Goal: Ask a question: Seek information or help from site administrators or community

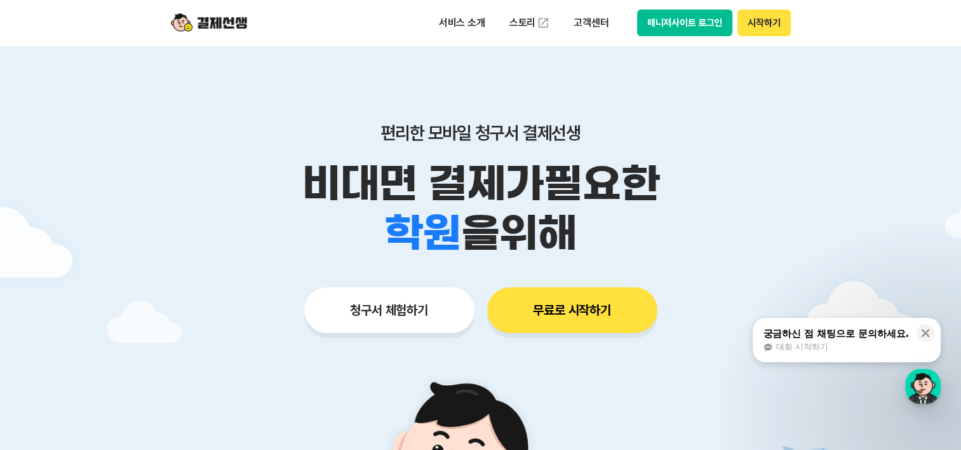
click at [681, 27] on button "매니저사이트 로그인" at bounding box center [685, 23] width 96 height 27
click at [663, 8] on div "서비스 소개 스토리 고객센터 매니저사이트 로그인 시작하기" at bounding box center [481, 23] width 650 height 46
click at [674, 21] on button "매니저사이트 로그인" at bounding box center [685, 23] width 96 height 27
click at [714, 25] on button "매니저사이트 로그인" at bounding box center [685, 23] width 96 height 27
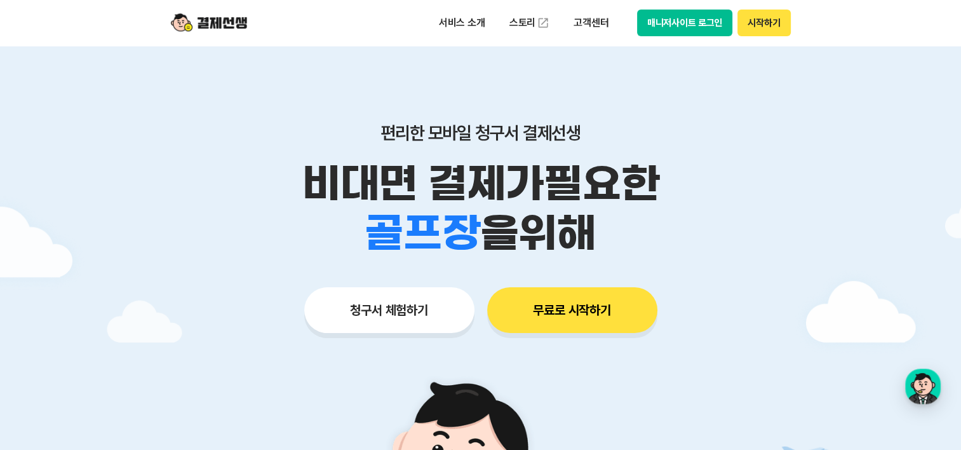
click at [558, 310] on button "무료로 시작하기" at bounding box center [572, 310] width 170 height 46
click at [683, 21] on button "매니저사이트 로그인" at bounding box center [685, 23] width 96 height 27
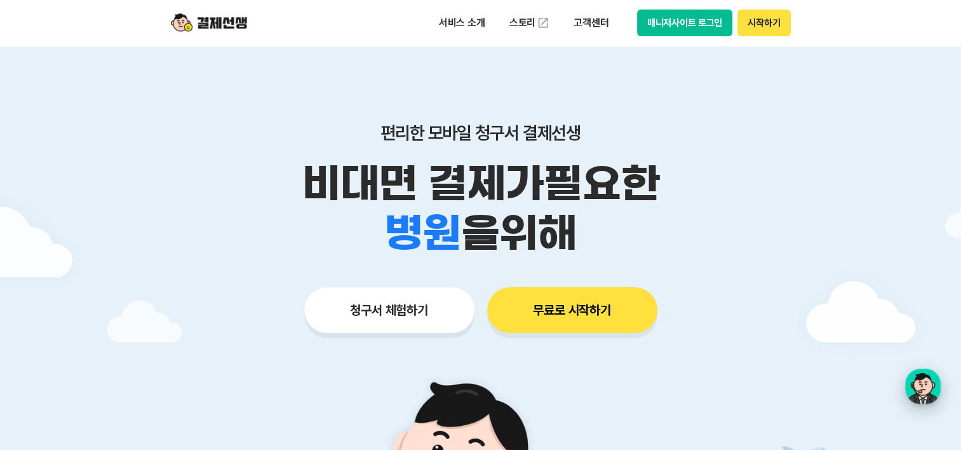
click at [925, 384] on div "button" at bounding box center [923, 386] width 36 height 36
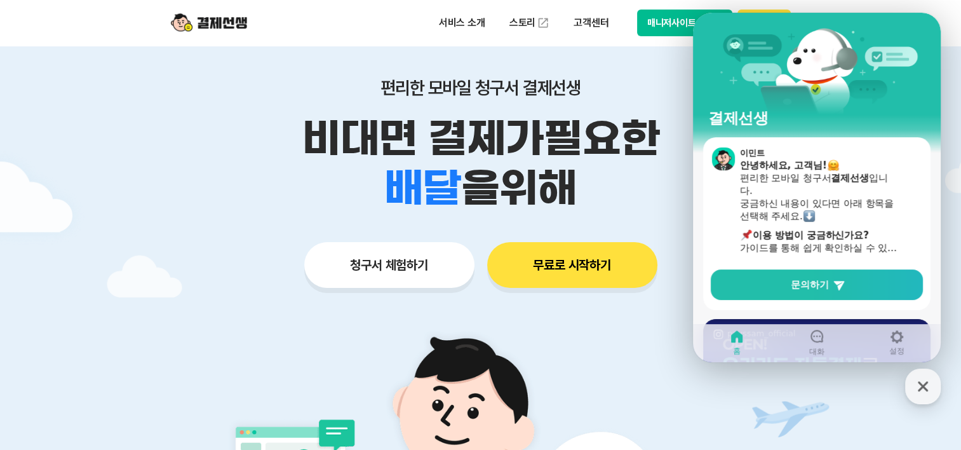
scroll to position [191, 0]
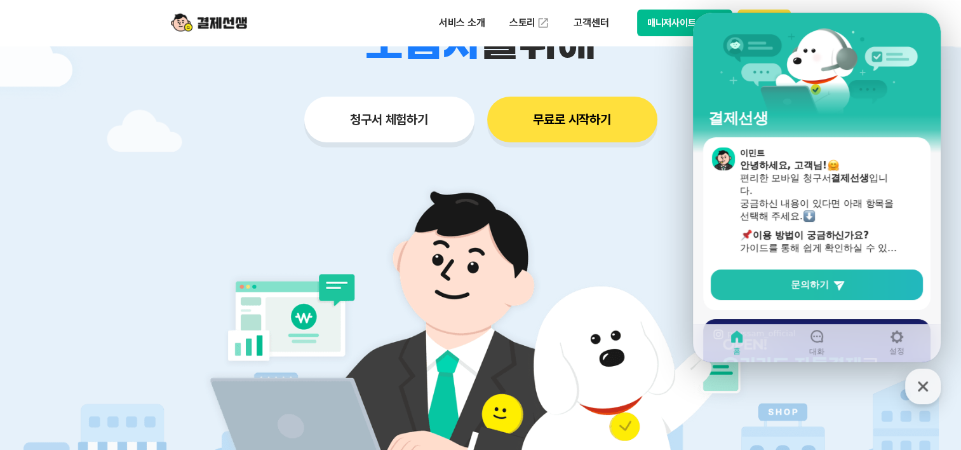
click at [653, 256] on img at bounding box center [481, 347] width 594 height 356
click at [925, 386] on icon "button" at bounding box center [922, 386] width 23 height 23
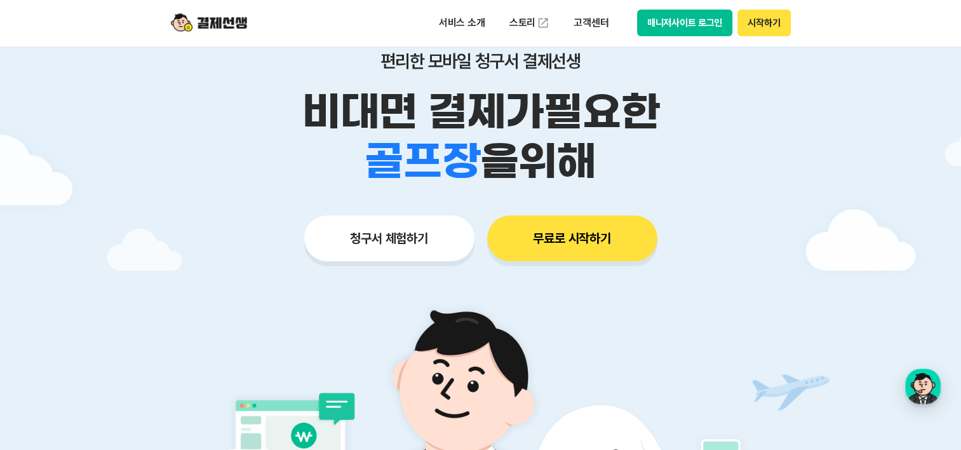
scroll to position [0, 0]
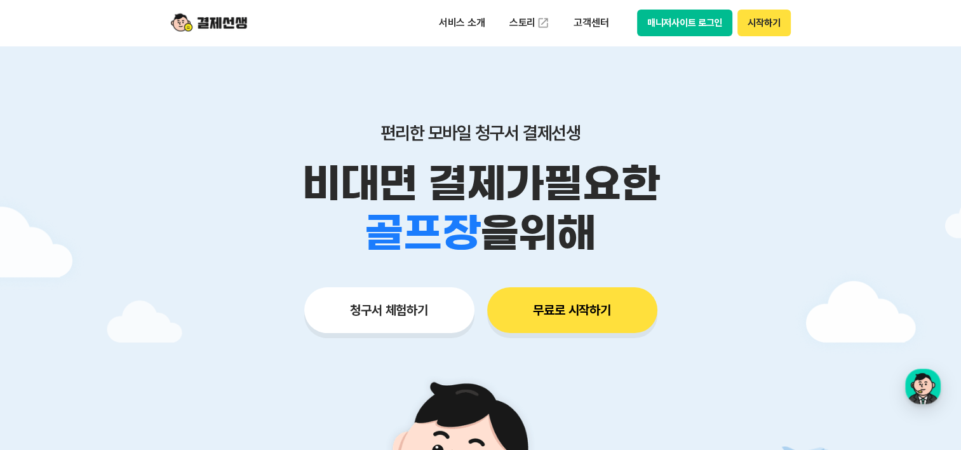
click at [765, 27] on button "시작하기" at bounding box center [763, 23] width 53 height 27
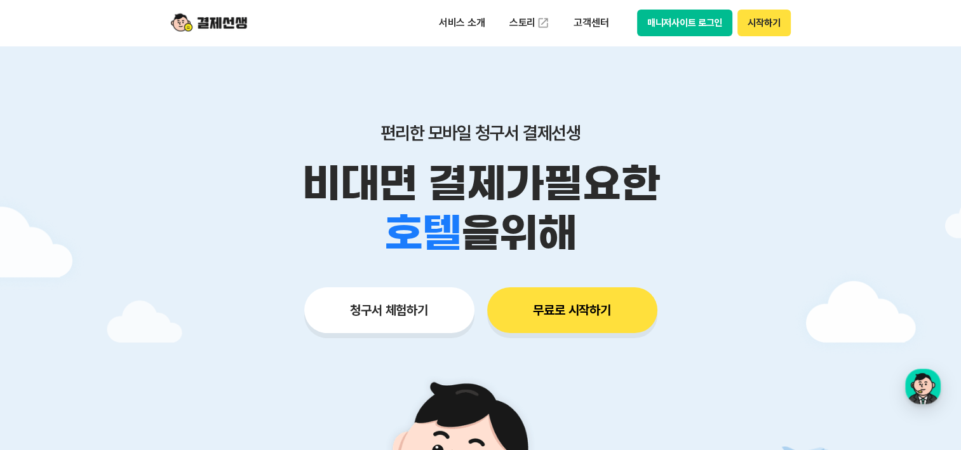
click at [544, 209] on span "을 위해" at bounding box center [518, 233] width 116 height 50
click at [680, 22] on button "매니저사이트 로그인" at bounding box center [685, 23] width 96 height 27
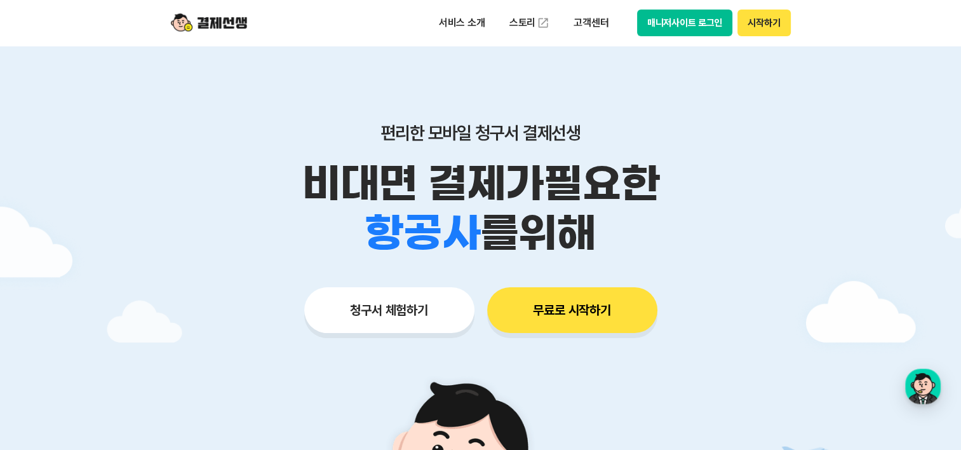
click at [541, 80] on div "편리한 모바일 청구서 결제선생 비대면 결제가 필요한 학원 공부방 호텔 쇼핑몰 병원 배달 보험사 항공사 골프장 를 위해 청구서 체험하기 무료로 …" at bounding box center [481, 203] width 650 height 314
click at [775, 22] on button "시작하기" at bounding box center [763, 23] width 53 height 27
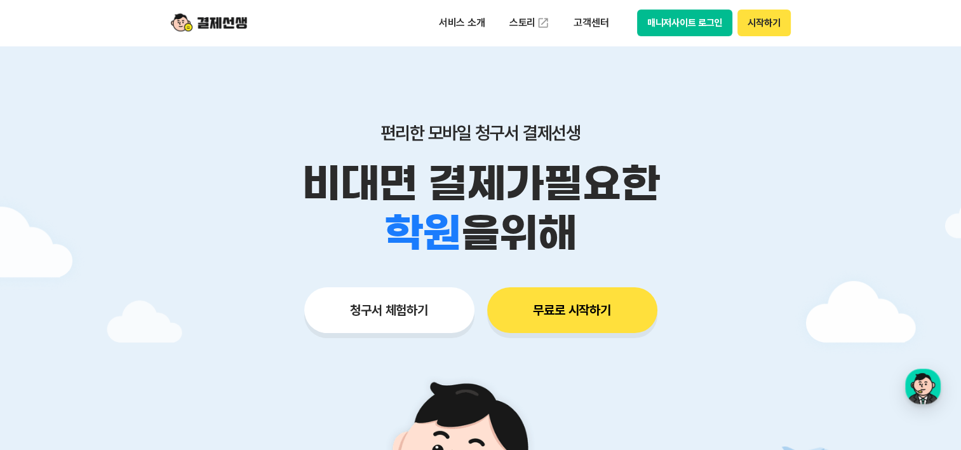
click at [673, 14] on button "매니저사이트 로그인" at bounding box center [685, 23] width 96 height 27
click at [691, 25] on button "매니저사이트 로그인" at bounding box center [685, 23] width 96 height 27
click at [686, 20] on button "매니저사이트 로그인" at bounding box center [685, 23] width 96 height 27
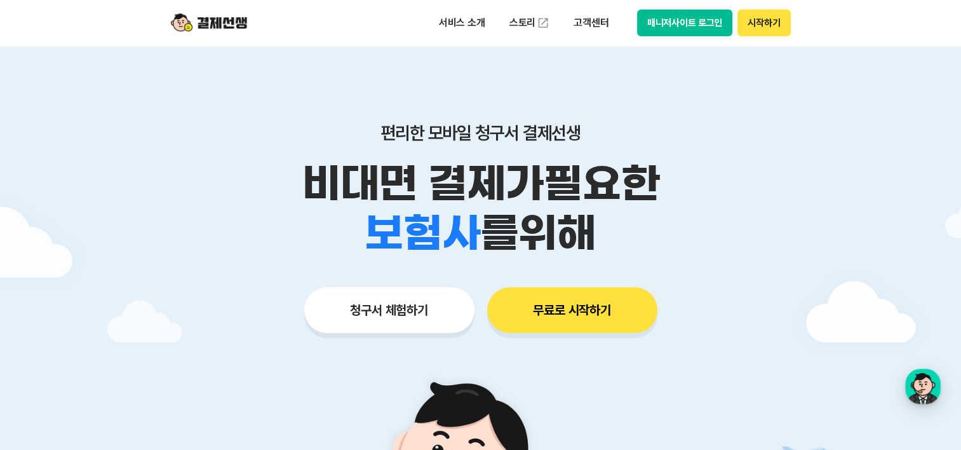
click at [711, 22] on button "매니저사이트 로그인" at bounding box center [685, 23] width 96 height 27
click at [676, 27] on button "매니저사이트 로그인" at bounding box center [685, 23] width 96 height 27
click at [700, 25] on button "매니저사이트 로그인" at bounding box center [685, 23] width 96 height 27
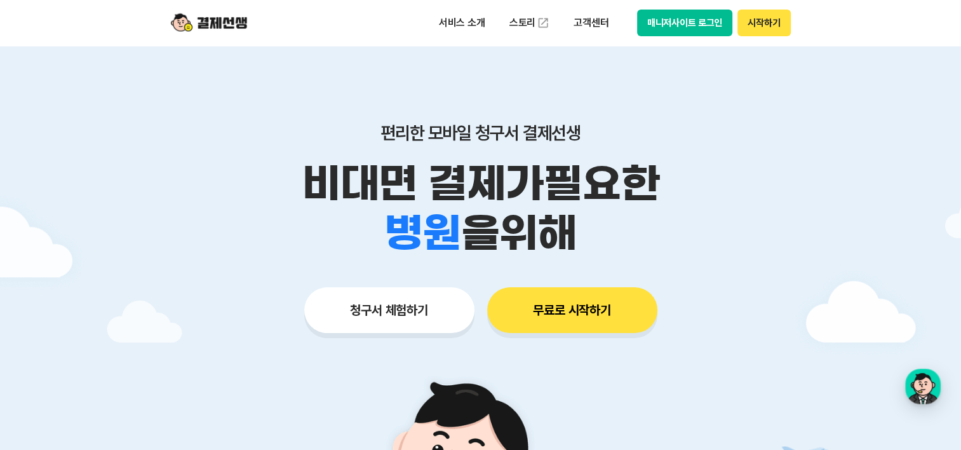
click at [704, 23] on button "매니저사이트 로그인" at bounding box center [685, 23] width 96 height 27
click at [700, 28] on button "매니저사이트 로그인" at bounding box center [685, 23] width 96 height 27
click at [925, 391] on div "button" at bounding box center [923, 386] width 36 height 36
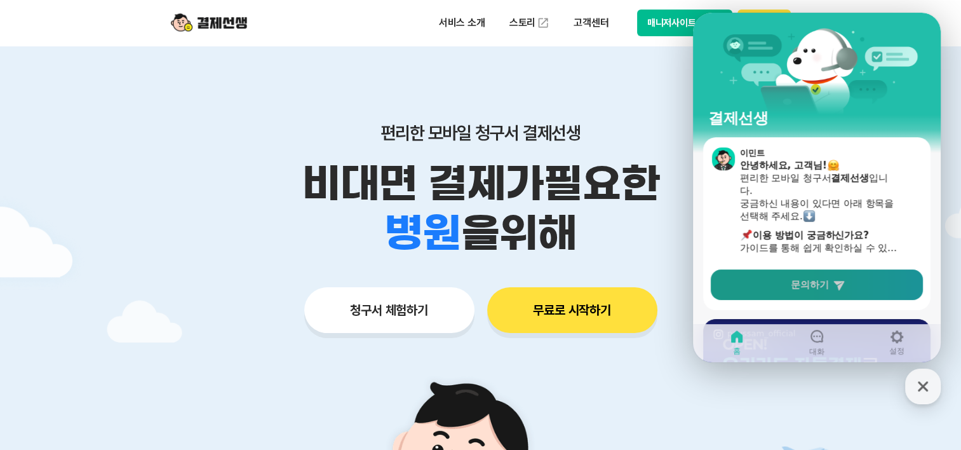
click at [817, 275] on link "문의하기" at bounding box center [817, 284] width 212 height 30
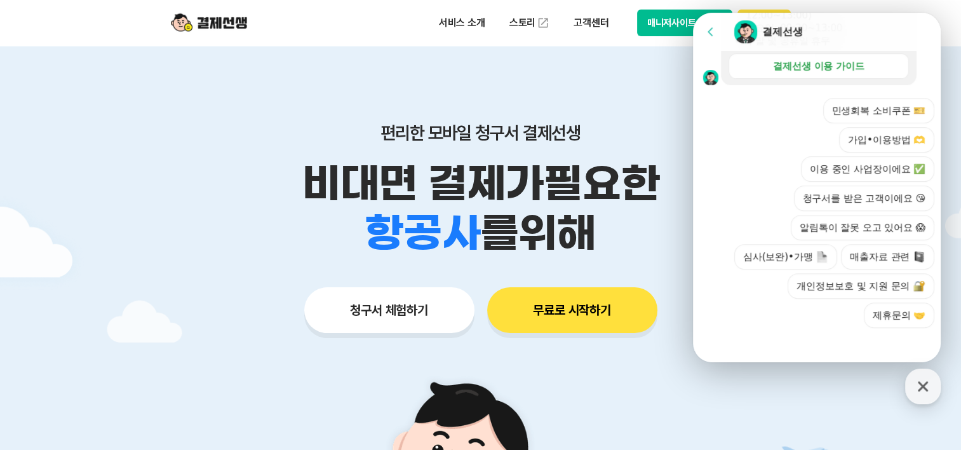
scroll to position [460, 0]
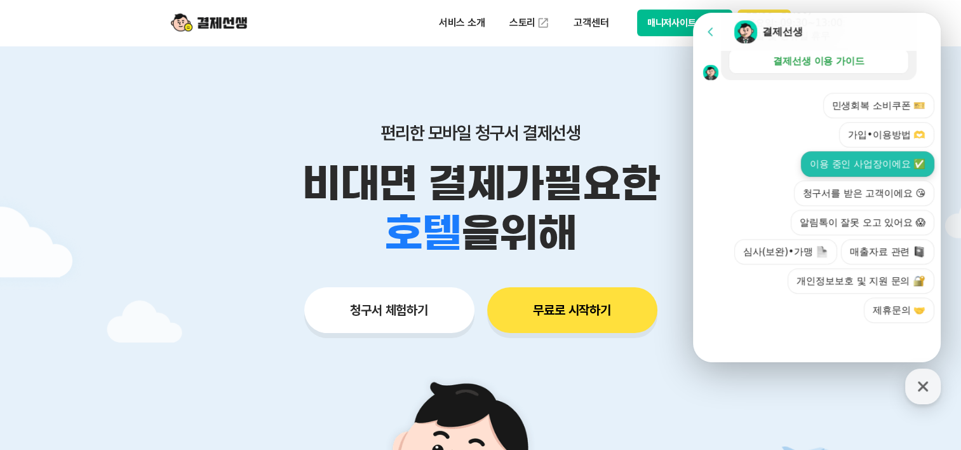
click at [855, 170] on button "이용 중인 사업장이에요 ✅" at bounding box center [867, 163] width 133 height 25
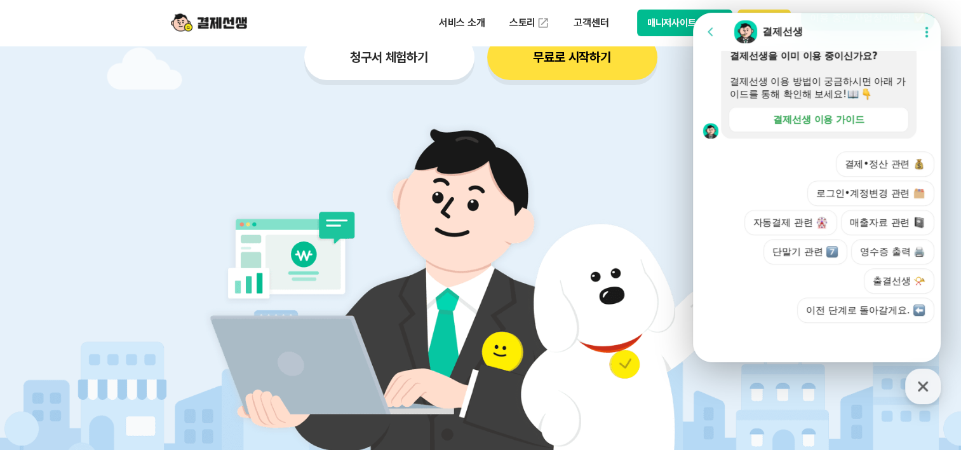
scroll to position [254, 0]
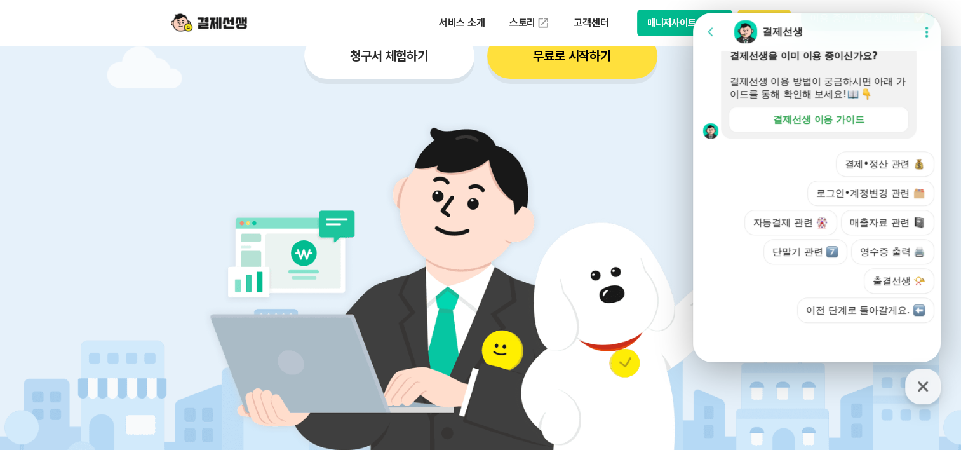
click at [864, 197] on button "로그인•계정변경 관련" at bounding box center [870, 192] width 127 height 25
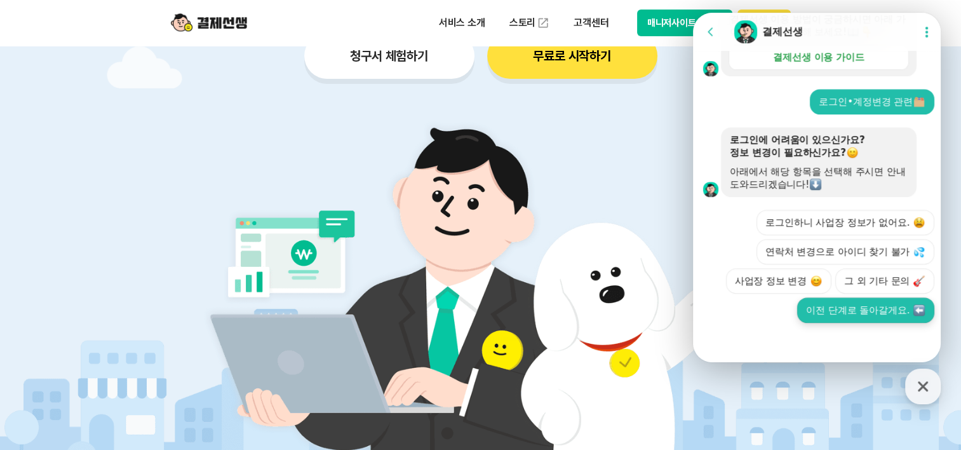
scroll to position [381, 0]
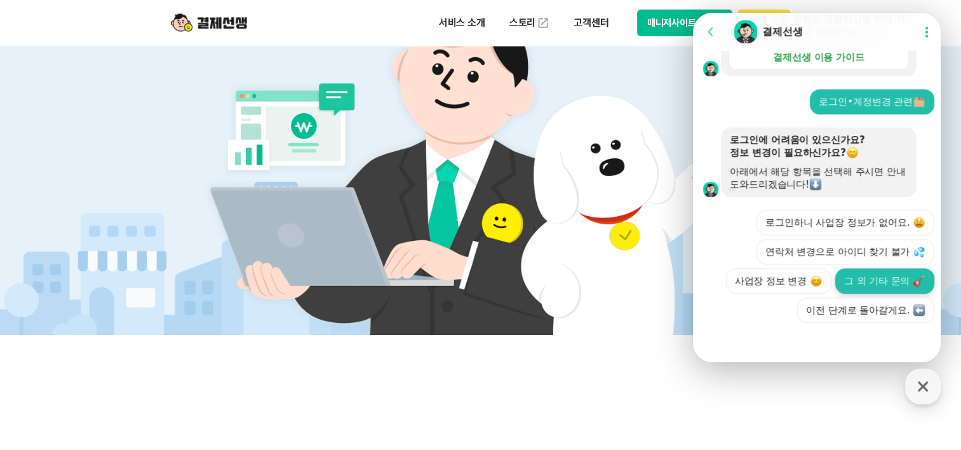
click at [873, 283] on button "그 외 기타 문의" at bounding box center [884, 280] width 99 height 25
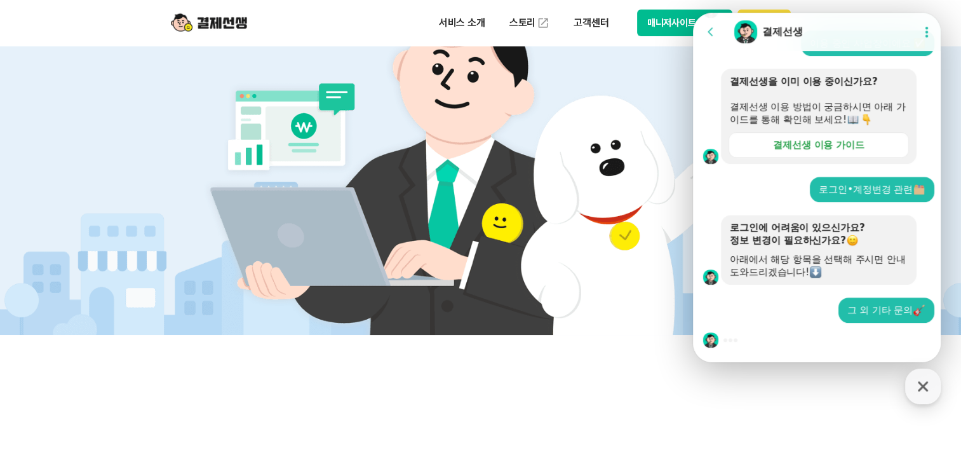
click at [660, 23] on button "매니저사이트 로그인" at bounding box center [685, 23] width 96 height 27
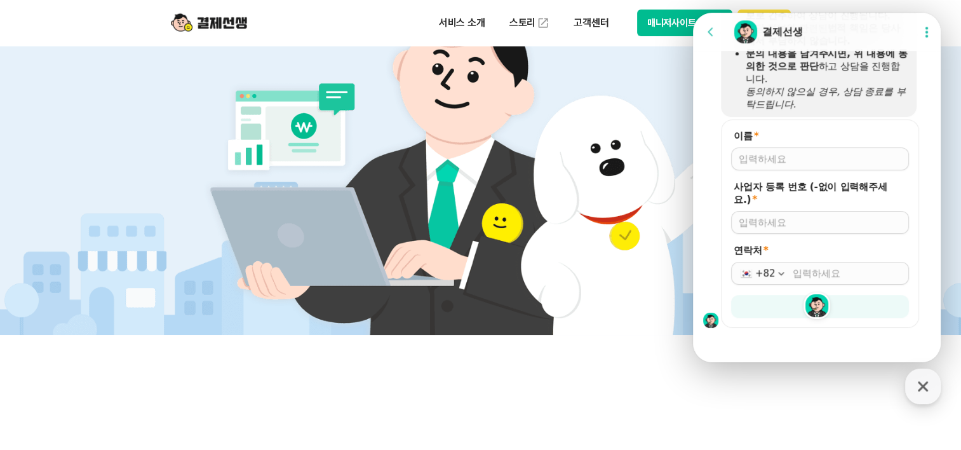
scroll to position [958, 0]
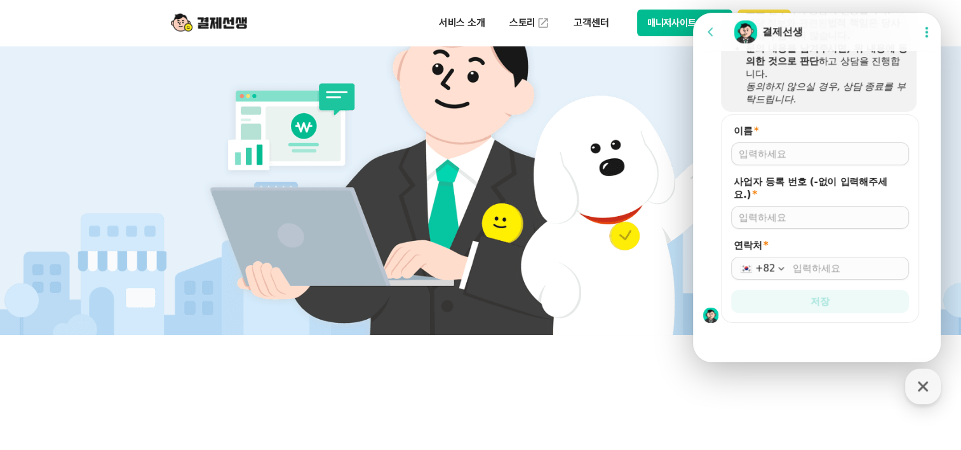
click at [789, 159] on input "이름 *" at bounding box center [820, 153] width 163 height 13
type input "d"
type input "[PERSON_NAME]"
type input "2039595683"
click at [841, 269] on input "연락처 *" at bounding box center [847, 268] width 109 height 13
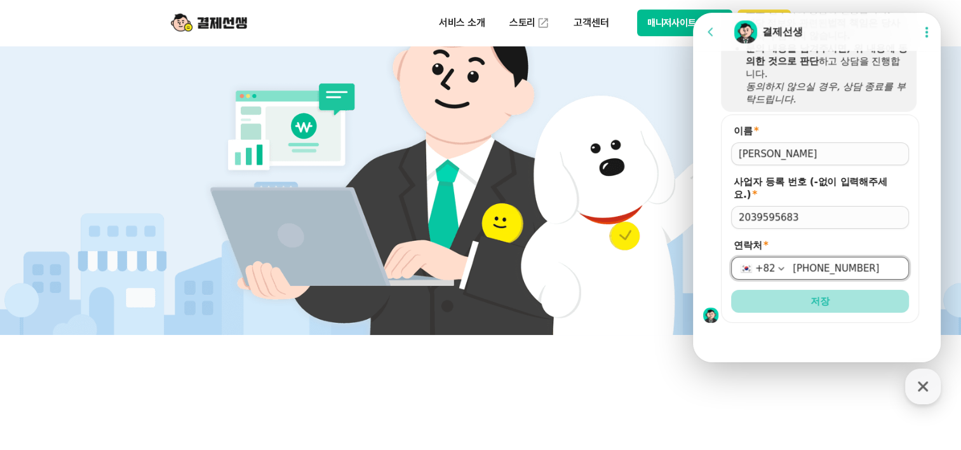
type input "[PHONE_NUMBER]"
click at [814, 303] on span "저장" at bounding box center [819, 301] width 19 height 13
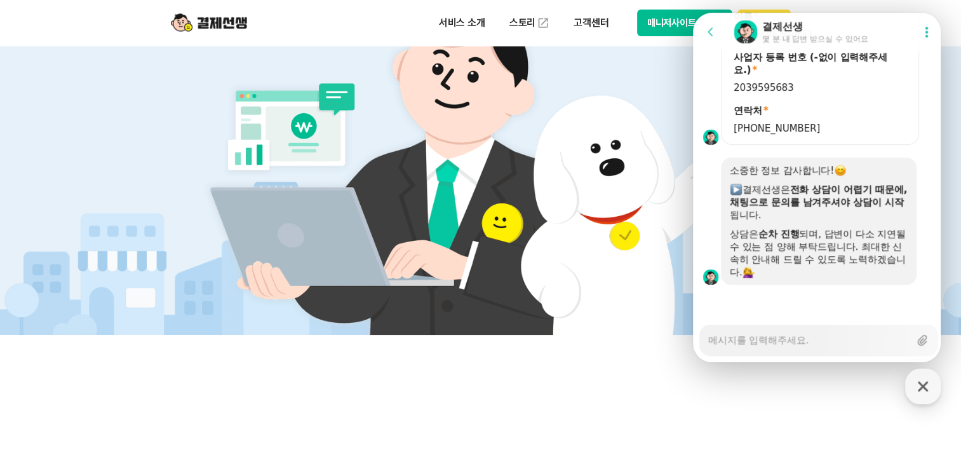
scroll to position [1072, 0]
click at [758, 346] on div "Messenger Input Textarea" at bounding box center [808, 340] width 201 height 30
click at [786, 344] on textarea "Messenger Input Textarea" at bounding box center [808, 336] width 201 height 22
type textarea "x"
type textarea "a"
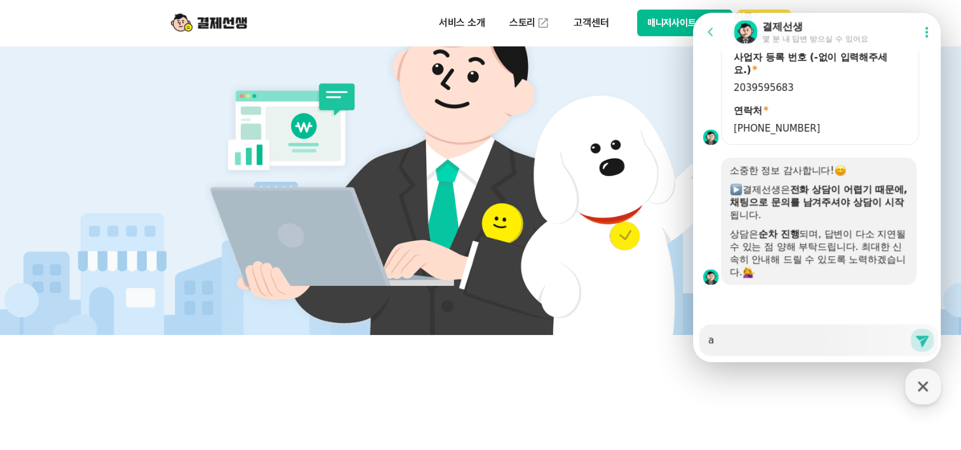
type textarea "x"
type textarea "ao"
type textarea "x"
type textarea "a"
type textarea "x"
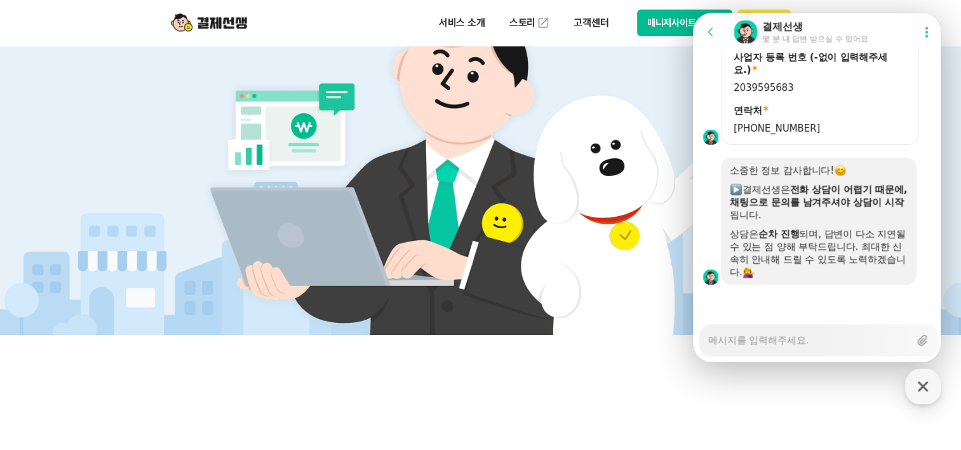
type textarea "x"
type textarea "ㅁ"
type textarea "x"
type textarea "매"
type textarea "x"
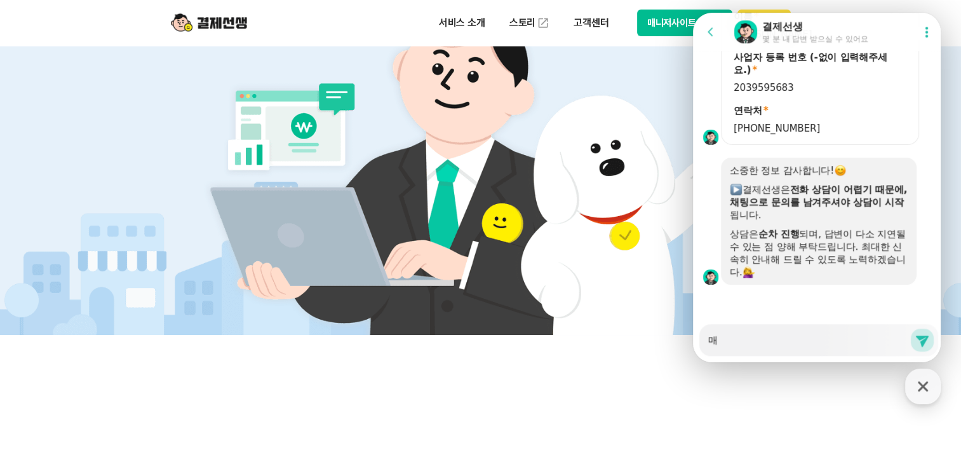
type textarea "맨"
type textarea "x"
type textarea "매니"
type textarea "x"
type textarea "매닞"
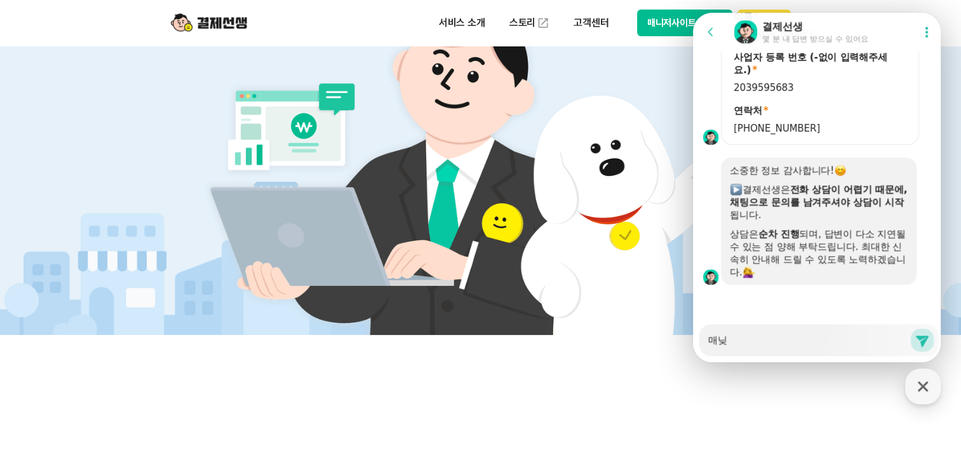
type textarea "x"
type textarea "매니저"
type textarea "x"
type textarea "매니젓"
type textarea "x"
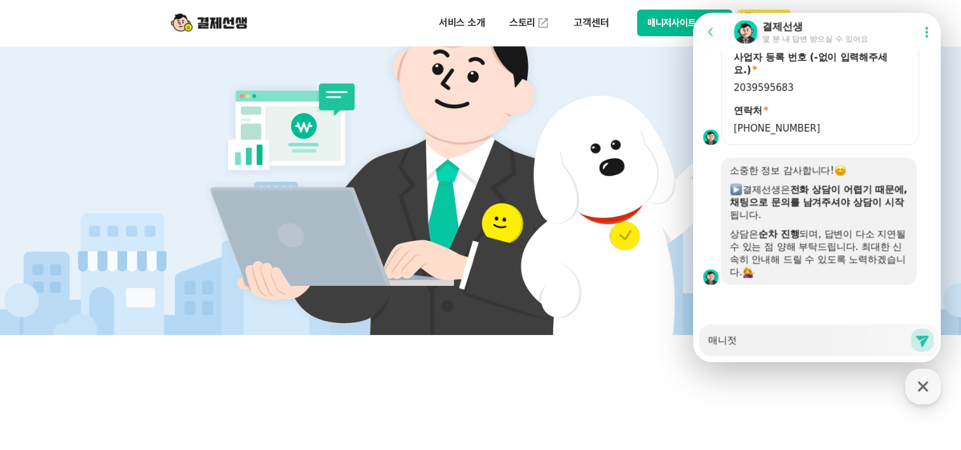
type textarea "매니저사"
type textarea "x"
type textarea "매니저상"
type textarea "x"
type textarea "매니저사이"
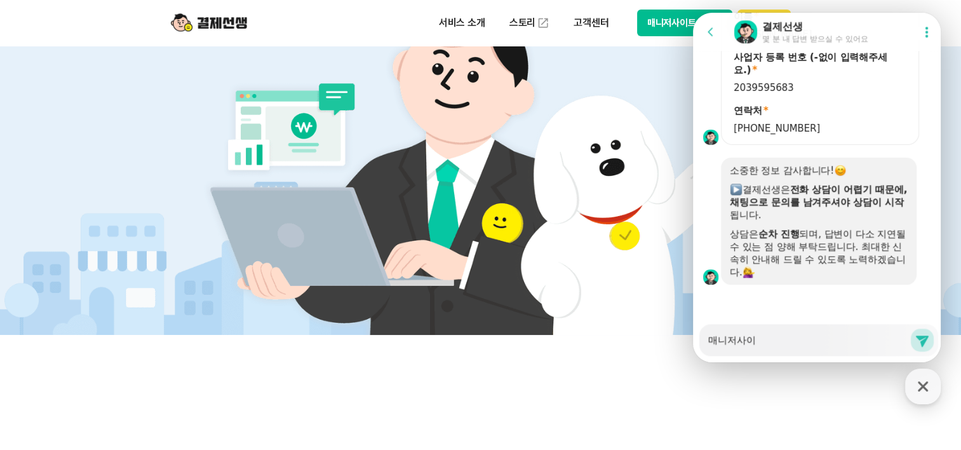
type textarea "x"
type textarea "매니저사잍"
type textarea "x"
type textarea "매니저사이트"
type textarea "x"
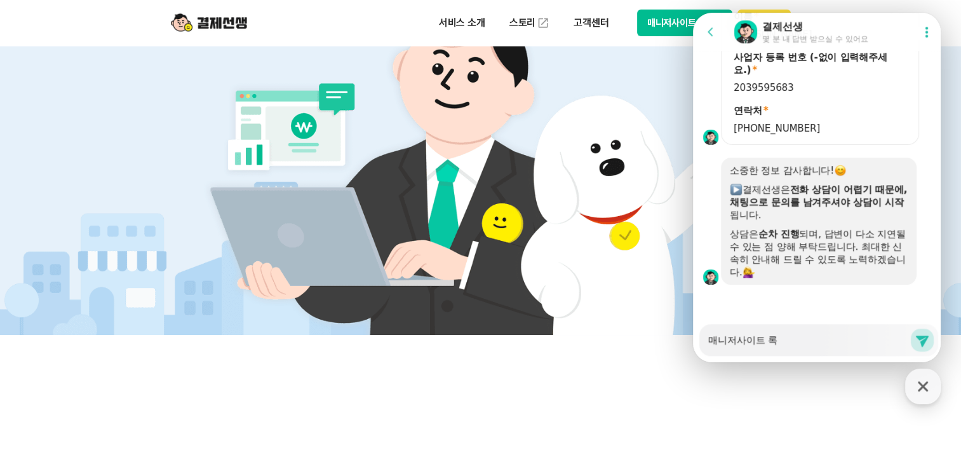
type textarea "매니저사이트 로그"
type textarea "x"
type textarea "매니저사이트 로긍"
type textarea "x"
type textarea "매니저사이트 로그인"
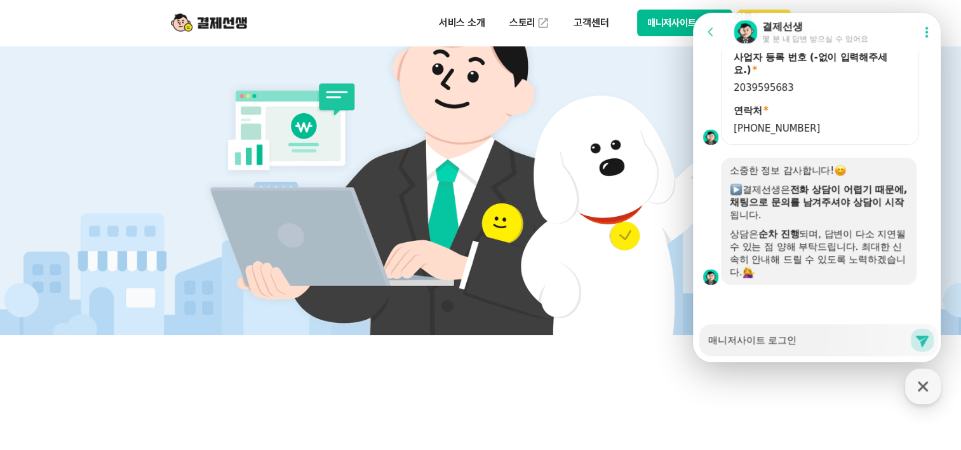
type textarea "x"
type textarea "매니저사이트 로그인ㅇ"
type textarea "x"
type textarea "매니저사이트 로그인이"
type textarea "x"
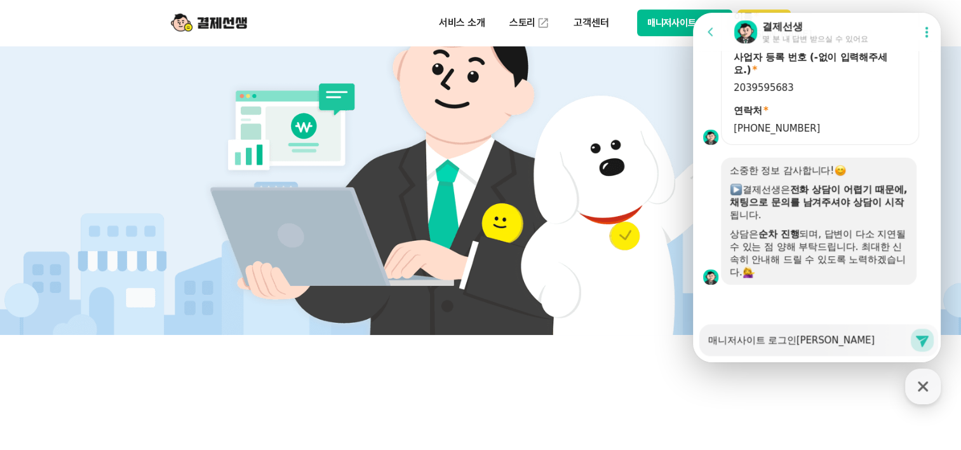
type textarea "매니저사이트 로그인이"
type textarea "x"
type textarea "매니저사이트 로그인이 ㅇ"
type textarea "x"
type textarea "매니저사이트 로그인이 아"
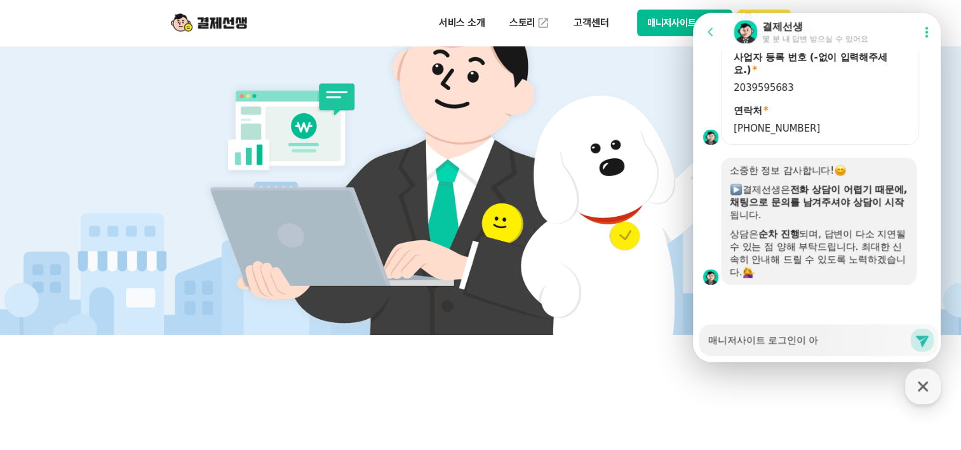
type textarea "x"
type textarea "매니저사이트 로그인이 안"
type textarea "x"
type textarea "매니저사이트 로그인이 안"
type textarea "x"
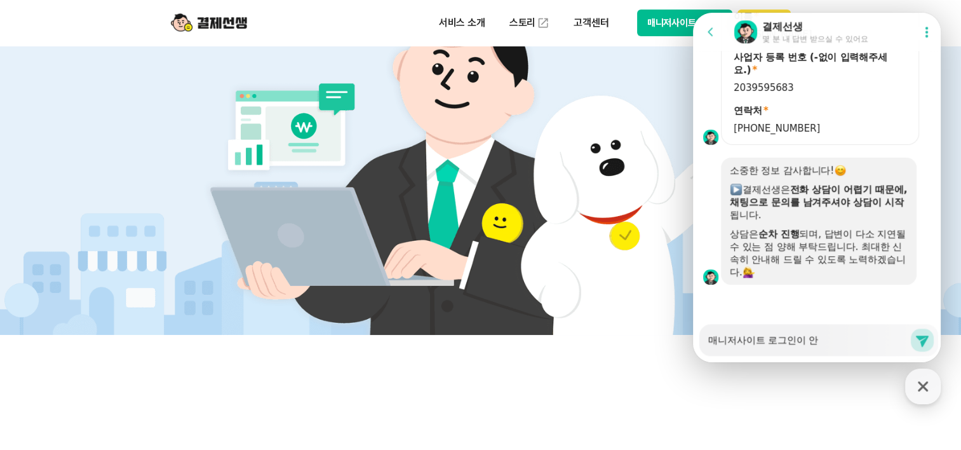
type textarea "매니저사이트 로그인이 안 ㄷ"
type textarea "x"
type textarea "매니저사이트 로그인이 안 도"
type textarea "x"
type textarea "매니저사이트 로그인이 안 되"
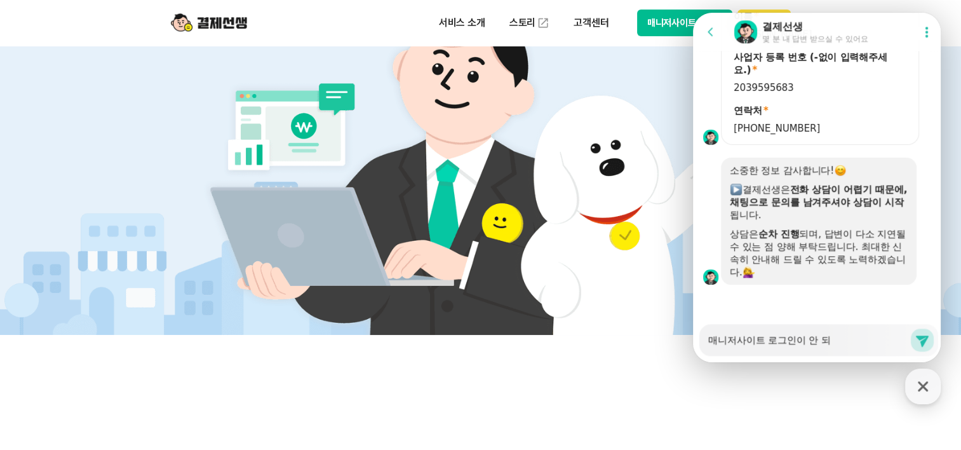
type textarea "x"
type textarea "매니저사이트 로그인이 안 된"
type textarea "x"
type textarea "매니저사이트 로그인이 안 되느"
type textarea "x"
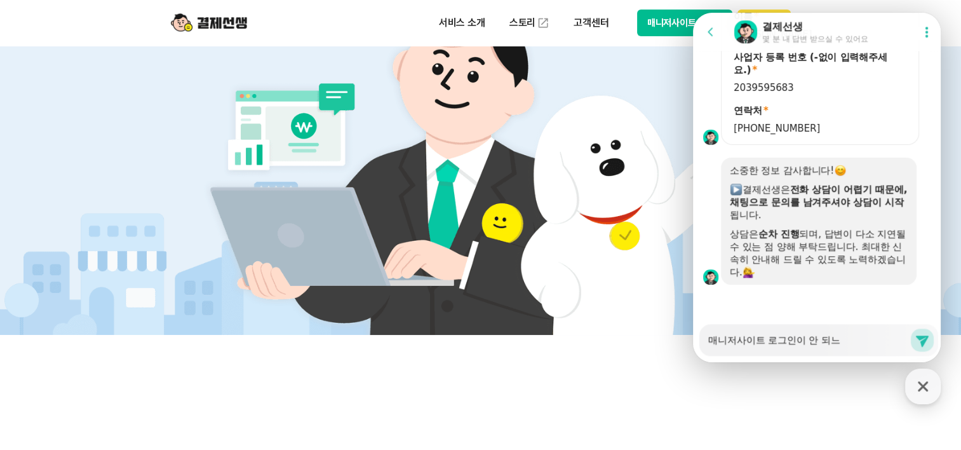
type textarea "매니저사이트 로그인이 안 되는"
type textarea "x"
type textarea "매니저사이트 로그인이 안 되는ㄷ"
type textarea "x"
type textarea "매니저사이트 로그인이 안 되는ㄷ"
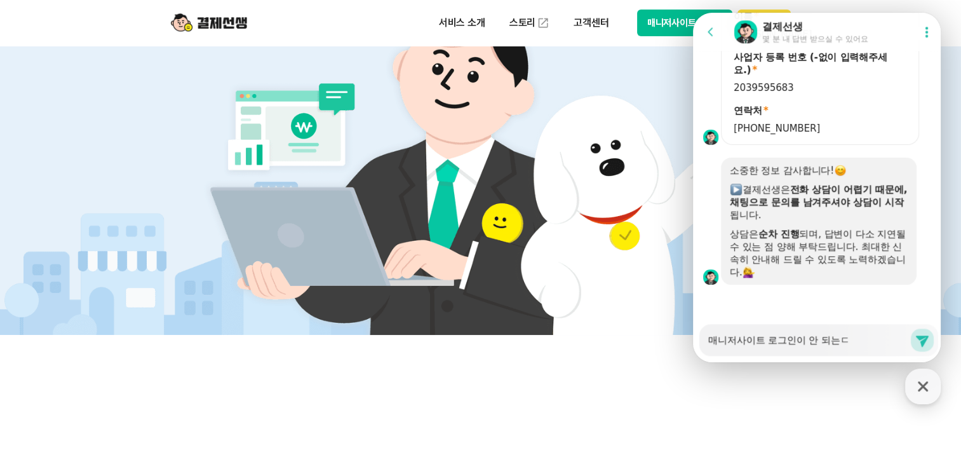
type textarea "x"
type textarea "매니저사이트 로그인이 안 되는ㄷ"
type textarea "x"
type textarea "매니저사이트 로그인이 안 되는"
type textarea "x"
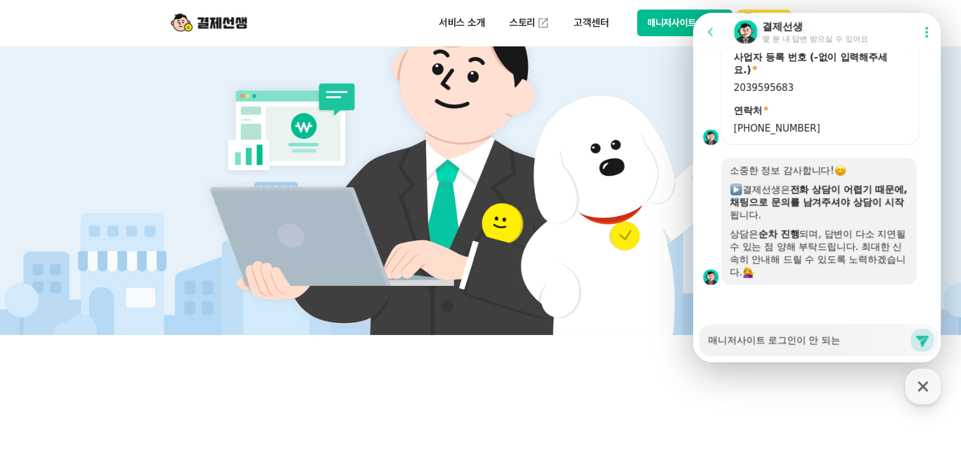
type textarea "매니저사이트 로그인이 안 되는ㄷ"
type textarea "x"
type textarea "매니저사이트 로그인이 안 되는데"
type textarea "x"
type textarea "매니저사이트 로그인이 안 되는데"
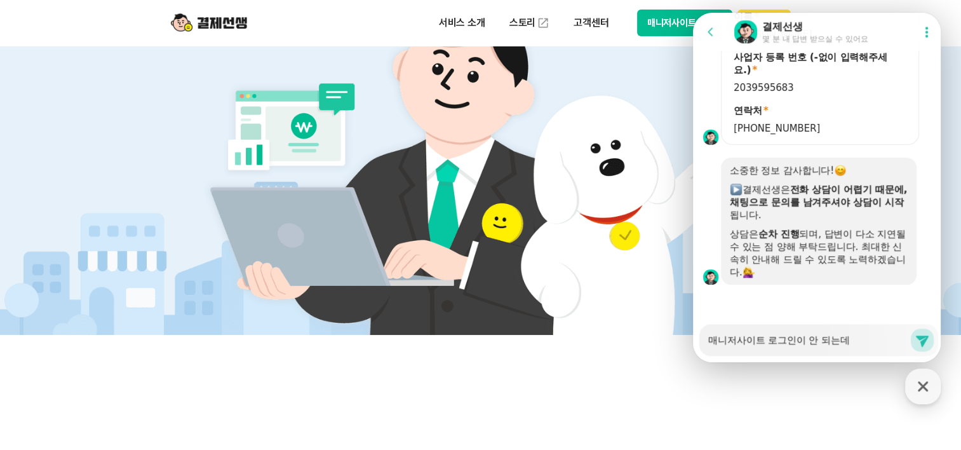
type textarea "x"
type textarea "매니저사이트 로그인이 안 되는데"
type textarea "x"
type textarea "매니저사이트 로그인이 안 되는데ㅇ"
type textarea "x"
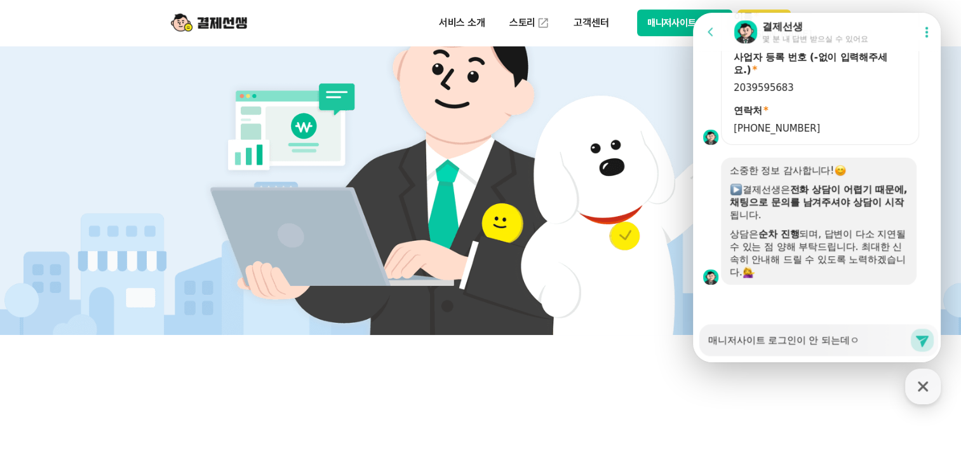
type textarea "매니저사이트 로그인이 안 되는데"
type textarea "x"
type textarea "매니저사이트 로그인이 안 되는데"
type textarea "x"
type textarea "매니저사이트 로그인이 안 되는데 ㅇ"
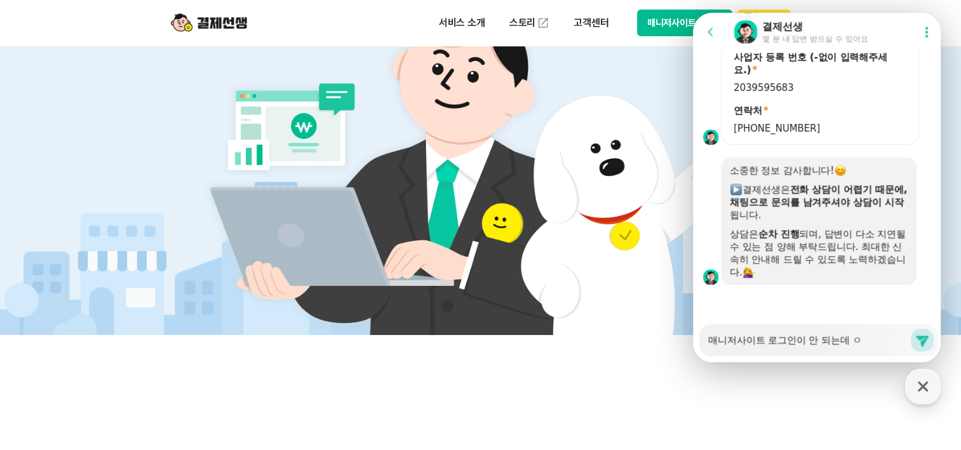
type textarea "x"
type textarea "매니저사이트 로그인이 안 되는데 왜"
type textarea "x"
type textarea "매니저사이트 로그인이 안 되는데 왜그"
type textarea "x"
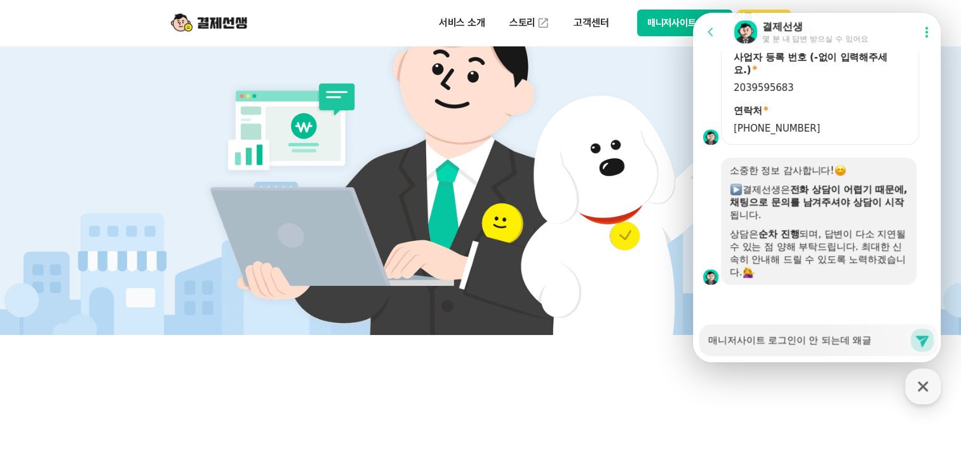
type textarea "매니저사이트 로그인이 안 되는데 왜그러"
type textarea "x"
type textarea "매니저사이트 로그인이 안 되는데 왜그런"
type textarea "x"
type textarea "매니저사이트 로그인이 안 되는데 왜그런ㄱ"
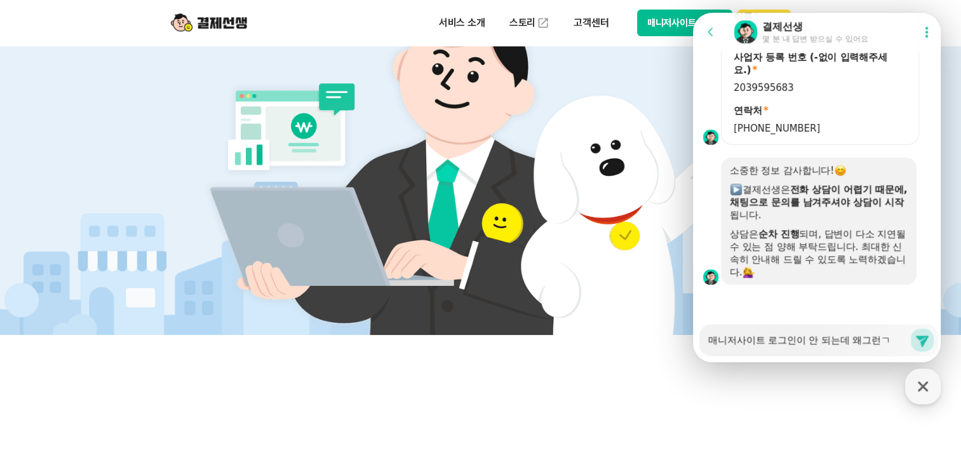
type textarea "x"
type textarea "매니저사이트 로그인이 안 되는데 왜그런거"
type textarea "x"
type textarea "매니저사이트 로그인이 안 되는데 왜그런걸"
type textarea "x"
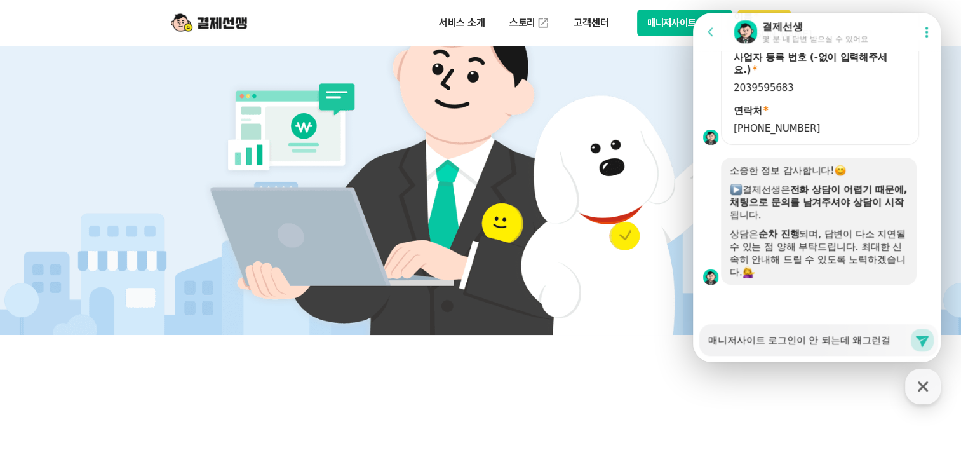
type textarea "매니저사이트 로그인이 안 되는데 왜그런걸ㄲ"
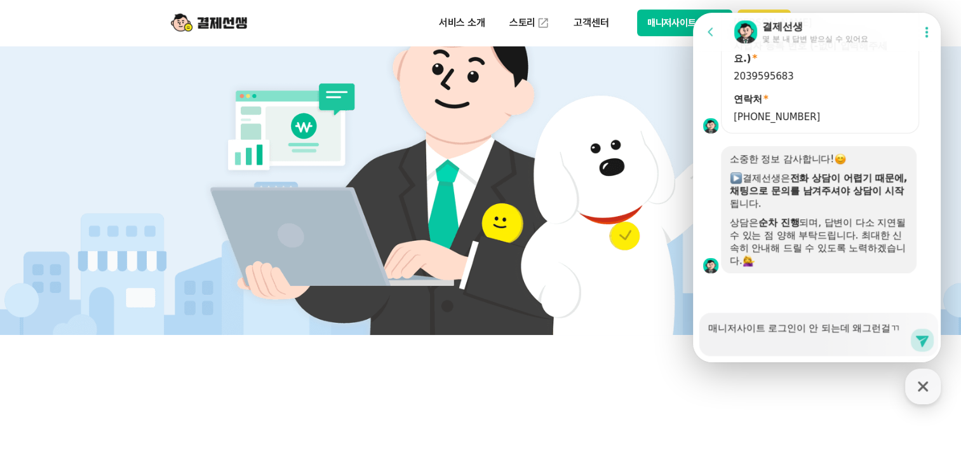
type textarea "x"
type textarea "매니저사이트 로그인이 안 되는데 왜그런걸까"
type textarea "x"
type textarea "매니저사이트 로그인이 안 되는데 왜그런걸깡"
type textarea "x"
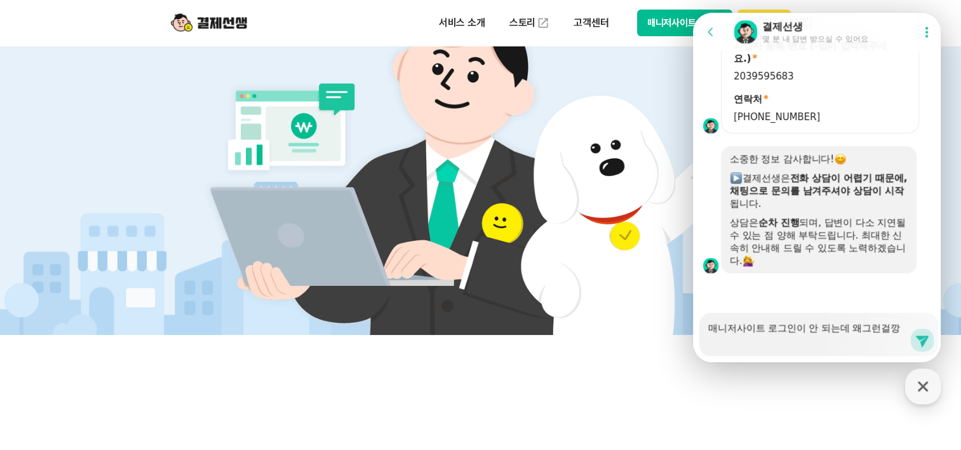
type textarea "매니저사이트 로그인이 안 되는데 왜그런걸까요"
type textarea "x"
type textarea "매니저사이트 로그인이 안 되는데 왜그런걸까요?"
type textarea "x"
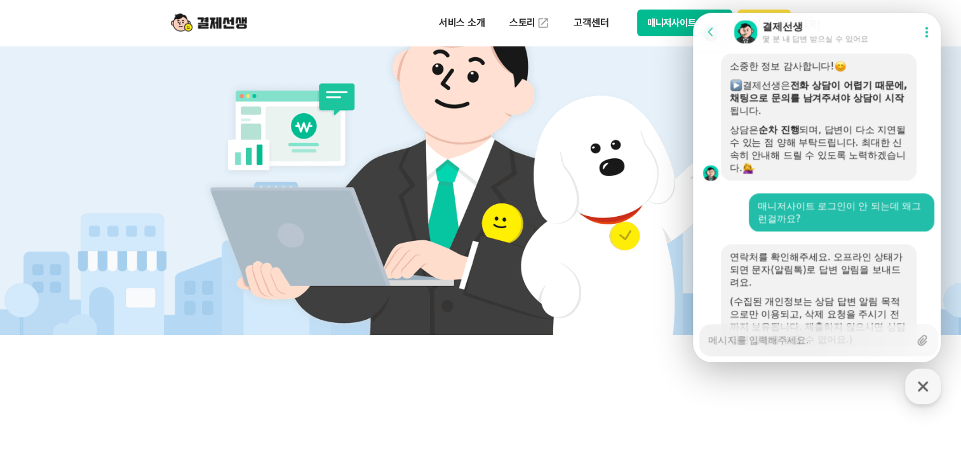
scroll to position [1162, 0]
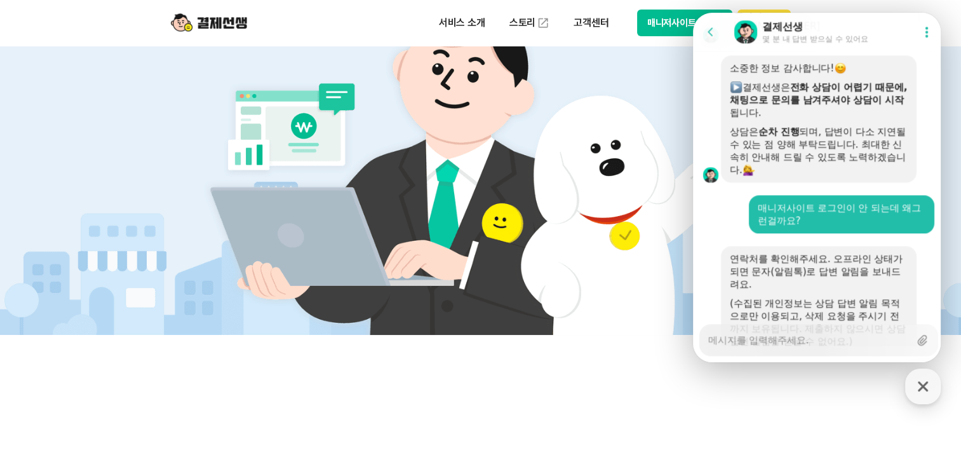
click at [653, 20] on button "매니저사이트 로그인" at bounding box center [685, 23] width 96 height 27
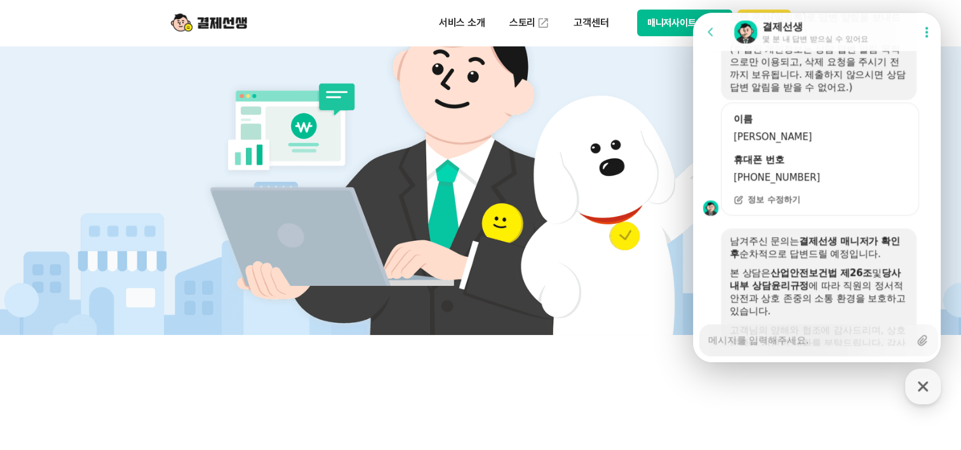
scroll to position [1543, 0]
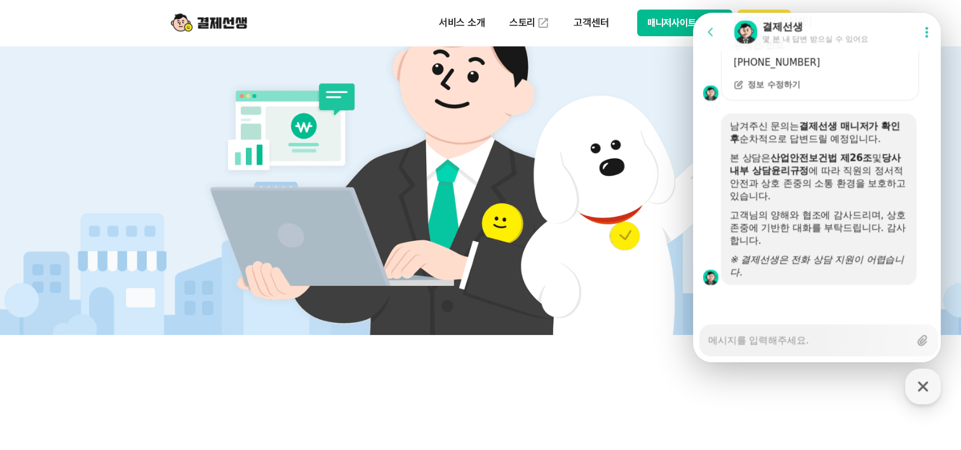
click at [788, 329] on textarea "Messenger Input Textarea" at bounding box center [808, 336] width 201 height 22
type textarea "x"
type textarea "ㅁ"
type textarea "x"
type textarea "매"
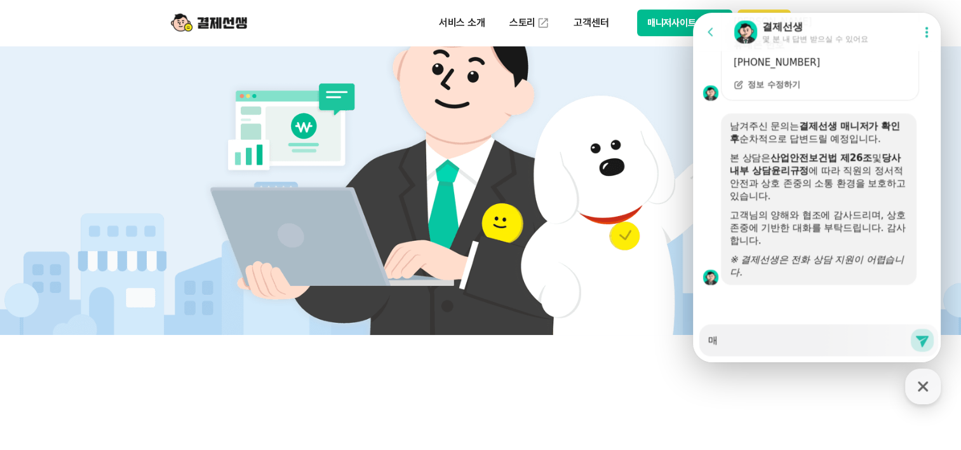
type textarea "x"
type textarea "매니"
type textarea "x"
type textarea "매닞"
type textarea "x"
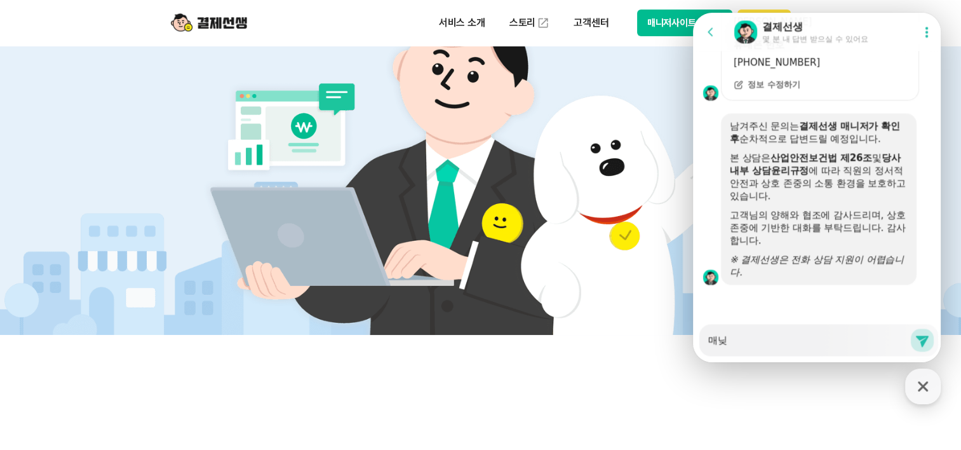
type textarea "매니저"
type textarea "x"
type textarea "매니젓"
type textarea "x"
type textarea "매니저사"
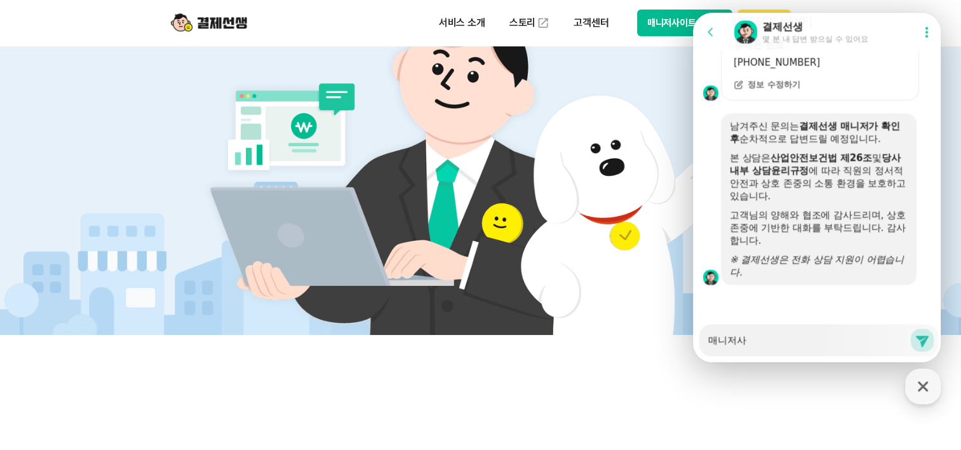
type textarea "x"
type textarea "매니저상"
type textarea "x"
type textarea "매니저사이"
type textarea "x"
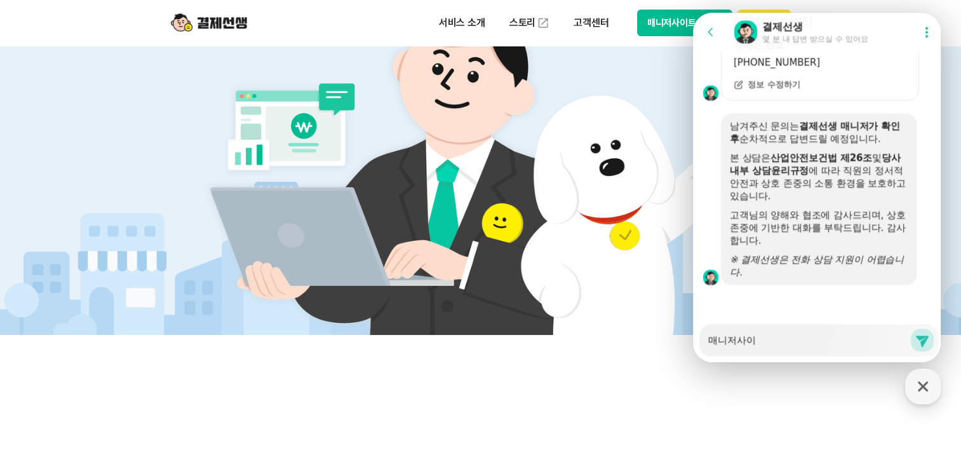
type textarea "매니저사잍"
type textarea "x"
type textarea "매니저사이트"
type textarea "x"
type textarea "매니저사이트"
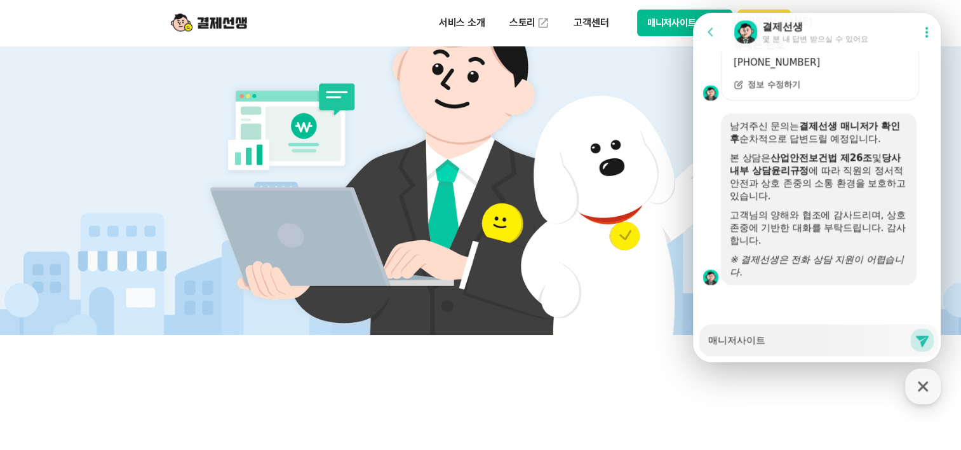
click at [660, 29] on button "매니저사이트 로그인" at bounding box center [685, 23] width 96 height 27
click at [777, 343] on textarea "매니저사이트" at bounding box center [808, 336] width 201 height 22
type textarea "x"
type textarea "매니저사이트"
type textarea "x"
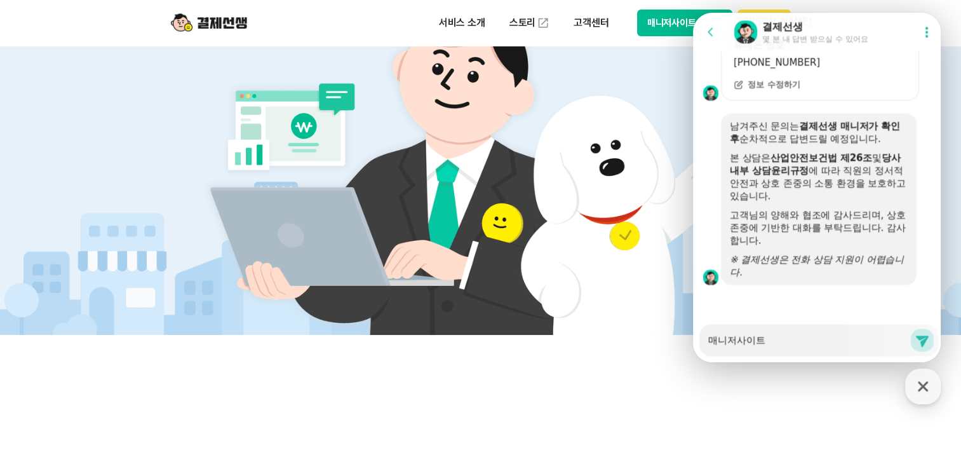
type textarea "매니저사이트"
type textarea "x"
type textarea "매니저사이트 ㅍ"
type textarea "x"
type textarea "매니저사이트 펭"
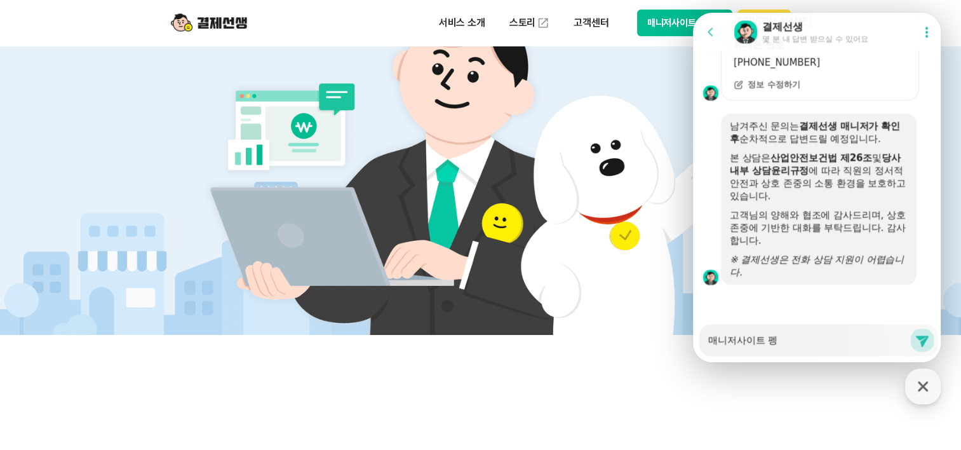
type textarea "x"
type textarea "매니저사이트 페이"
type textarea "x"
type textarea "매니저사이트 페이지"
type textarea "x"
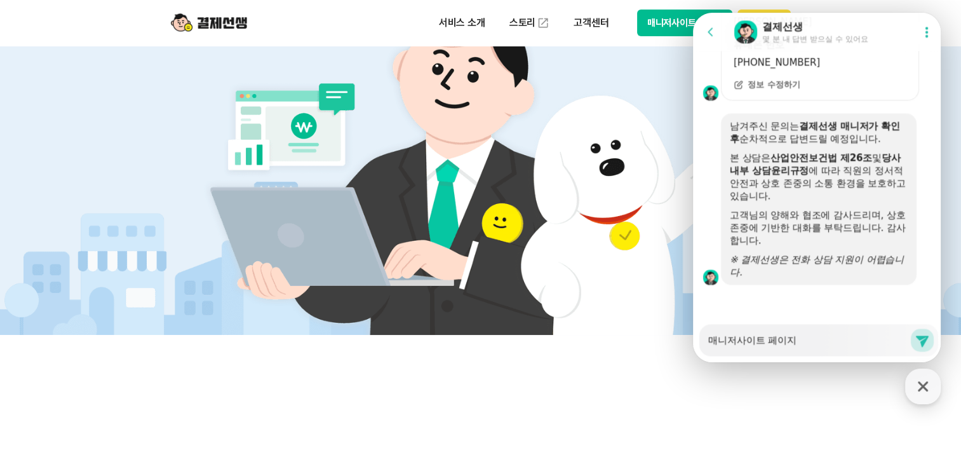
type textarea "매니저사이트 페이징"
type textarea "x"
type textarea "매니저사이트 페이지에"
type textarea "x"
type textarea "매니저사이트 페이지에"
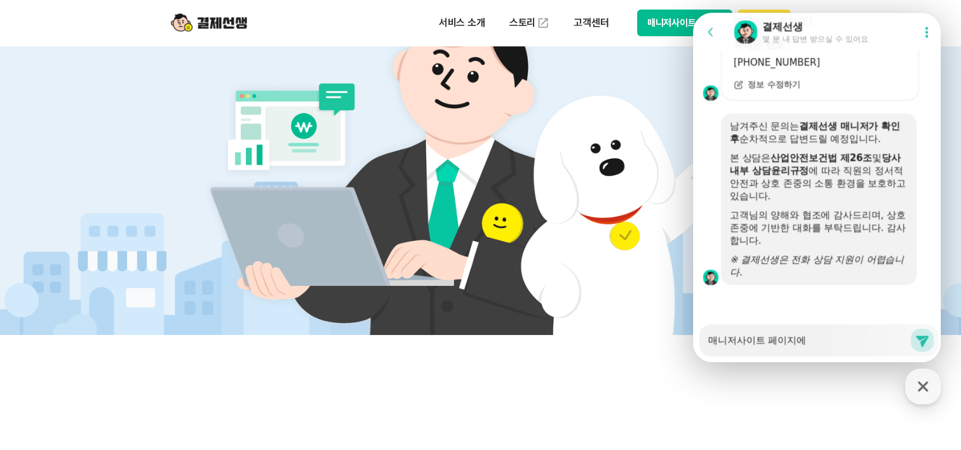
type textarea "x"
type textarea "매니저사이트 페이지에 ㅇ"
type textarea "x"
type textarea "매니저사이트 페이지에 암"
type textarea "x"
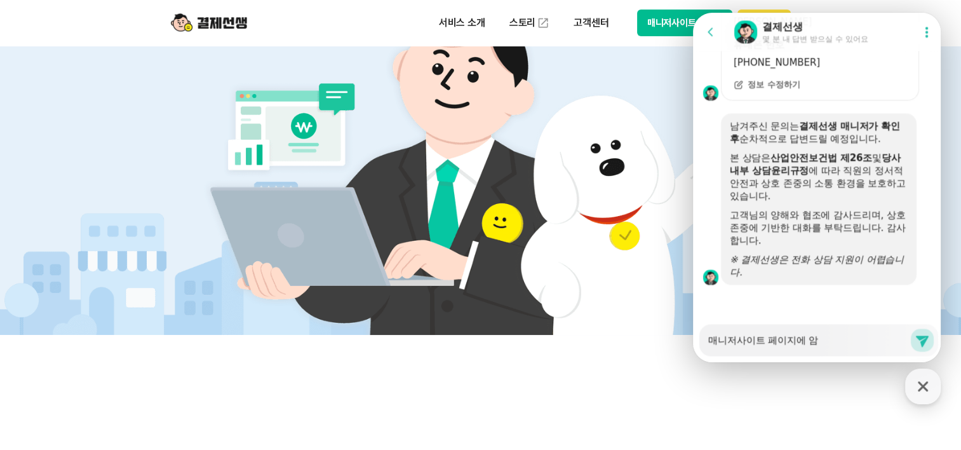
type textarea "매니저사이트 페이지에 아무"
type textarea "x"
type textarea "매니저사이트 페이지에 아무거"
type textarea "x"
type textarea "매니저사이트 페이지에 아무것"
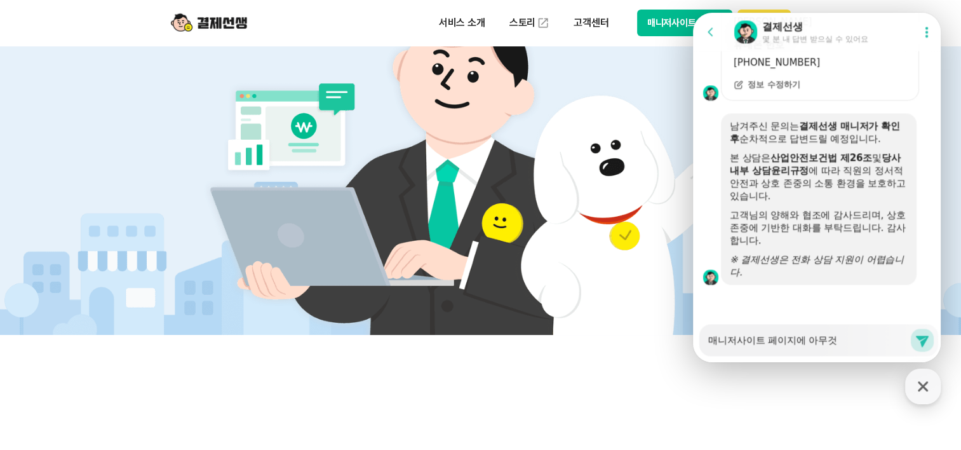
type textarea "x"
type textarea "매니저사이트 페이지에 아무것ㄷ"
type textarea "x"
type textarea "매니저사이트 페이지에 아무것도"
type textarea "x"
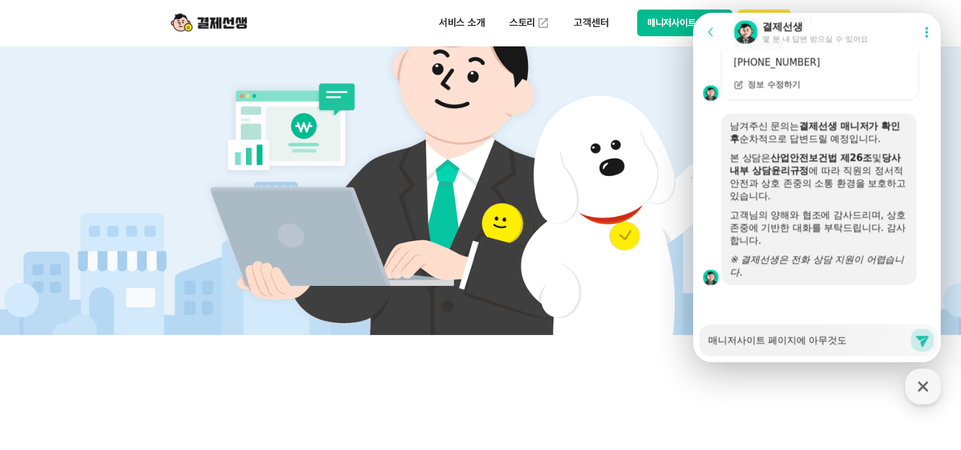
type textarea "매니저사이트 페이지에 아무것도"
type textarea "x"
type textarea "매니저사이트 페이지에 아무것도"
type textarea "x"
type textarea "매니저사이트 페이지에 아무것"
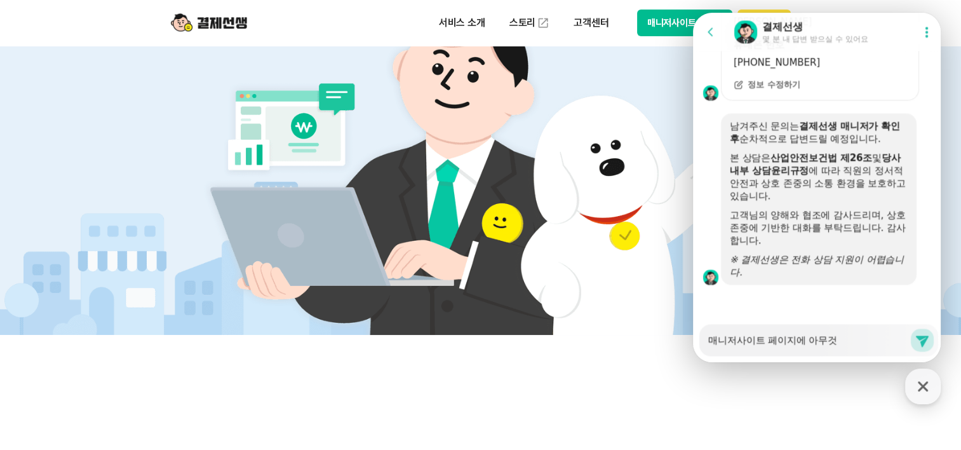
type textarea "x"
type textarea "매니저사이트 페이지에 아무"
type textarea "x"
type textarea "매니저사이트 페이지에 아"
type textarea "x"
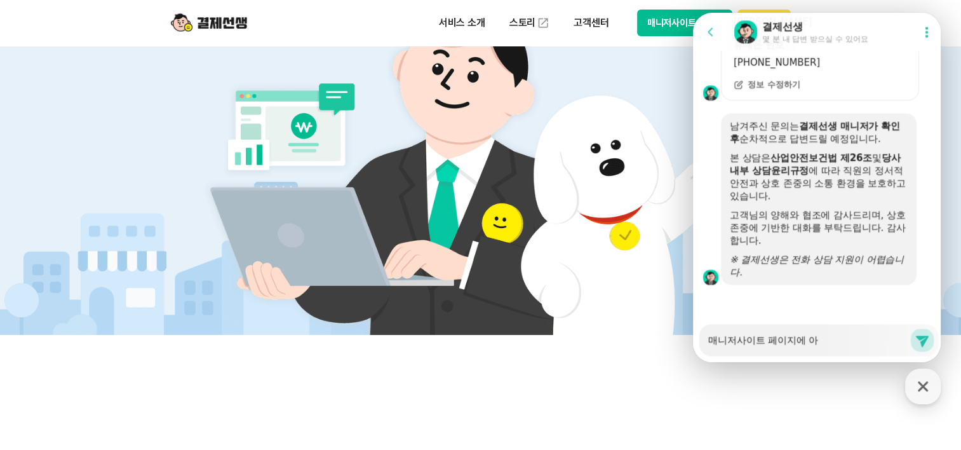
type textarea "매니저사이트 페이지에"
type textarea "x"
type textarea "매니저사이트 페이지에"
type textarea "x"
type textarea "매니저사이트 페이지"
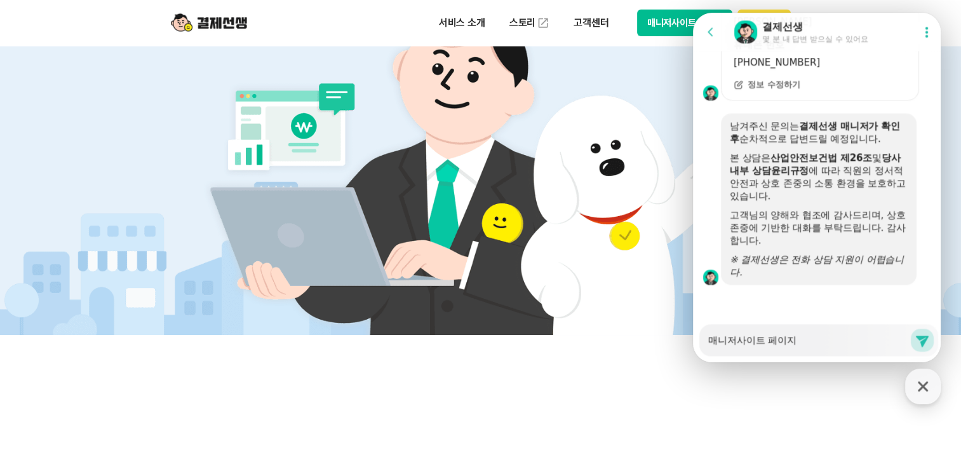
type textarea "x"
type textarea "매니저사이트 페이"
type textarea "x"
type textarea "매니저사이트 페"
type textarea "x"
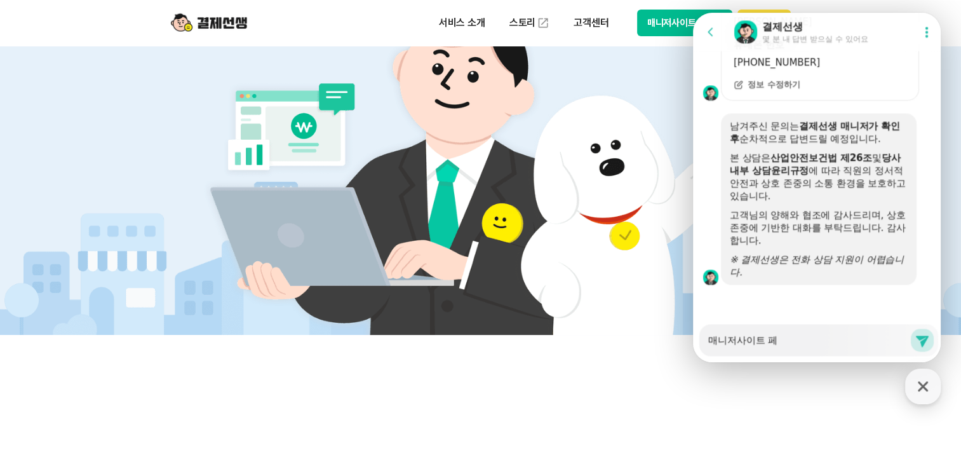
type textarea "매니저사이트"
type textarea "x"
type textarea "매니저사이트"
type textarea "x"
type textarea "매니저사이"
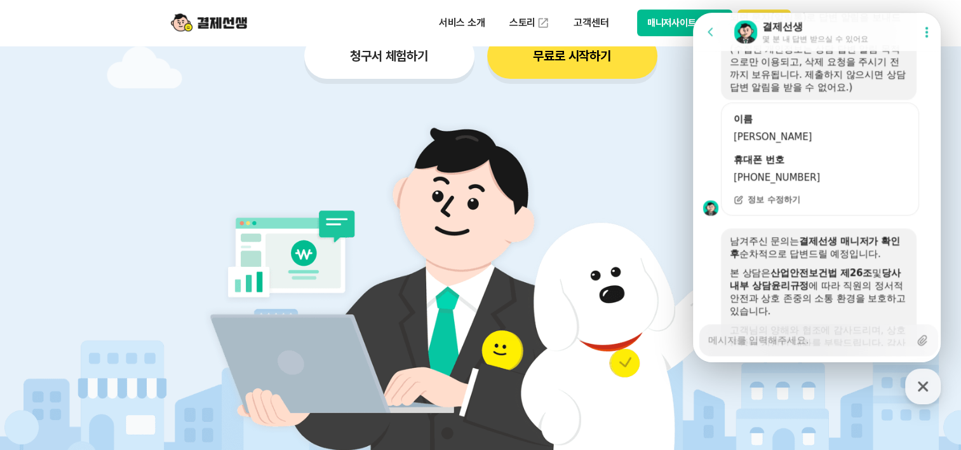
scroll to position [1225, 0]
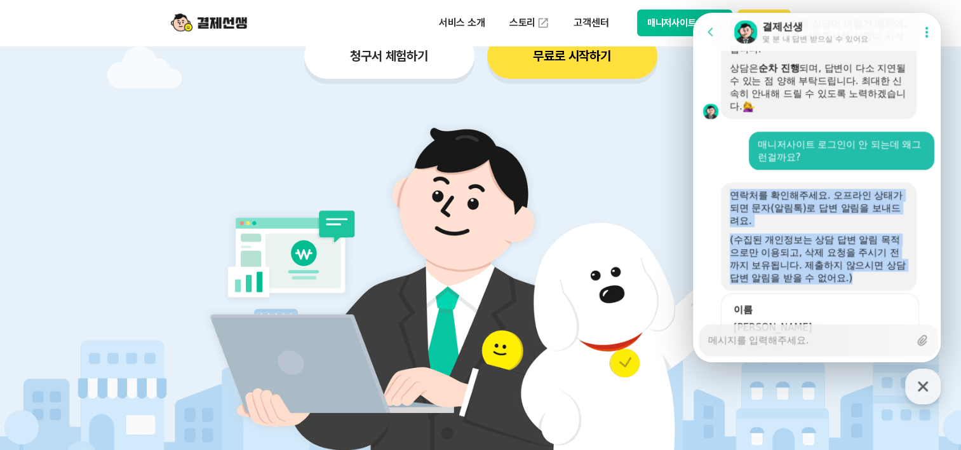
drag, startPoint x: 740, startPoint y: 208, endPoint x: 869, endPoint y: 290, distance: 152.7
click at [869, 290] on div "연락처를 확인해주세요. 오프라인 상태가 되면 문자(알림톡)로 답변 알림을 보내드려요. (수집된 개인정보는 상담 답변 알림 목적으로만 이용되고,…" at bounding box center [819, 236] width 196 height 108
click at [869, 284] on div "(수집된 개인정보는 상담 답변 알림 목적으로만 이용되고, 삭제 요청을 주시기 전까지 보유됩니다. 제출하지 않으시면 상담 답변 알림을 받을 수 …" at bounding box center [819, 258] width 178 height 51
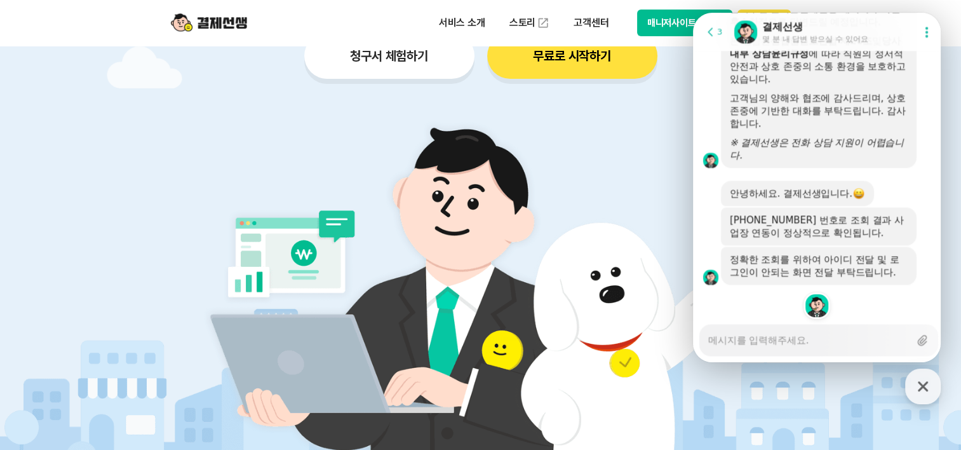
scroll to position [1659, 0]
drag, startPoint x: 742, startPoint y: 254, endPoint x: 824, endPoint y: 262, distance: 81.7
click at [824, 262] on div "정확한 조회를 위하여 아이디 전달 및 로그인이 안되는 화면 전달 부탁드립니다." at bounding box center [819, 265] width 178 height 25
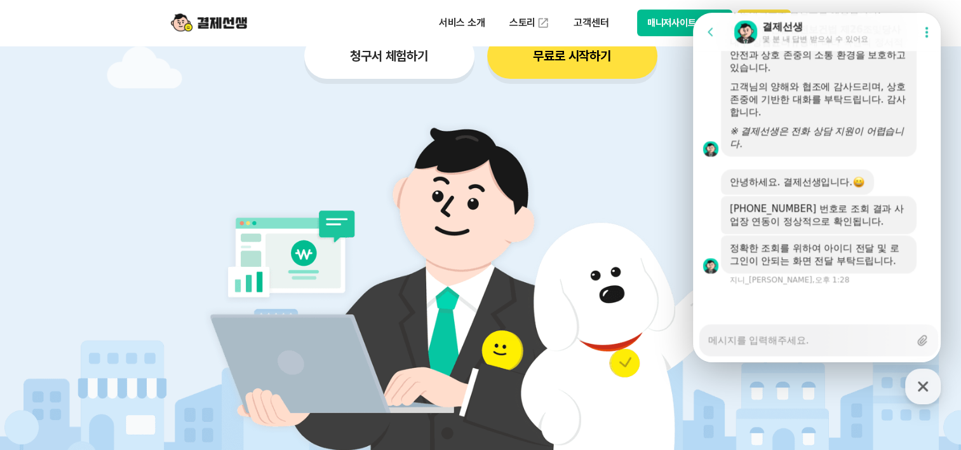
drag, startPoint x: 824, startPoint y: 262, endPoint x: 830, endPoint y: 270, distance: 9.9
click at [830, 270] on div "정확한 조회를 위하여 아이디 전달 및 로그인이 안되는 화면 전달 부탁드립니다." at bounding box center [819, 254] width 196 height 38
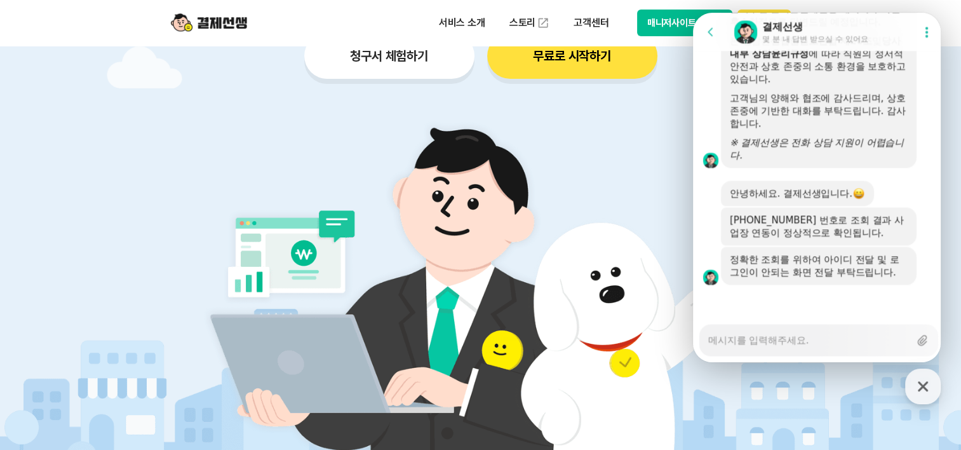
click at [658, 18] on button "매니저사이트 로그인" at bounding box center [685, 23] width 96 height 27
click at [666, 25] on button "매니저사이트 로그인" at bounding box center [685, 23] width 96 height 27
click at [920, 342] on icon at bounding box center [922, 339] width 13 height 13
click at [708, 340] on input "Upload file" at bounding box center [707, 340] width 1 height 1
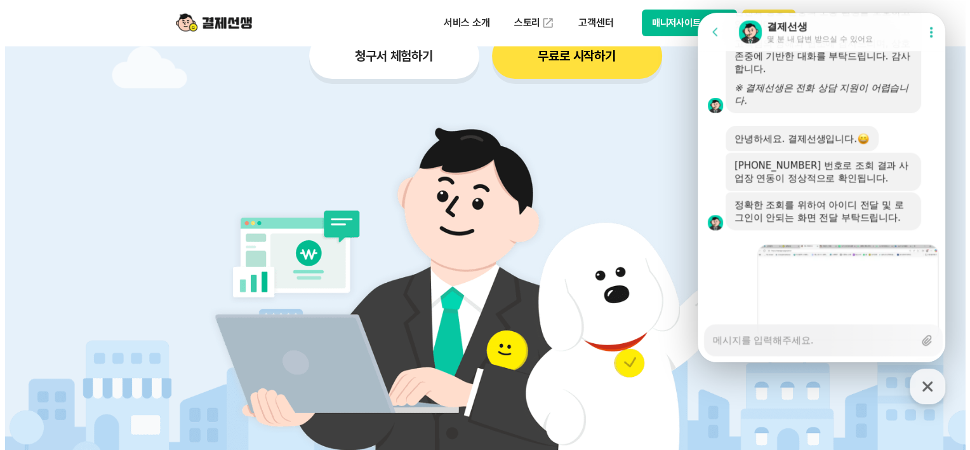
scroll to position [1769, 0]
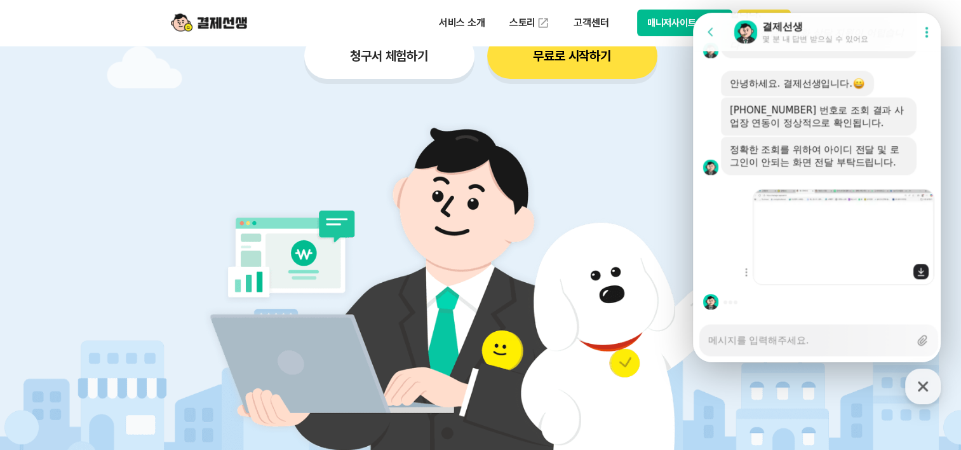
click at [862, 259] on img at bounding box center [843, 237] width 181 height 96
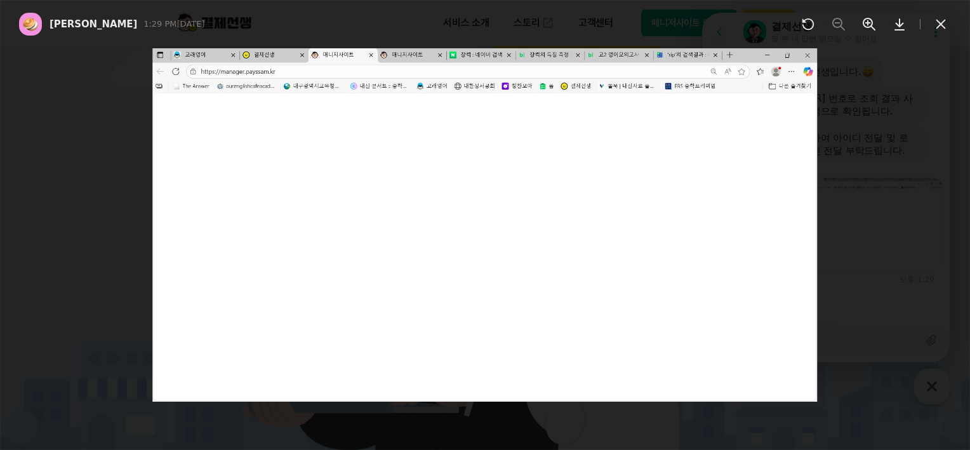
scroll to position [1781, 0]
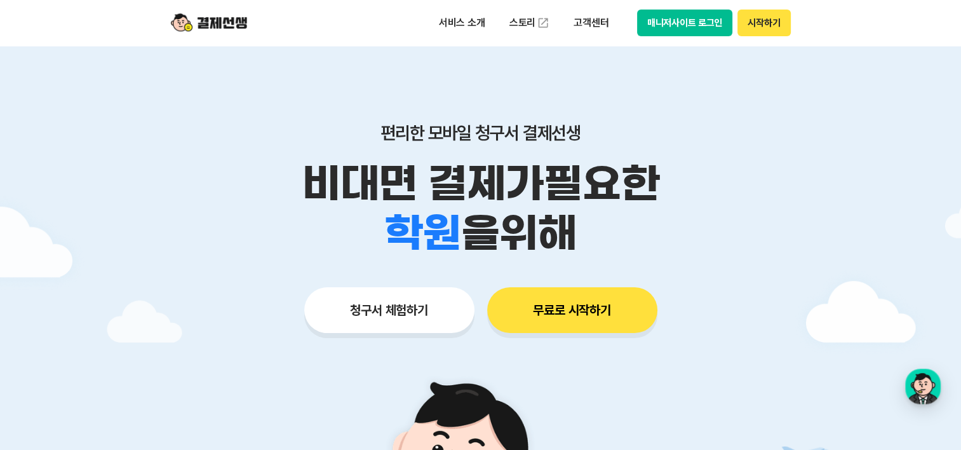
click at [690, 28] on button "매니저사이트 로그인" at bounding box center [685, 23] width 96 height 27
click at [670, 25] on button "매니저사이트 로그인" at bounding box center [685, 23] width 96 height 27
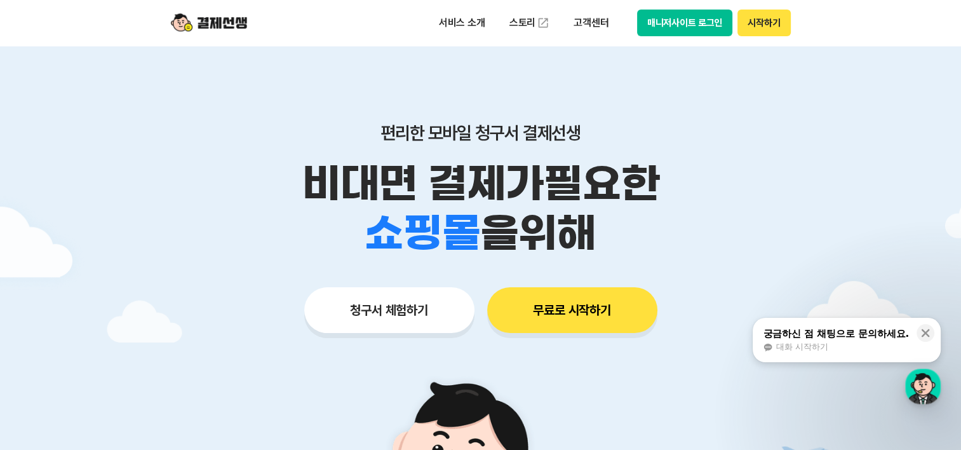
click at [701, 22] on button "매니저사이트 로그인" at bounding box center [685, 23] width 96 height 27
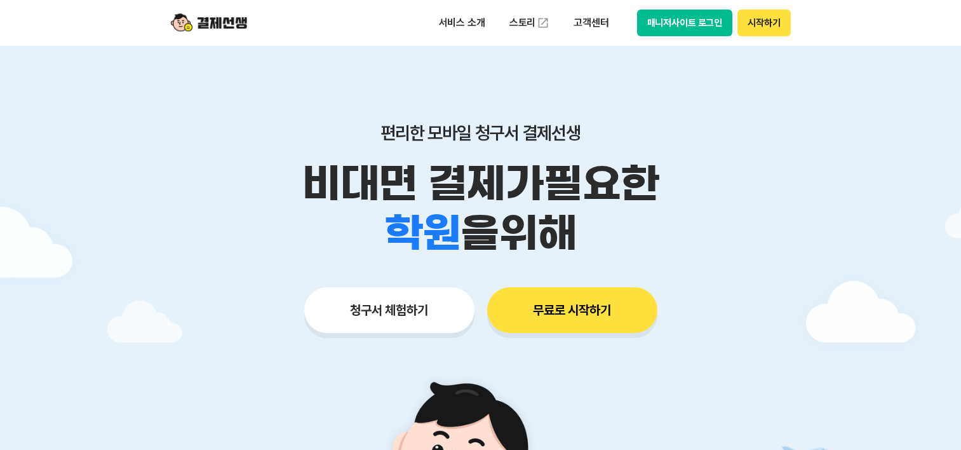
click at [673, 25] on button "매니저사이트 로그인" at bounding box center [685, 23] width 96 height 27
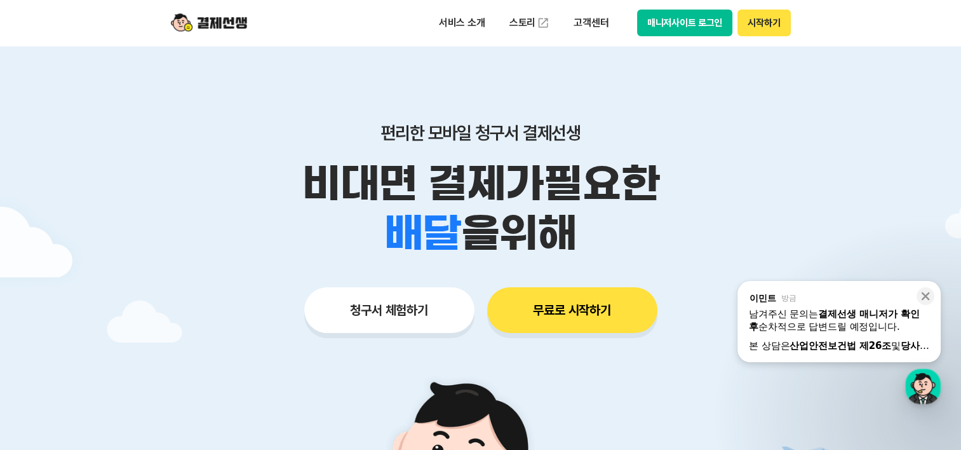
click at [699, 25] on button "매니저사이트 로그인" at bounding box center [685, 23] width 96 height 27
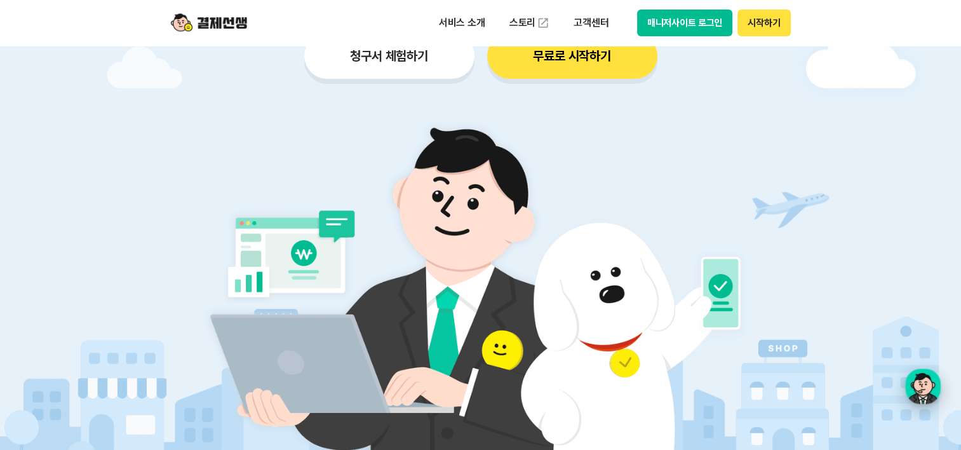
click at [916, 384] on div "button" at bounding box center [923, 386] width 36 height 36
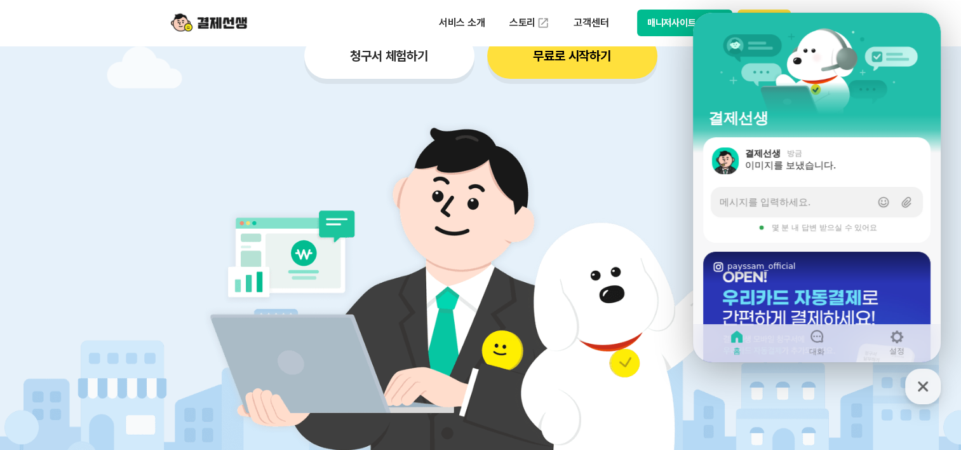
click at [662, 23] on button "매니저사이트 로그인" at bounding box center [685, 23] width 96 height 27
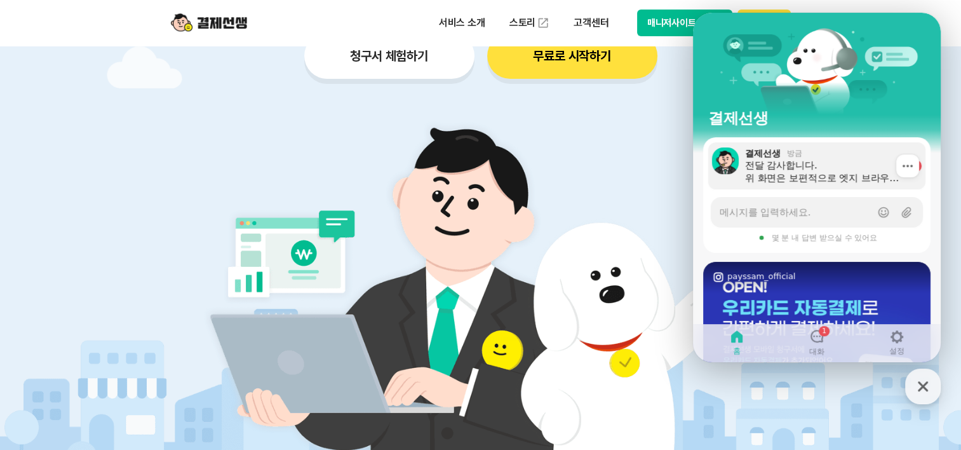
click at [841, 171] on div "전달 감사합니다. 위 화면은 보편적으로 엣지 브라우저의 캐시가 쌓인 경우 발생됩니다. 번거로우시겠지만, 아래 자료에 따라 캐시 삭제 후 브라우…" at bounding box center [824, 171] width 159 height 25
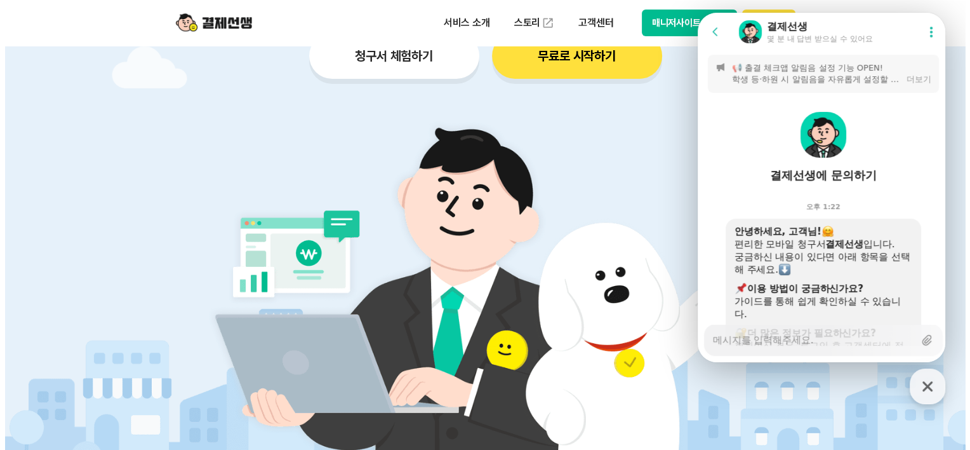
scroll to position [1995, 0]
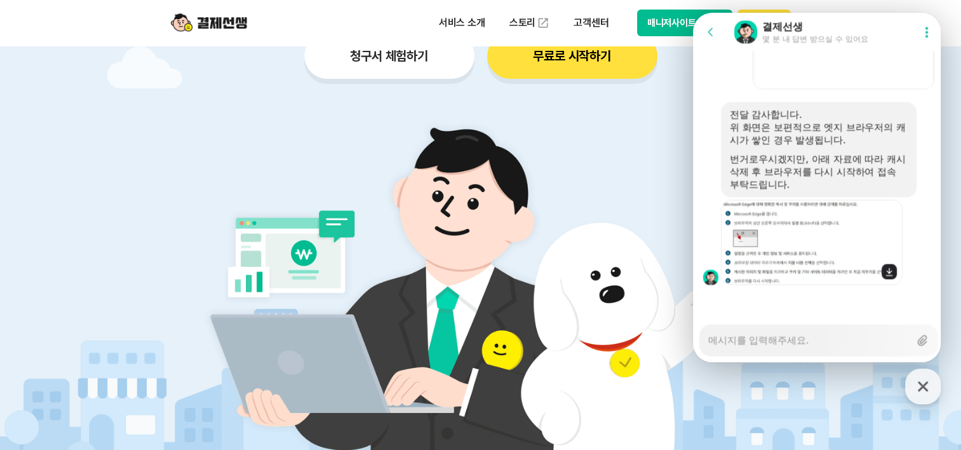
click at [779, 239] on img at bounding box center [812, 241] width 182 height 85
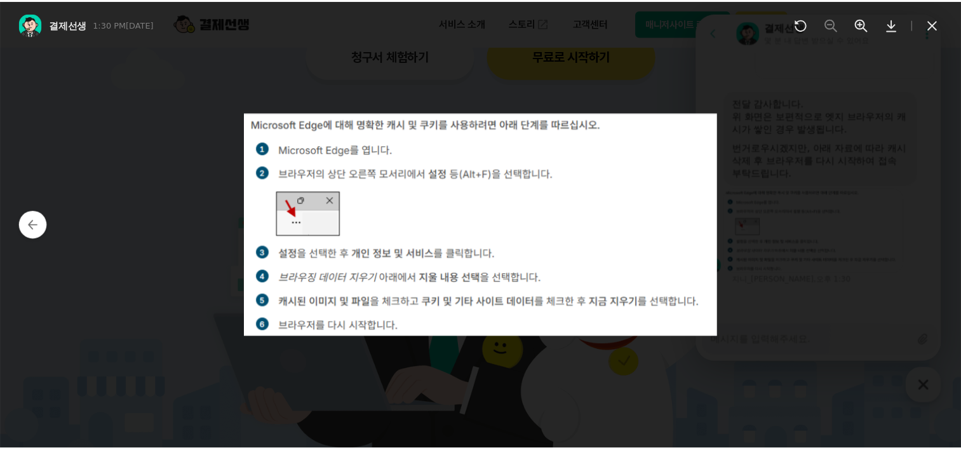
scroll to position [2007, 0]
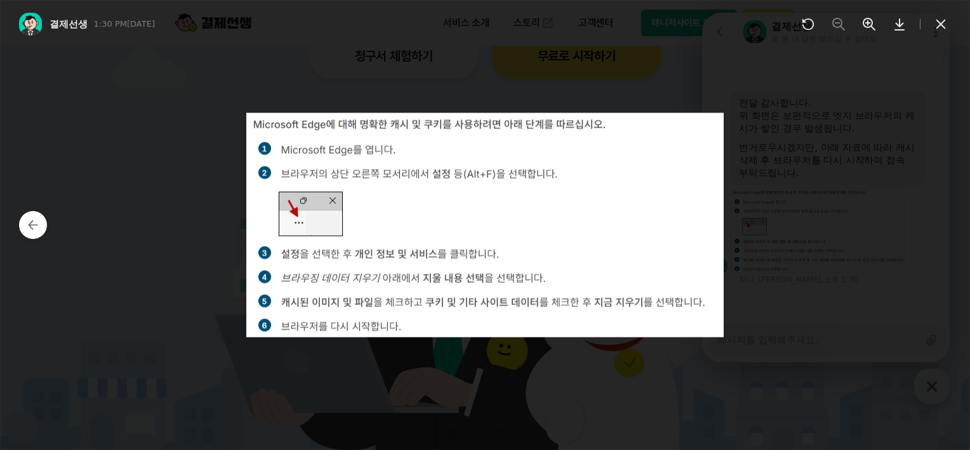
drag, startPoint x: 551, startPoint y: 218, endPoint x: 549, endPoint y: 184, distance: 34.4
click at [549, 184] on img at bounding box center [485, 225] width 478 height 224
drag, startPoint x: 548, startPoint y: 180, endPoint x: 443, endPoint y: 236, distance: 119.3
click at [443, 236] on img at bounding box center [485, 225] width 478 height 224
drag, startPoint x: 457, startPoint y: 229, endPoint x: 493, endPoint y: 204, distance: 43.3
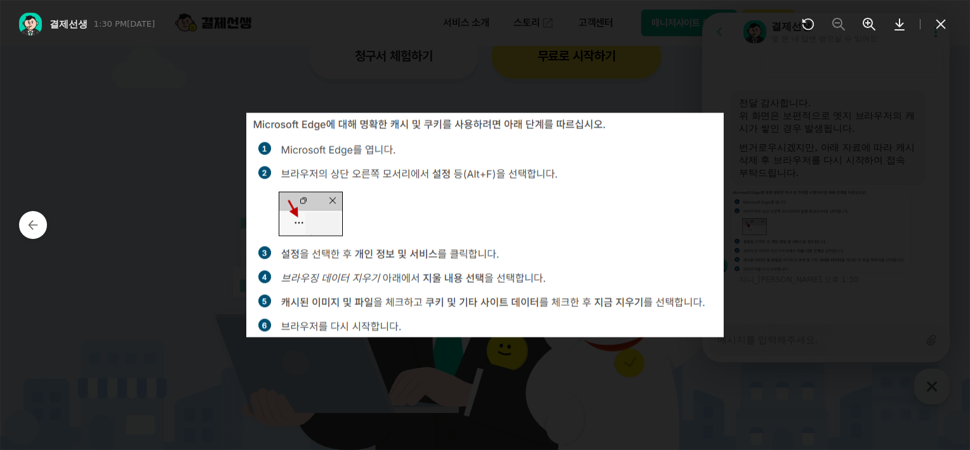
click at [493, 204] on img at bounding box center [485, 225] width 478 height 224
click at [943, 21] on icon at bounding box center [942, 25] width 10 height 10
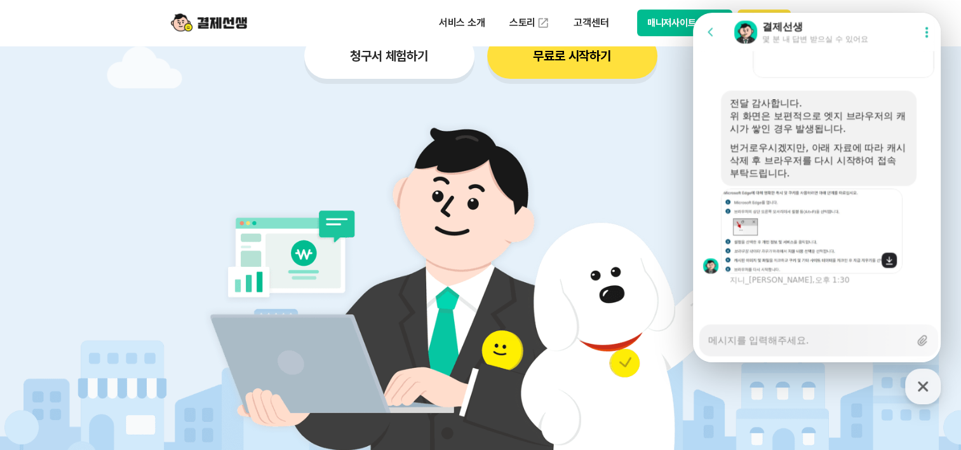
click at [891, 262] on icon at bounding box center [889, 260] width 10 height 10
click at [708, 177] on div at bounding box center [707, 137] width 28 height 95
click at [674, 25] on button "매니저사이트 로그인" at bounding box center [685, 23] width 96 height 27
click at [772, 338] on textarea "Messenger Input Textarea" at bounding box center [808, 336] width 201 height 22
type textarea "x"
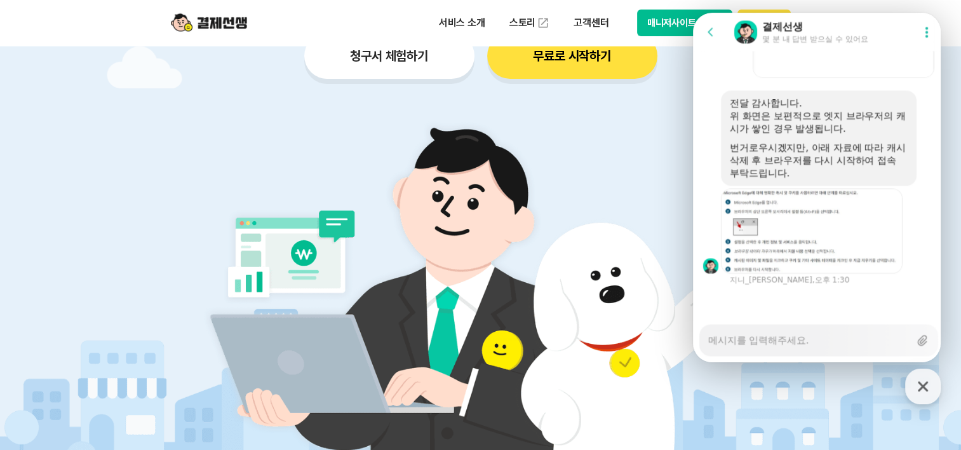
type textarea "ㄷ"
type textarea "x"
type textarea "도"
type textarea "x"
type textarea "됩"
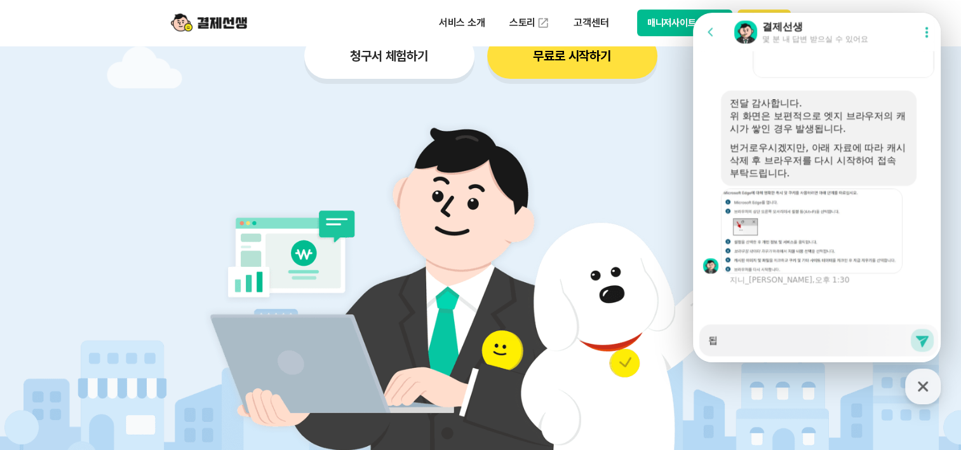
type textarea "x"
type textarea "됩ㄴ"
type textarea "x"
type textarea "됩닏"
type textarea "x"
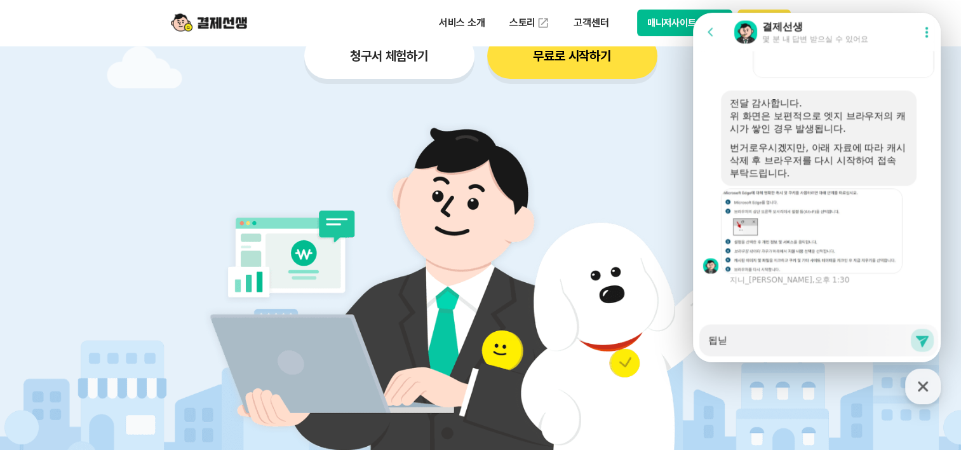
type textarea "됩니다"
type textarea "x"
type textarea "됩니다."
type textarea "x"
type textarea "됩니다. 감ㅅ"
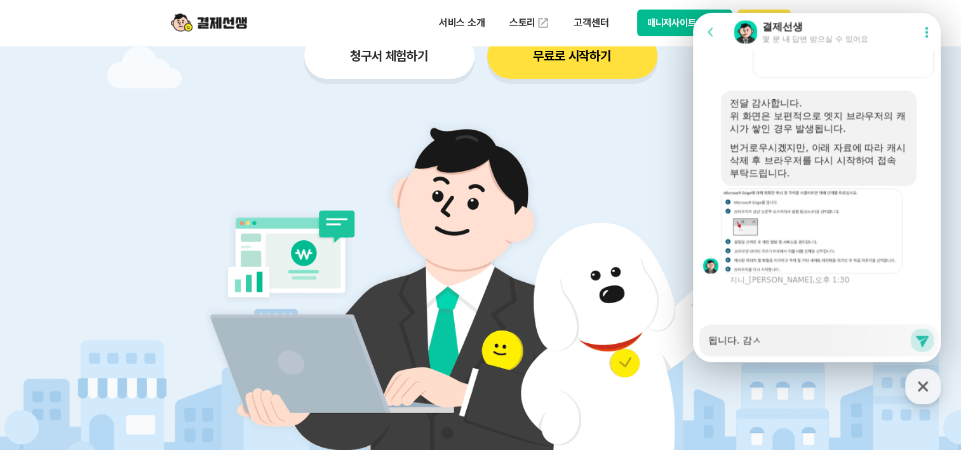
type textarea "x"
type textarea "됩니다. 감사"
type textarea "x"
type textarea "됩니다. 감샇"
type textarea "x"
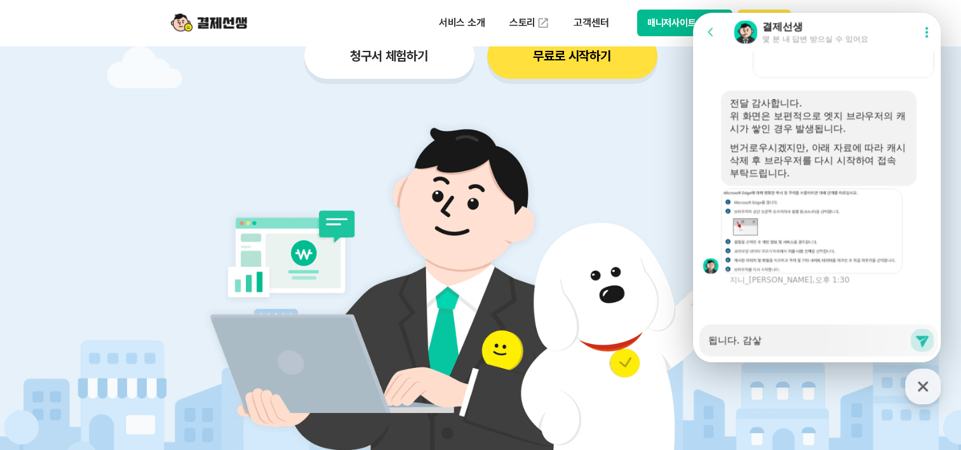
type textarea "됩니다. 감사하"
type textarea "x"
type textarea "됩니다. 감사합"
type textarea "x"
type textarea "됩니다. 감사합ㄴ"
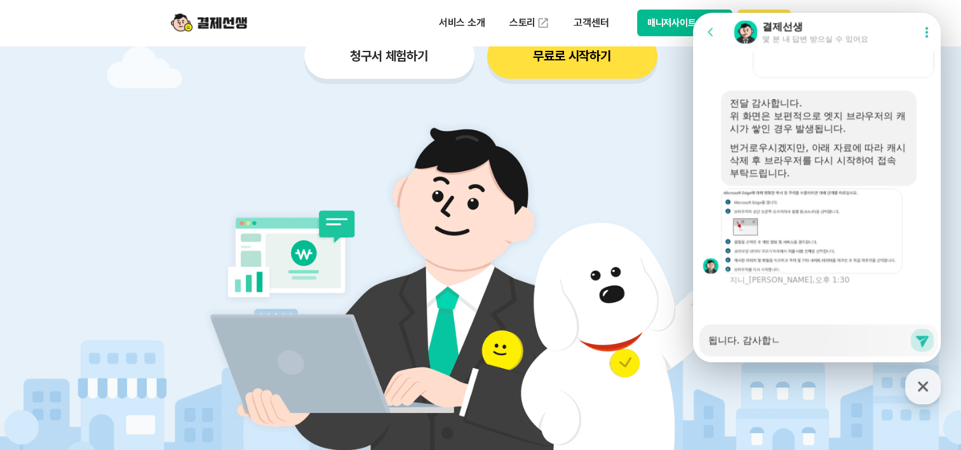
type textarea "x"
type textarea "됩니다. 감사합니"
type textarea "x"
type textarea "됩니다. 감사합닏"
type textarea "x"
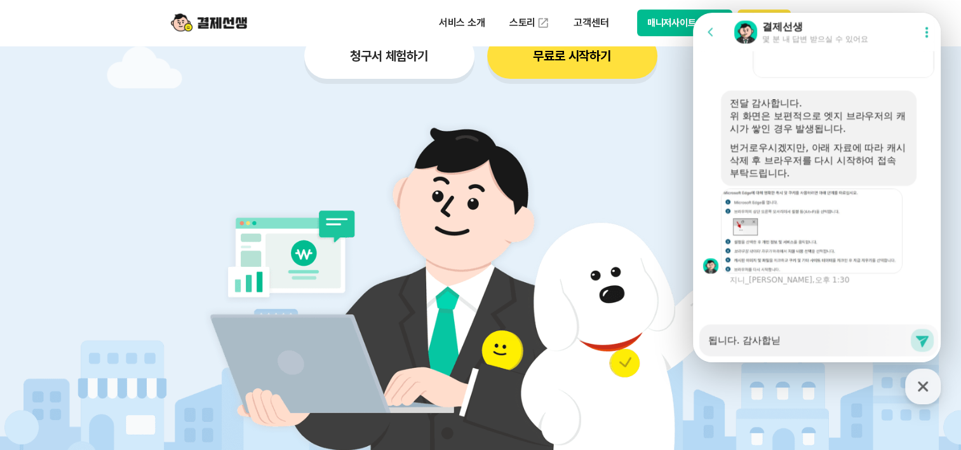
type textarea "됩니다. 감사합니다"
type textarea "x"
type textarea "됩니다. 감사합니다."
type textarea "x"
type textarea "됩니다. 감사합니다."
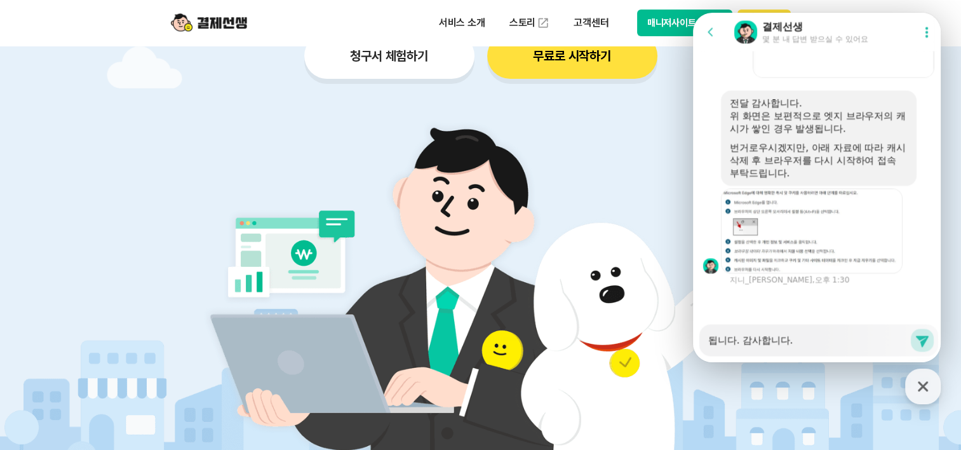
type textarea "x"
type textarea "됩니다. 감사합니다. ㅎ"
type textarea "x"
type textarea "됩니다. 감사합니다. 하"
type textarea "x"
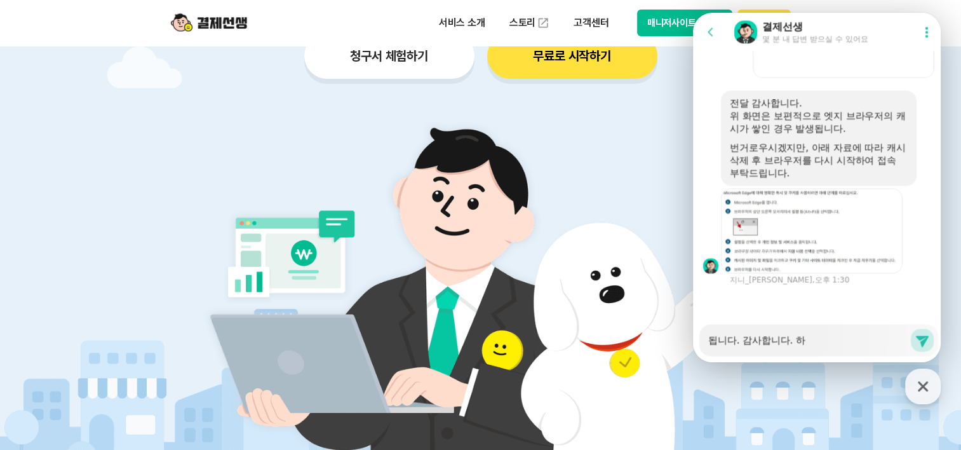
type textarea "됩니다. 감사합니다. 한"
type textarea "x"
type textarea "됩니다. 감사합니다. 한"
type textarea "x"
type textarea "됩니다. 감사합니다. 한 ㄱ"
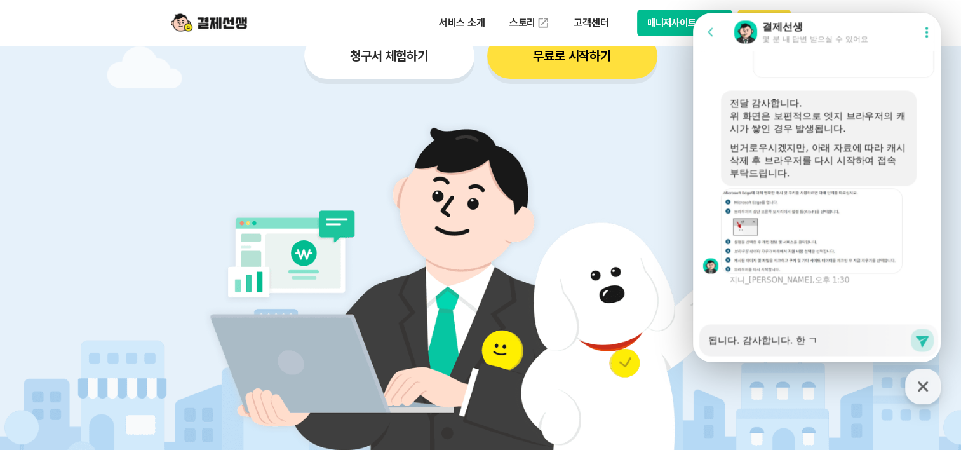
type textarea "x"
type textarea "됩니다. 감사합니다. 한 가"
type textarea "x"
type textarea "됩니다. 감사합니다. 한 갖"
type textarea "x"
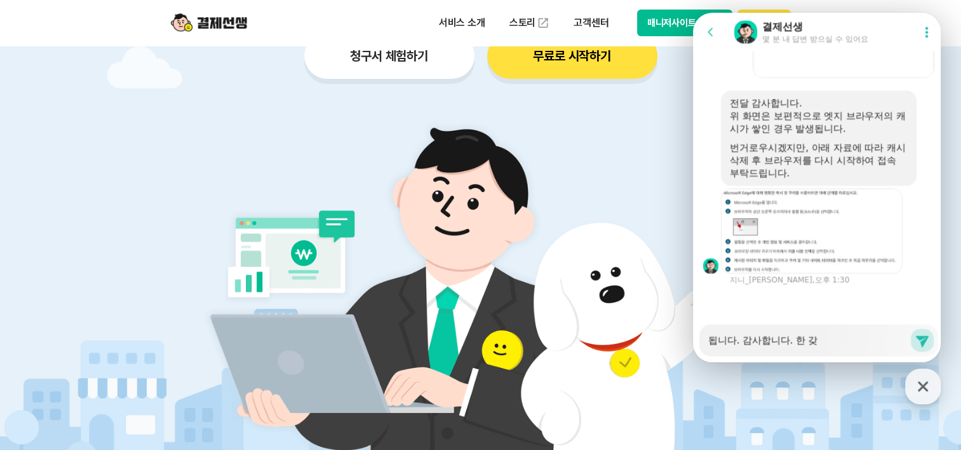
type textarea "됩니다. 감사합니다. 한 가지"
type textarea "x"
type textarea "됩니다. 감사합니다. 한 가지"
type textarea "x"
type textarea "됩니다. 감사합니다. 한 가지 ㅈ"
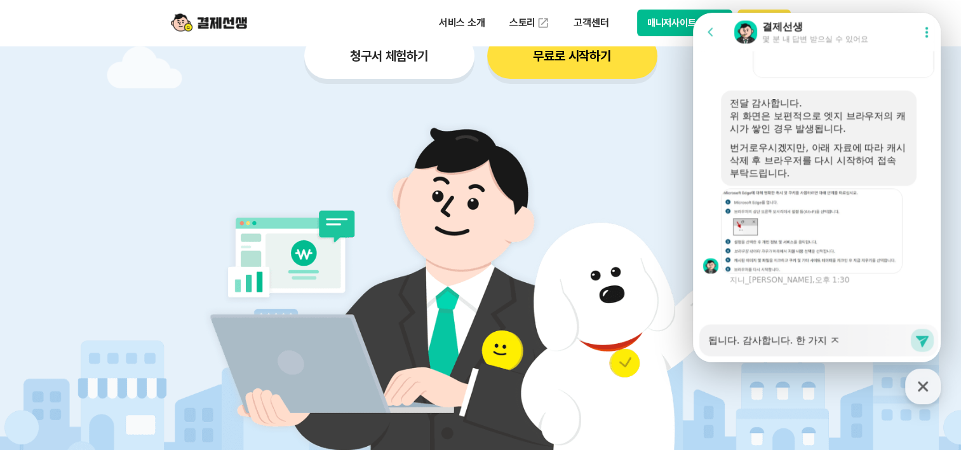
type textarea "x"
type textarea "됩니다. 감사합니다. 한 가지 질"
type textarea "x"
type textarea "됩니다. 감사합니다. 한 가지 짊"
type textarea "x"
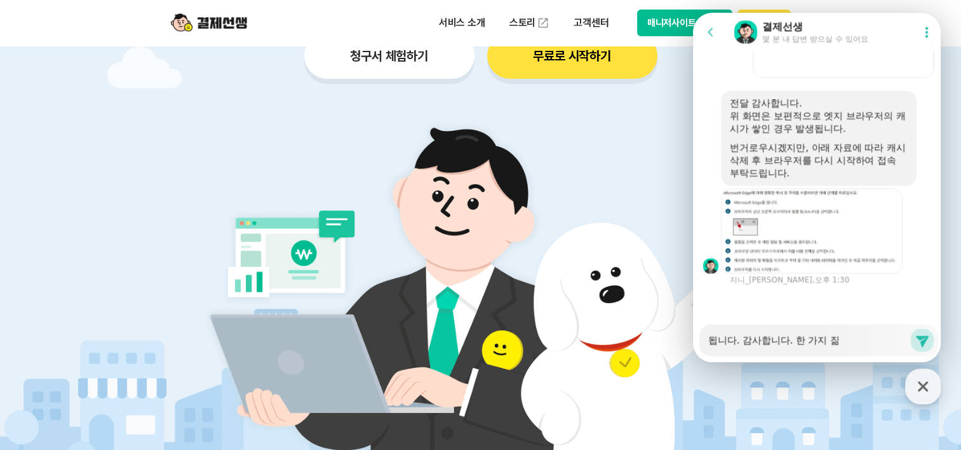
type textarea "됩니다. 감사합니다. 한 가지 질무"
type textarea "x"
type textarea "됩니다. 감사합니다. 한 가지 질문"
type textarea "x"
type textarea "됩니다. 감사합니다. 한 가지 질문ㅇ"
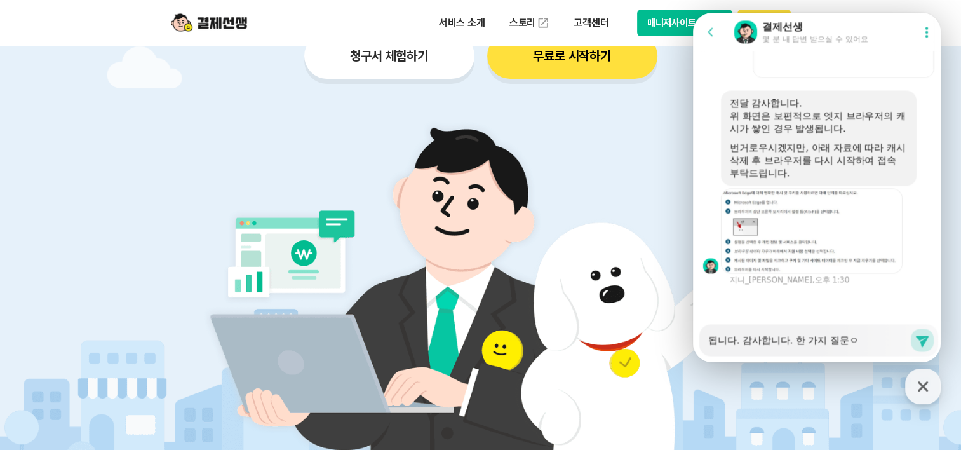
type textarea "x"
type textarea "됩니다. 감사합니다. 한 가지 질문이"
type textarea "x"
type textarea "됩니다. 감사합니다. 한 가지 질문이 ㅇ"
type textarea "x"
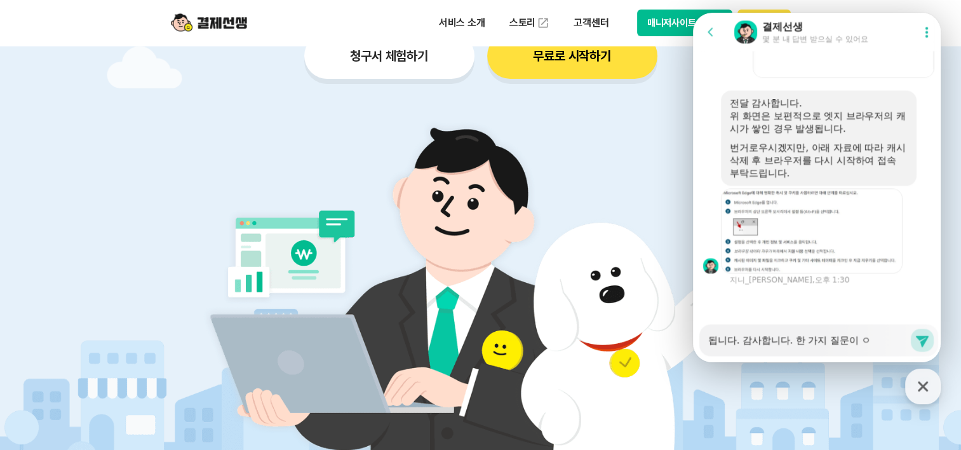
type textarea "됩니다. 감사합니다. 한 가지 질문이"
type textarea "x"
type textarea "됩니다. 감사합니다. 한 가지 질문이 ㄷ"
type textarea "x"
type textarea "됩니다. 감사합니다. 한 가지 질문이 더"
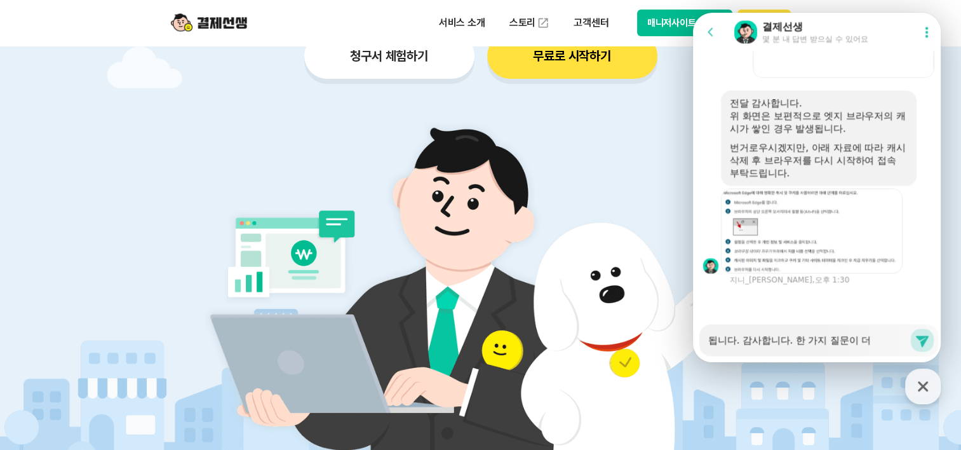
type textarea "x"
type textarea "됩니다. 감사합니다. 한 가지 질문이 더"
type textarea "x"
type textarea "됩니다. 감사합니다. 한 가지 질문이 더 ㅇ"
type textarea "x"
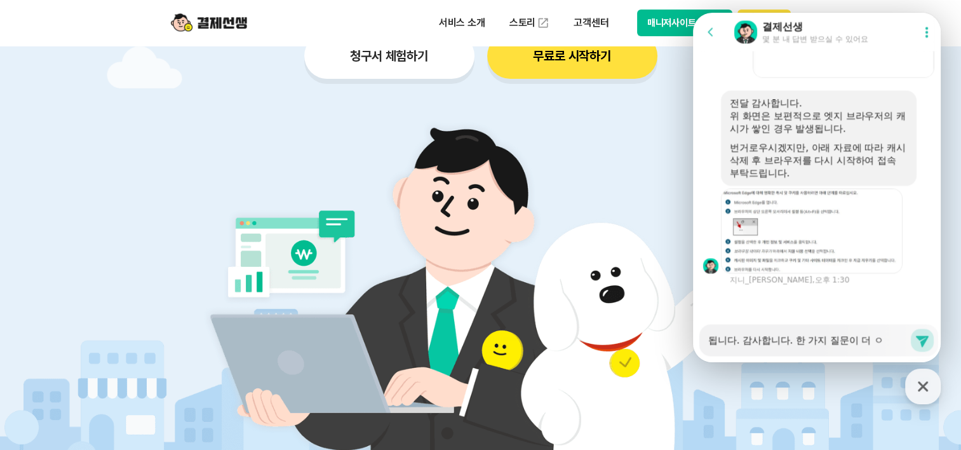
type textarea "됩니다. 감사합니다. 한 가지 질문이 더 이"
type textarea "x"
type textarea "됩니다. 감사합니다. 한 가지 질문이 더 있"
type textarea "x"
type textarea "됩니다. 감사합니다. 한 가지 질문이 더 있ㄴ"
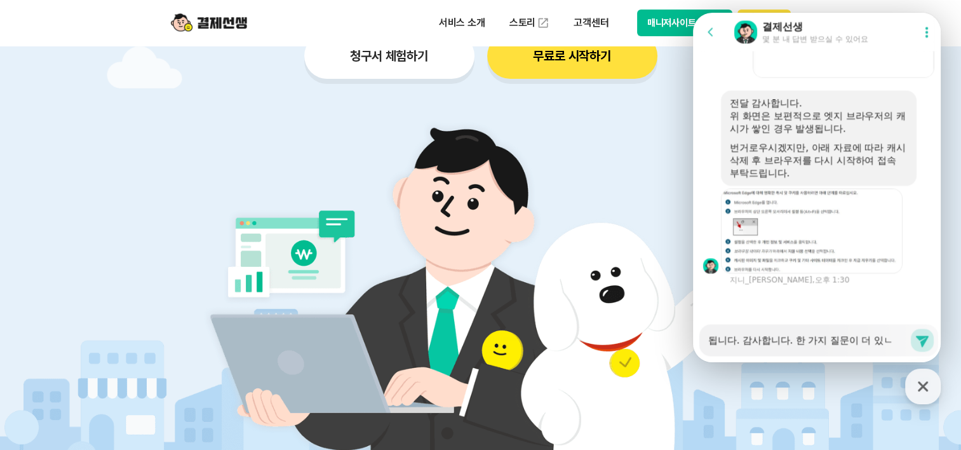
type textarea "x"
type textarea "됩니다. 감사합니다. 한 가지 질문이 더 있는"
type textarea "x"
type textarea "됩니다. 감사합니다. 한 가지 질문이 더 있는ㄷ"
type textarea "x"
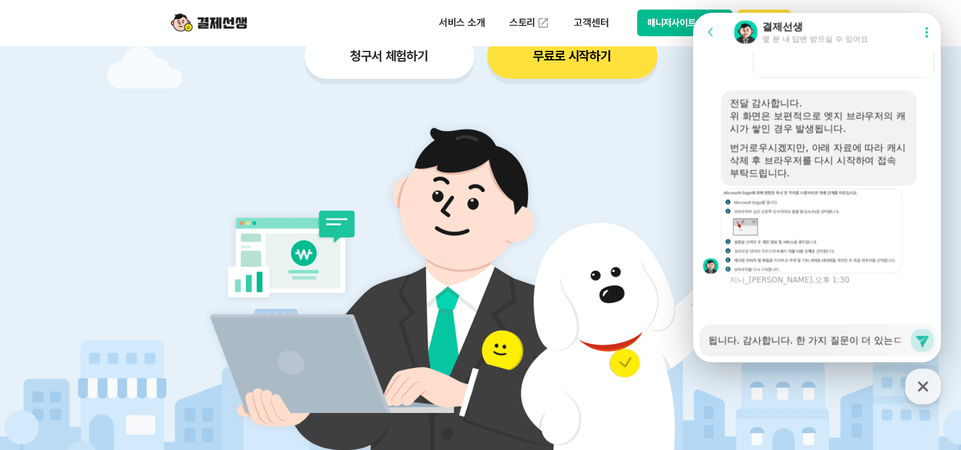
type textarea "됩니다. 감사합니다. 한 가지 질문이 더 있는데"
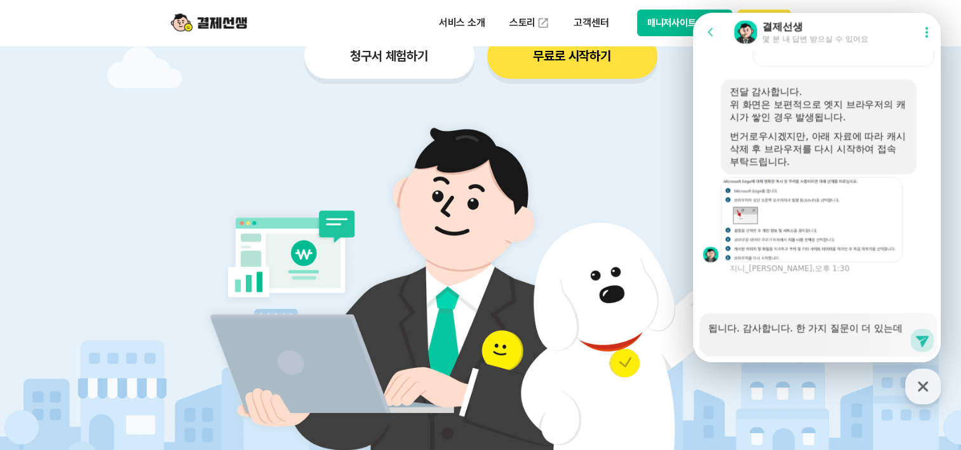
type textarea "x"
type textarea "됩니다. 감사합니다. 한 가지 질문이 더 있는데요"
type textarea "x"
type textarea "됩니다. 감사합니다. 한 가지 질문이 더 있는데요,"
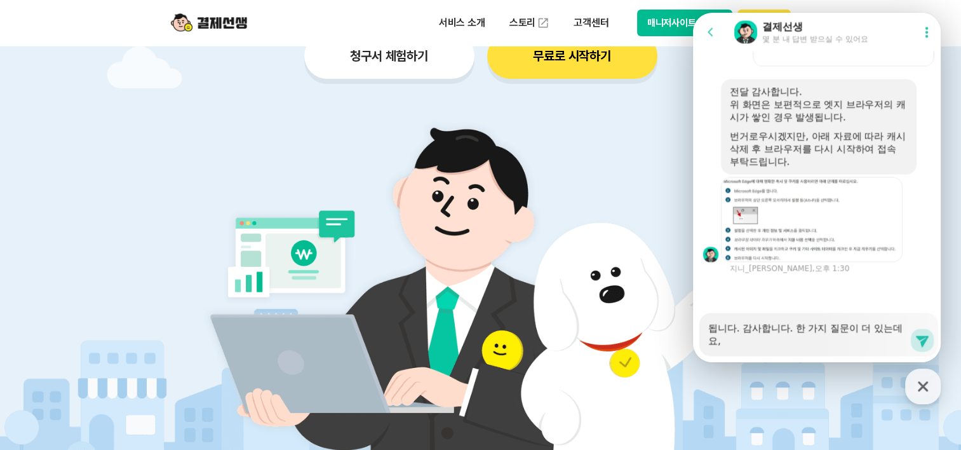
type textarea "x"
type textarea "됩니다. 감사합니다. 한 가지 질문이 더 있는데요,"
type textarea "x"
type textarea "됩니다. 감사합니다. 한 가지 질문이 더 있는데요, ㄱ"
type textarea "x"
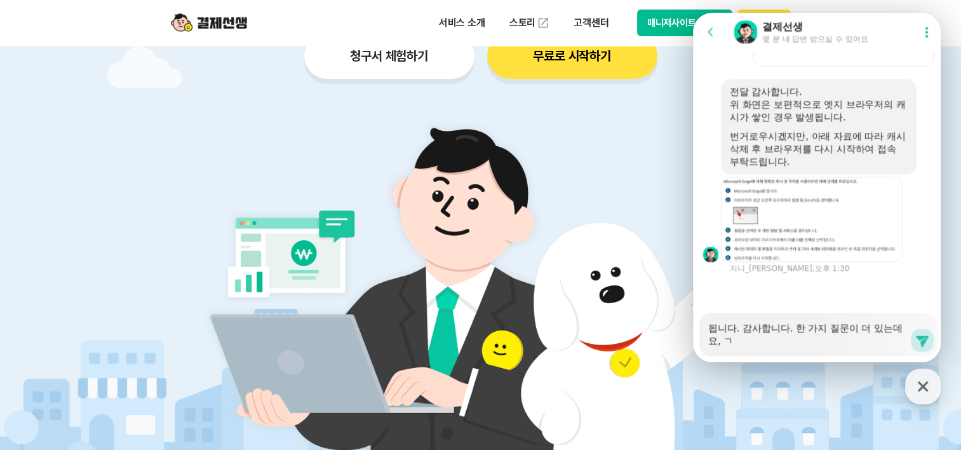
type textarea "됩니다. 감사합니다. 한 가지 질문이 더 있는데요, 가"
type textarea "x"
type textarea "됩니다. 감사합니다. 한 가지 질문이 더 있는데요, 같"
type textarea "x"
type textarea "됩니다. 감사합니다. 한 가지 질문이 더 있는데요, 같ㅇ"
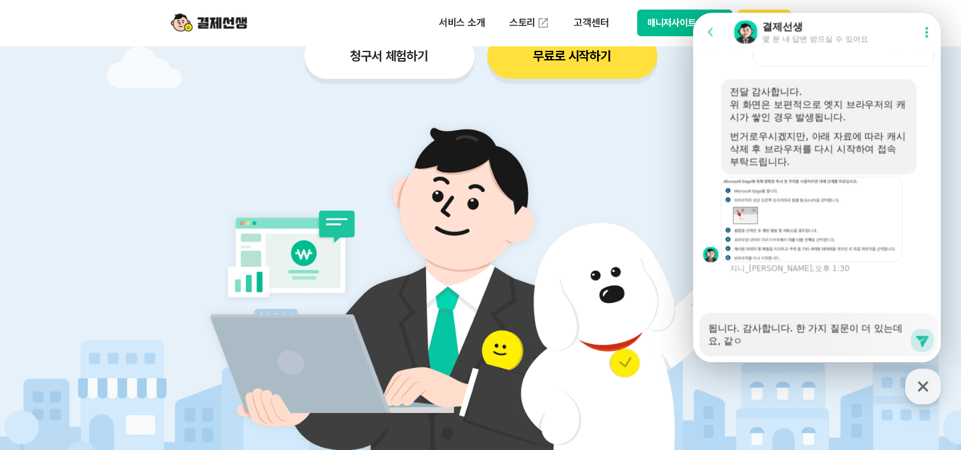
type textarea "x"
type textarea "됩니다. 감사합니다. 한 가지 질문이 더 있는데요, 같은"
type textarea "x"
type textarea "됩니다. 감사합니다. 한 가지 질문이 더 있는데요, 같은"
type textarea "x"
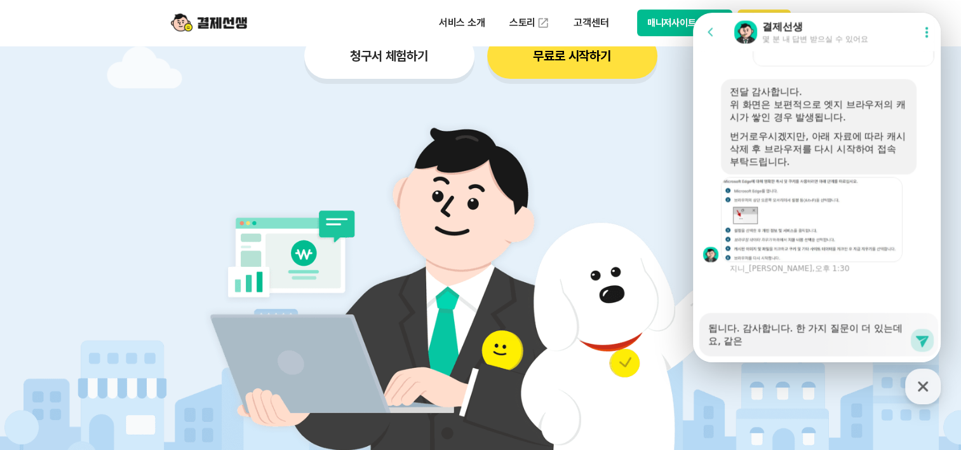
type textarea "됩니다. 감사합니다. 한 가지 질문이 더 있는데요, 같은 ㅎ"
type textarea "x"
type textarea "됩니다. 감사합니다. 한 가지 질문이 더 있는데요, 같은 하"
type textarea "x"
type textarea "됩니다. 감사합니다. 한 가지 질문이 더 있는데요, 같은 학"
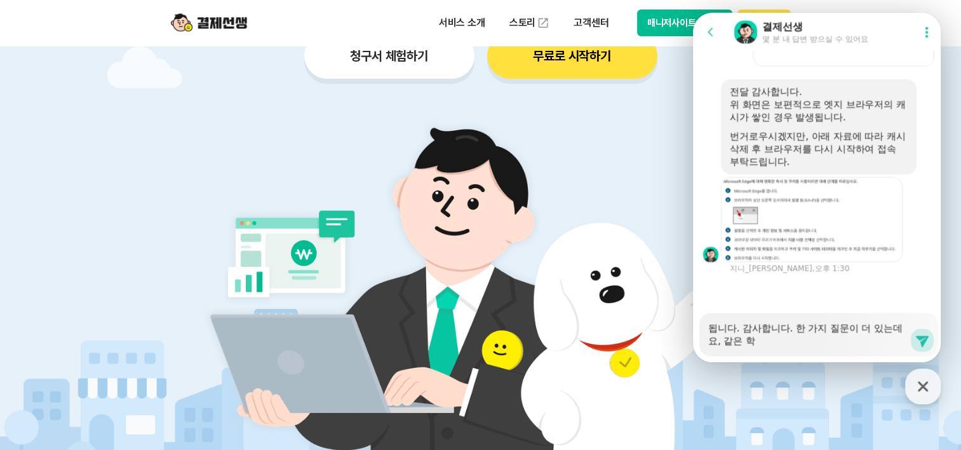
type textarea "x"
type textarea "됩니다. 감사합니다. 한 가지 질문이 더 있는데요, 같은 핛"
type textarea "x"
type textarea "됩니다. 감사합니다. 한 가지 질문이 더 있는데요, 같은 학새"
type textarea "x"
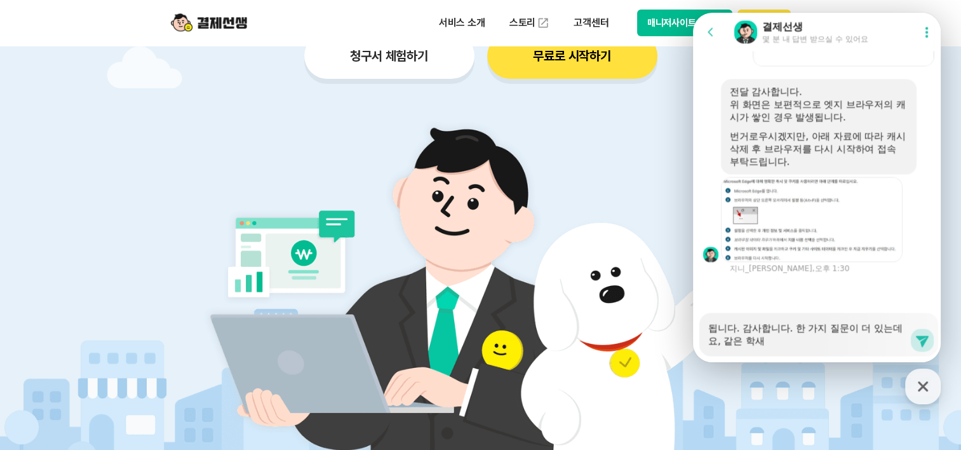
type textarea "됩니다. 감사합니다. 한 가지 질문이 더 있는데요, 같은 학생"
type textarea "x"
type textarea "됩니다. 감사합니다. 한 가지 질문이 더 있는데요, 같은 학생ㅇ"
type textarea "x"
type textarea "됩니다. 감사합니다. 한 가지 질문이 더 있는데요, 같은 학생이"
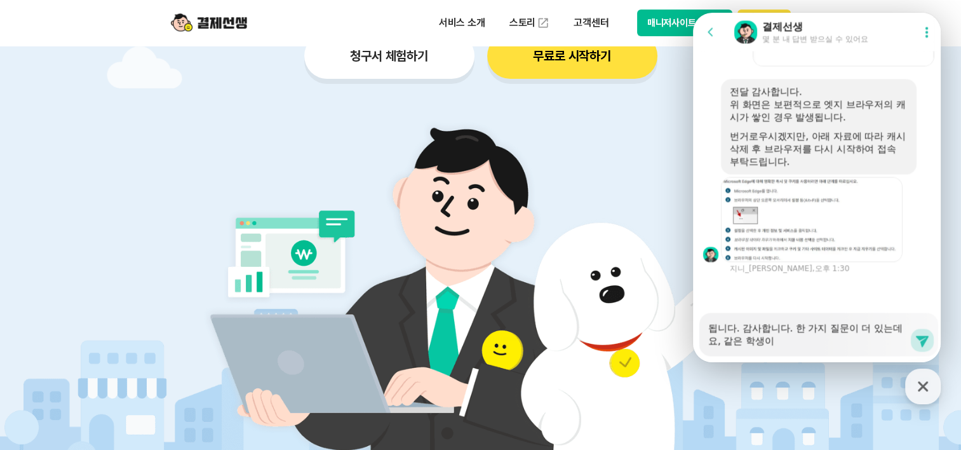
type textarea "x"
type textarea "됩니다. 감사합니다. 한 가지 질문이 더 있는데요, 같은 학생이"
type textarea "x"
type textarea "됩니다. 감사합니다. 한 가지 질문이 더 있는데요, 같은 학생이 ㅇ"
type textarea "x"
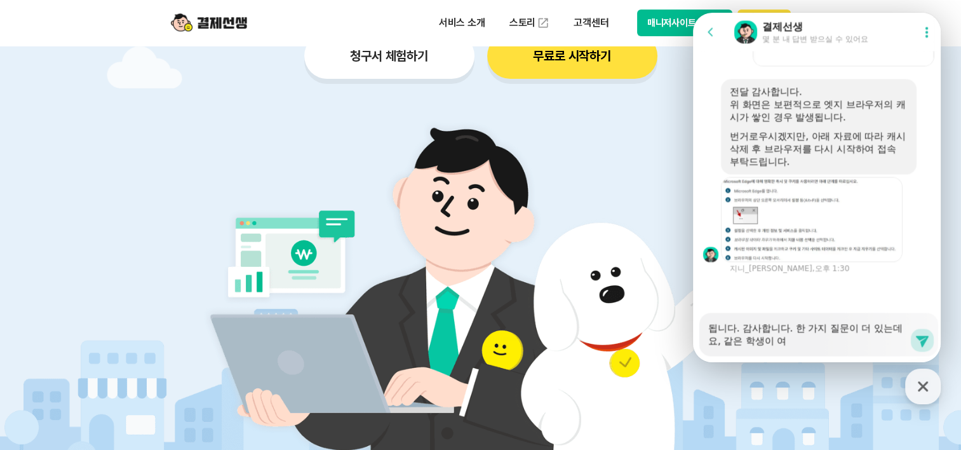
type textarea "됩니다. 감사합니다. 한 가지 질문이 더 있는데요, 같은 학생이 영"
type textarea "x"
type textarea "됩니다. 감사합니다. 한 가지 질문이 더 있는데요, 같은 학생이 영ㅇ"
type textarea "x"
type textarea "됩니다. 감사합니다. 한 가지 질문이 더 있는데요, 같은 학생이 영어"
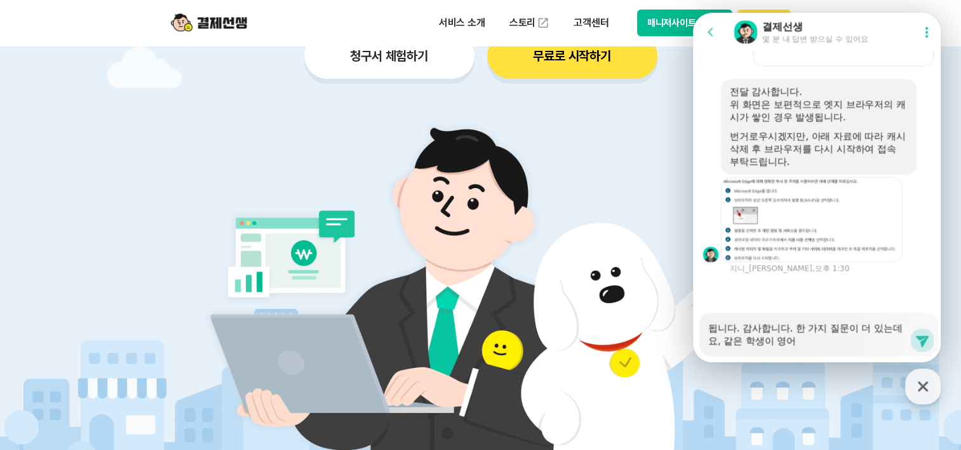
type textarea "x"
type textarea "됩니다. 감사합니다. 한 가지 질문이 더 있는데요, 같은 학생이 영어"
type textarea "x"
type textarea "됩니다. 감사합니다. 한 가지 질문이 더 있는데요, 같은 학생이 영어 ㄷ"
type textarea "x"
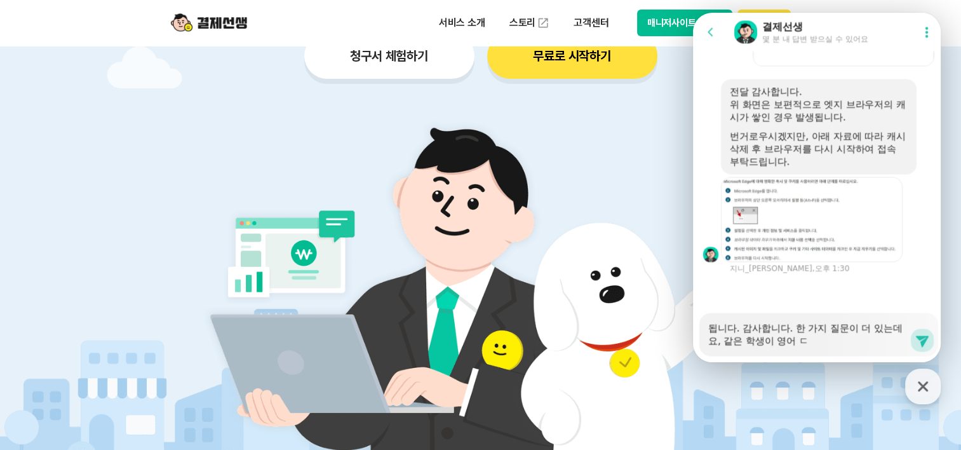
type textarea "됩니다. 감사합니다. 한 가지 질문이 더 있는데요, 같은 학생이 영어 드"
type textarea "x"
type textarea "됩니다. 감사합니다. 한 가지 질문이 더 있는데요, 같은 학생이 영어 듣"
type textarea "x"
type textarea "됩니다. 감사합니다. 한 가지 질문이 더 있는데요, 같은 학생이 영어 듣ㄷ"
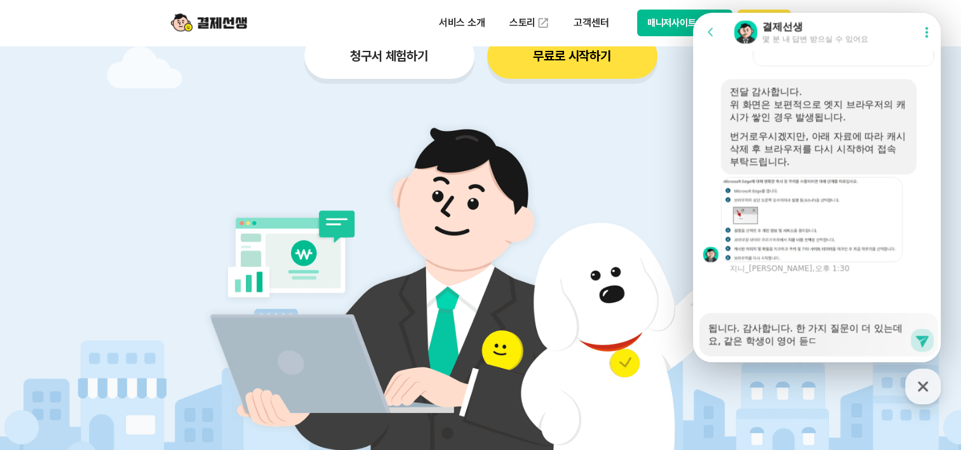
type textarea "x"
type textarea "됩니다. 감사합니다. 한 가지 질문이 더 있는데요, 같은 학생이 영어 듣다"
type textarea "x"
type textarea "됩니다. 감사합니다. 한 가지 질문이 더 있는데요, 같은 학생이 영어 듣닥"
type textarea "x"
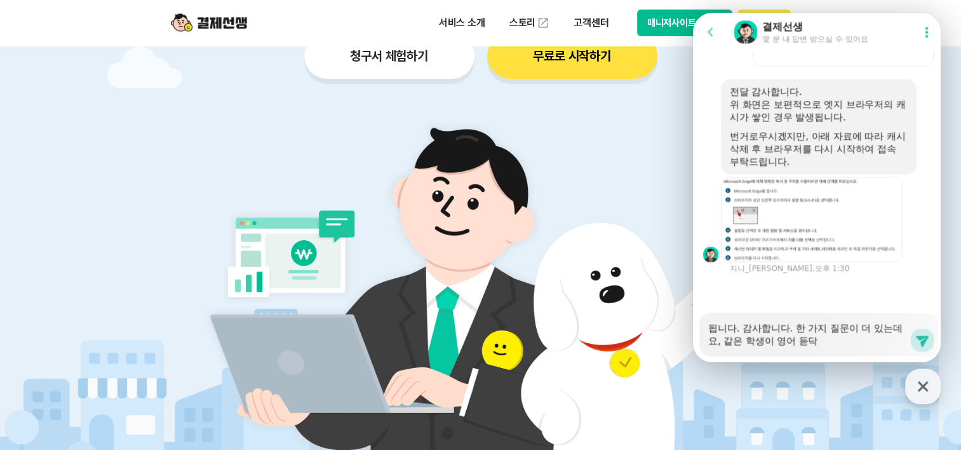
type textarea "됩니다. 감사합니다. 한 가지 질문이 더 있는데요, 같은 학생이 영어 듣다가"
type textarea "x"
type textarea "됩니다. 감사합니다. 한 가지 질문이 더 있는데요, 같은 학생이 영어 듣다가"
type textarea "x"
type textarea "됩니다. 감사합니다. 한 가지 질문이 더 있는데요, 같은 학생이 영어 듣다가 ㅅ"
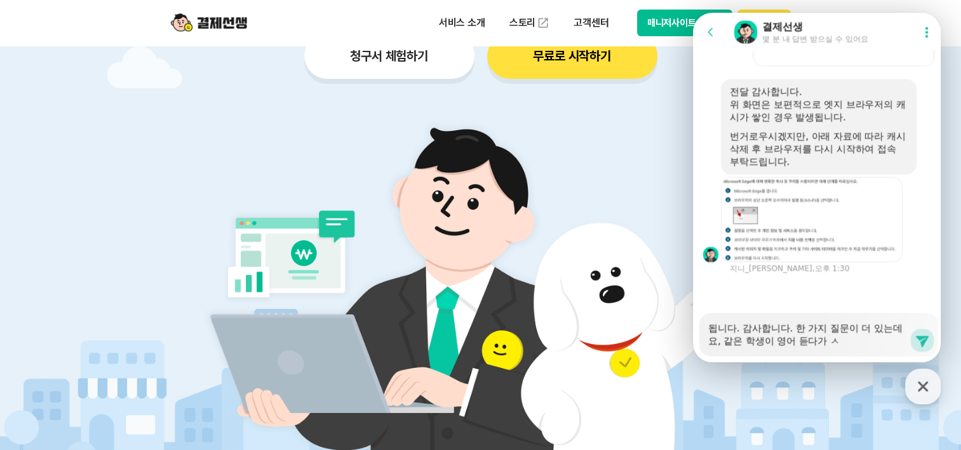
type textarea "x"
type textarea "됩니다. 감사합니다. 한 가지 질문이 더 있는데요, 같은 학생이 영어 듣다가 수"
type textarea "x"
type textarea "됩니다. 감사합니다. 한 가지 질문이 더 있는데요, 같은 학생이 영어 듣다가 숳"
type textarea "x"
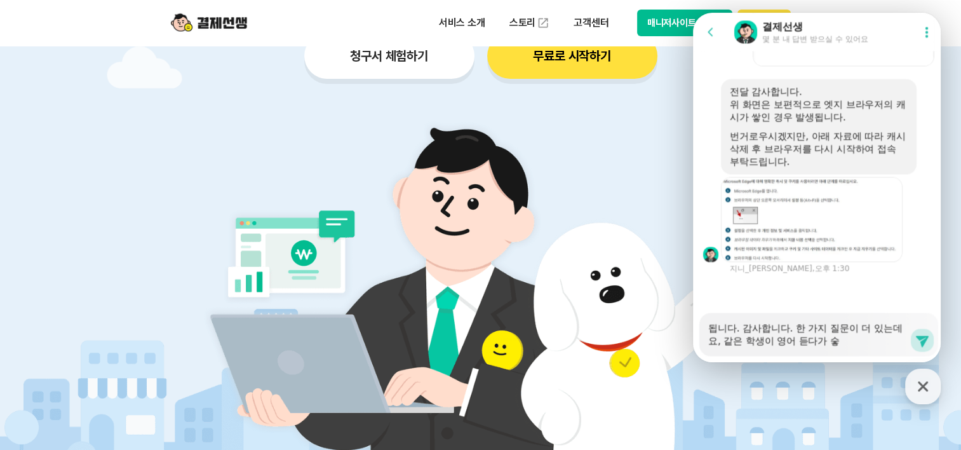
type textarea "됩니다. 감사합니다. 한 가지 질문이 더 있는데요, 같은 학생이 영어 듣다가 수하"
type textarea "x"
type textarea "됩니다. 감사합니다. 한 가지 질문이 더 있는데요, 같은 학생이 영어 듣다가 수학"
type textarea "x"
type textarea "됩니다. 감사합니다. 한 가지 질문이 더 있는데요, 같은 학생이 영어 듣다가 수학ㄷ"
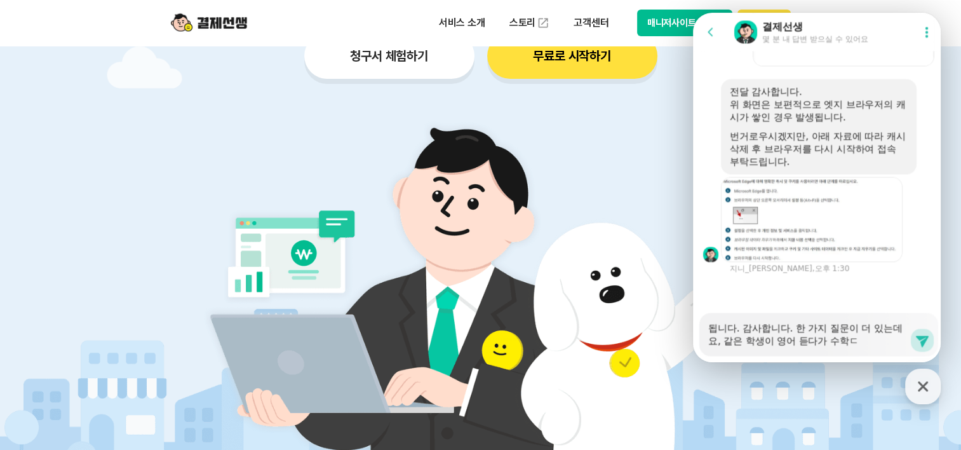
type textarea "x"
type textarea "됩니다. 감사합니다. 한 가지 질문이 더 있는데요, 같은 학생이 영어 듣다가 수학도"
type textarea "x"
type textarea "됩니다. 감사합니다. 한 가지 질문이 더 있는데요, 같은 학생이 영어 듣다가 수학도"
type textarea "x"
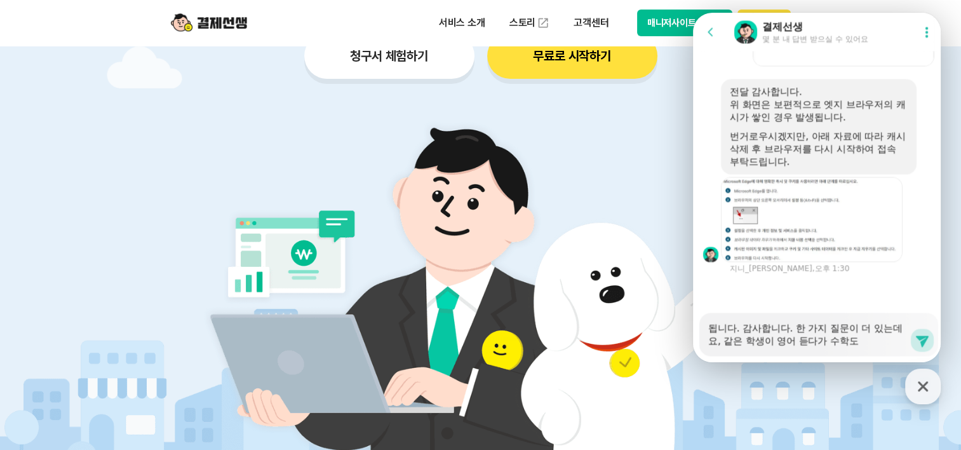
type textarea "됩니다. 감사합니다. 한 가지 질문이 더 있는데요, 같은 학생이 영어 듣다가 수학도 ㄷ"
type textarea "x"
type textarea "됩니다. 감사합니다. 한 가지 질문이 더 있는데요, 같은 학생이 영어 듣다가 수학도 드"
type textarea "x"
type textarea "됩니다. 감사합니다. 한 가지 질문이 더 있는데요, 같은 학생이 영어 듣다가 수학도 들"
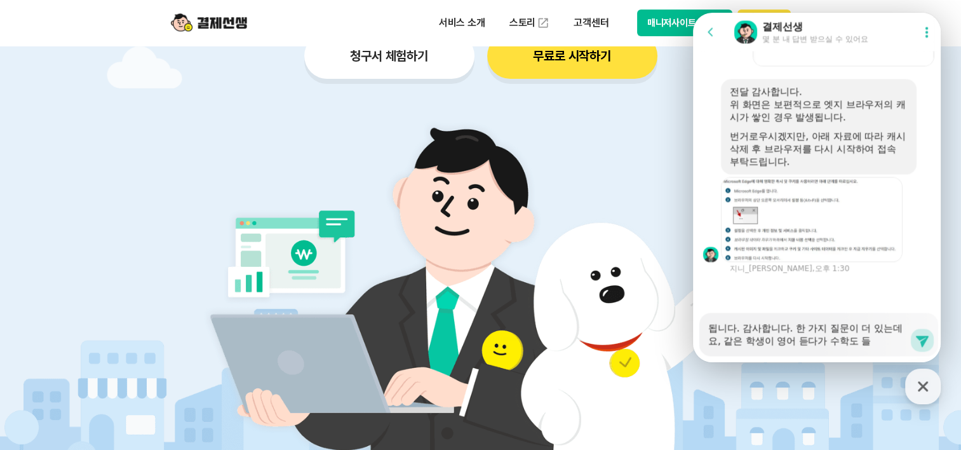
type textarea "x"
type textarea "됩니다. 감사합니다. 한 가지 질문이 더 있는데요, 같은 학생이 영어 듣다가 수학도 듣"
type textarea "x"
type textarea "됩니다. 감사합니다. 한 가지 질문이 더 있는데요, 같은 학생이 영어 듣다가 수학도 듣ㄱ"
type textarea "x"
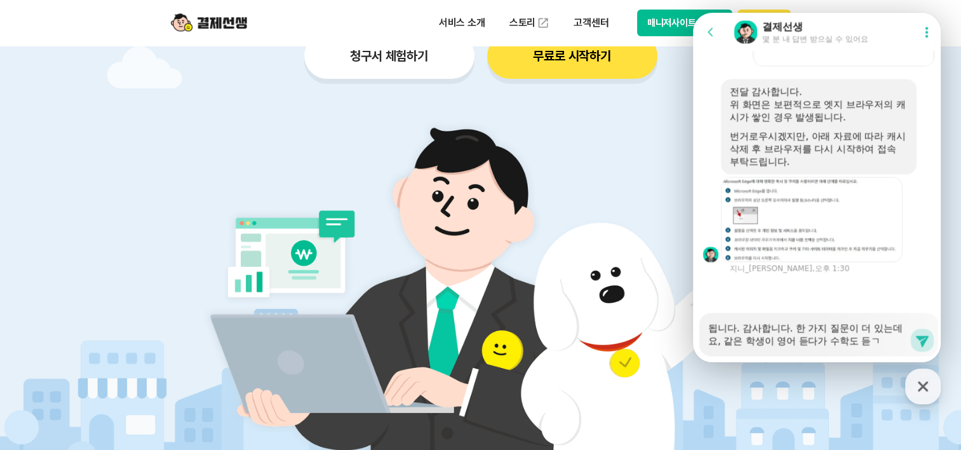
type textarea "됩니다. 감사합니다. 한 가지 질문이 더 있는데요, 같은 학생이 영어 듣다가 수학도 듣게"
type textarea "x"
type textarea "됩니다. 감사합니다. 한 가지 질문이 더 있는데요, 같은 학생이 영어 듣다가 수학도 듣겓"
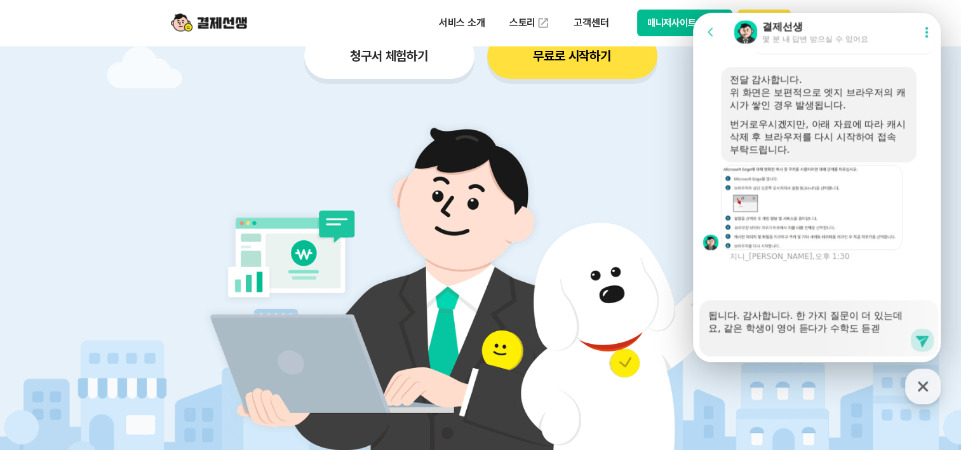
type textarea "x"
type textarea "됩니다. 감사합니다. 한 가지 질문이 더 있는데요, 같은 학생이 영어 듣다가 수학도 듣게도"
type textarea "x"
type textarea "됩니다. 감사합니다. 한 가지 질문이 더 있는데요, 같은 학생이 영어 듣다가 수학도 듣게되"
type textarea "x"
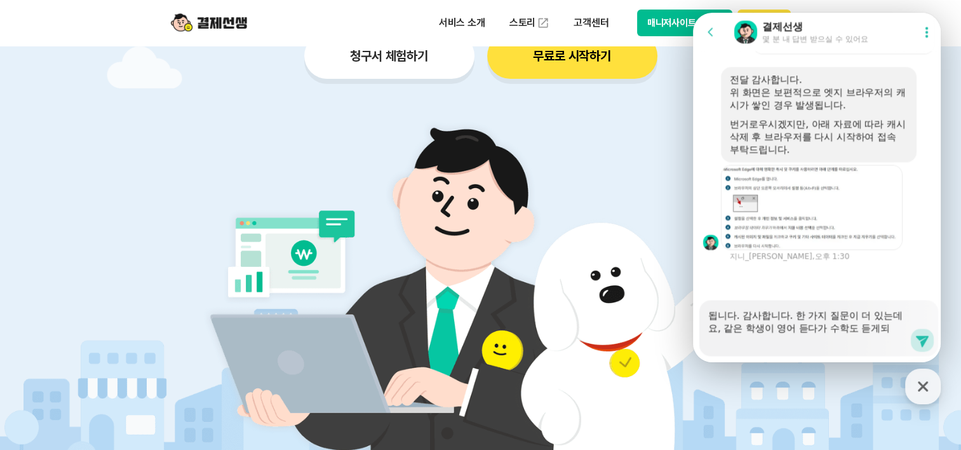
type textarea "됩니다. 감사합니다. 한 가지 질문이 더 있는데요, 같은 학생이 영어 듣다가 수학도 듣게됭"
type textarea "x"
type textarea "됩니다. 감사합니다. 한 가지 질문이 더 있는데요, 같은 학생이 영어 듣다가 수학도 듣게되어"
type textarea "x"
type textarea "됩니다. 감사합니다. 한 가지 질문이 더 있는데요, 같은 학생이 영어 듣다가 수학도 듣게되엇"
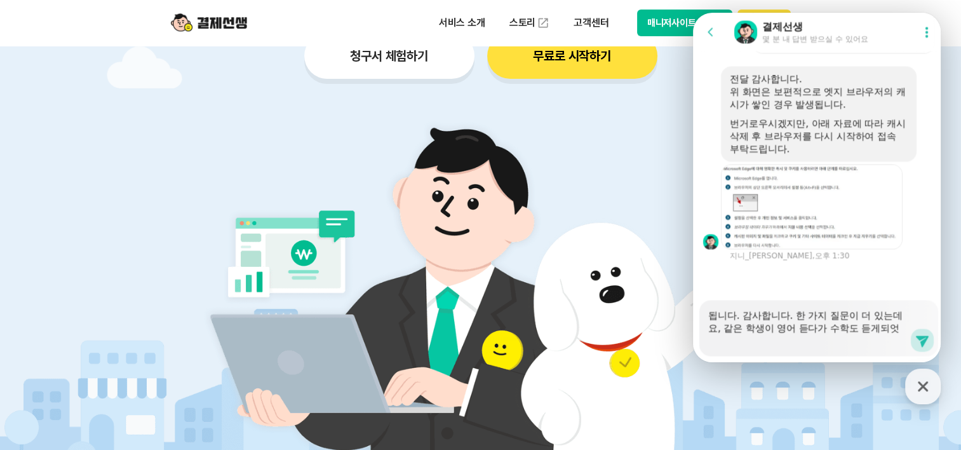
scroll to position [2031, 0]
type textarea "x"
type textarea "됩니다. 감사합니다. 한 가지 질문이 더 있는데요, 같은 학생이 영어 듣다가 수학도 듣게되어서"
type textarea "x"
type textarea "됩니다. 감사합니다. 한 가지 질문이 더 있는데요, 같은 학생이 영어 듣다가 수학도 듣게되어서"
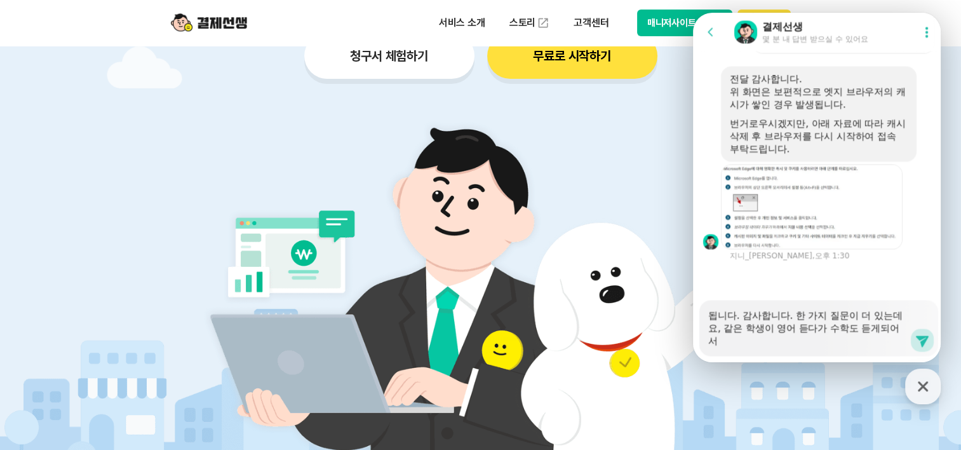
type textarea "x"
type textarea "됩니다. 감사합니다. 한 가지 질문이 더 있는데요, 같은 학생이 영어 듣다가 수학도 듣게되어서 ㅅ"
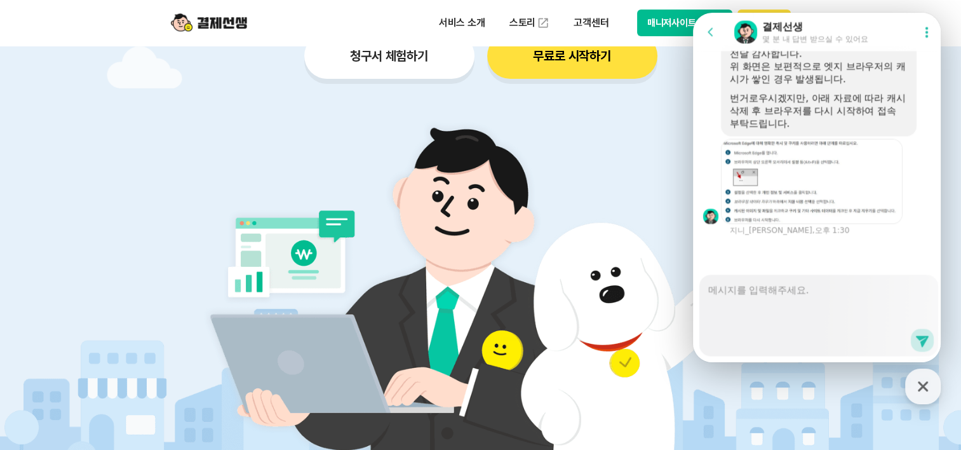
scroll to position [0, 0]
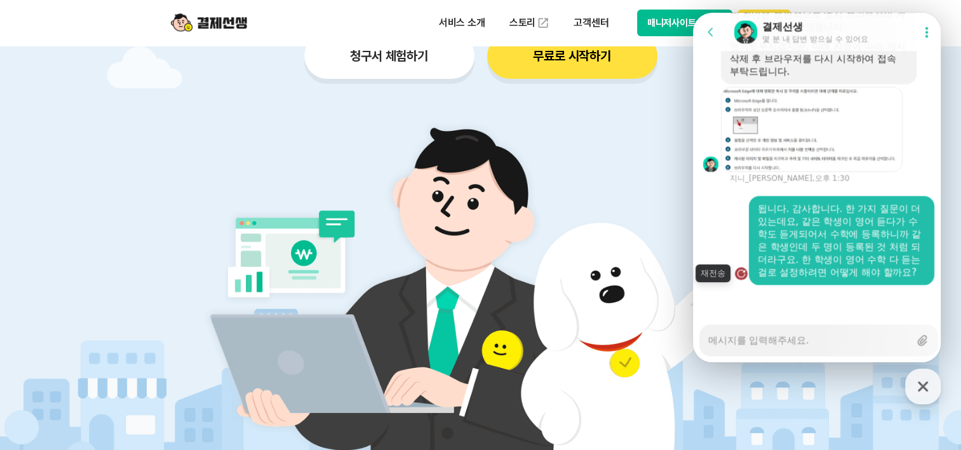
click at [741, 271] on div "button" at bounding box center [741, 273] width 13 height 13
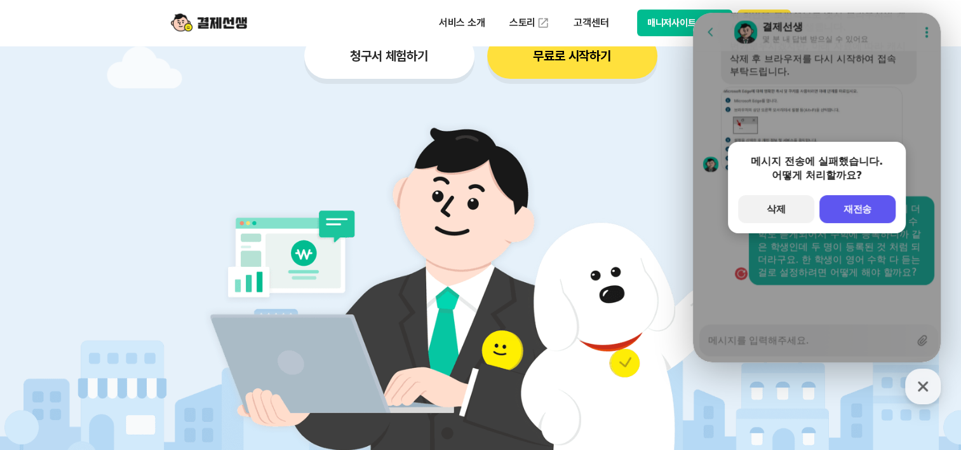
click at [871, 205] on span "재전송" at bounding box center [857, 208] width 29 height 11
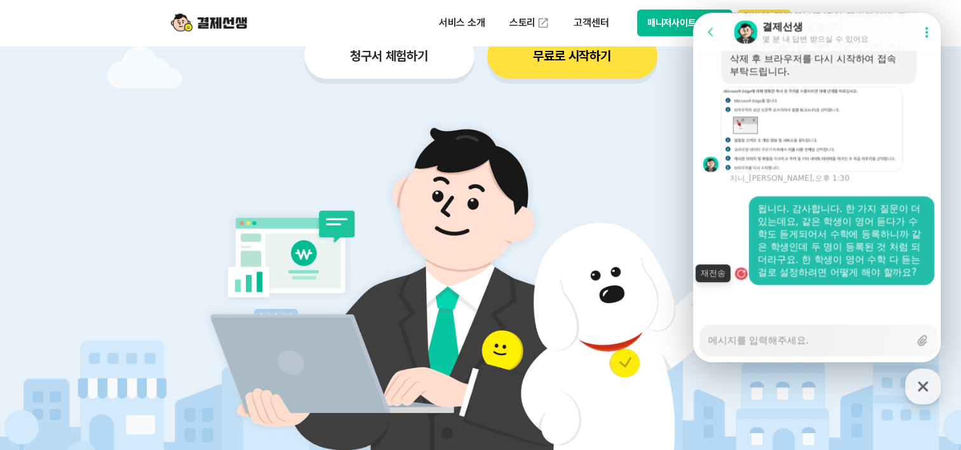
click at [747, 271] on div "button" at bounding box center [741, 273] width 13 height 13
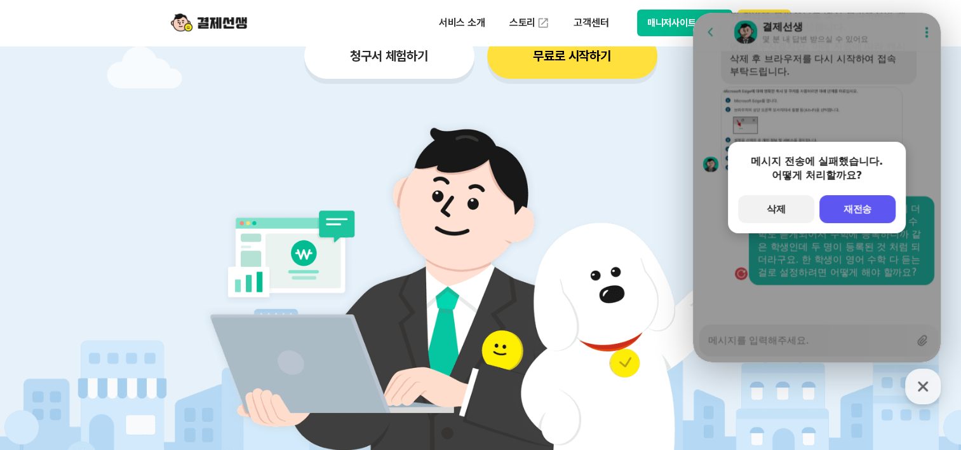
click at [850, 208] on span "재전송" at bounding box center [857, 208] width 29 height 11
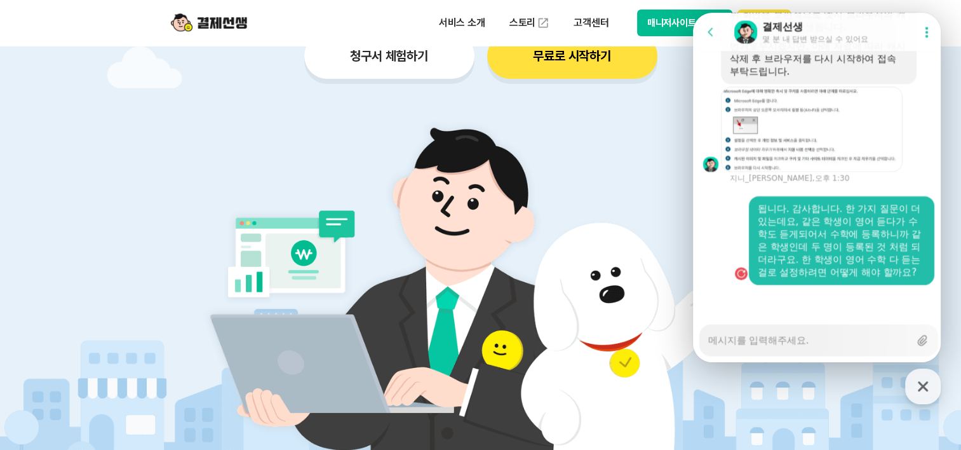
click at [829, 209] on div "됩니다. 감사합니다. 한 가지 질문이 더 있는데요, 같은 학생이 영어 듣다가 수학도 듣게되어서 수학에 등록하니까 같은 학생인데 두 명이 등록된…" at bounding box center [842, 240] width 168 height 76
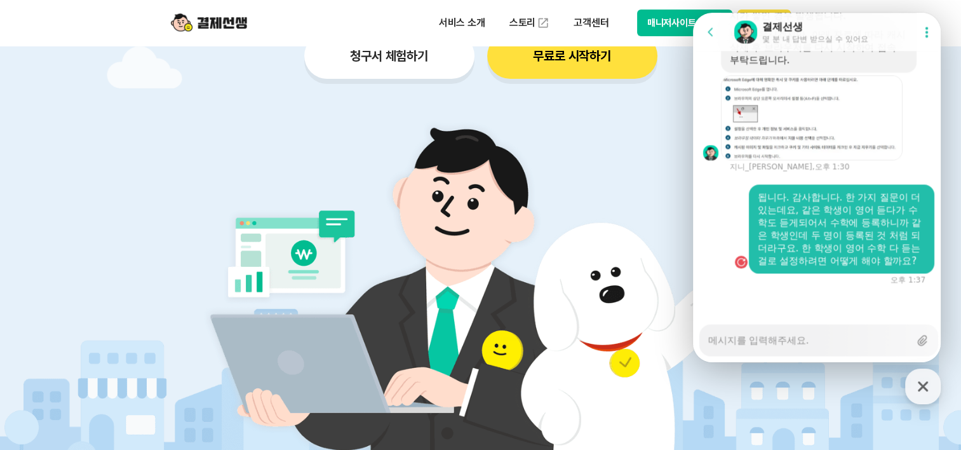
click at [813, 269] on div "됩니다. 감사합니다. 한 가지 질문이 더 있는데요, 같은 학생이 영어 듣다가 수학도 듣게되어서 수학에 등록하니까 같은 학생인데 두 명이 등록된…" at bounding box center [841, 228] width 185 height 89
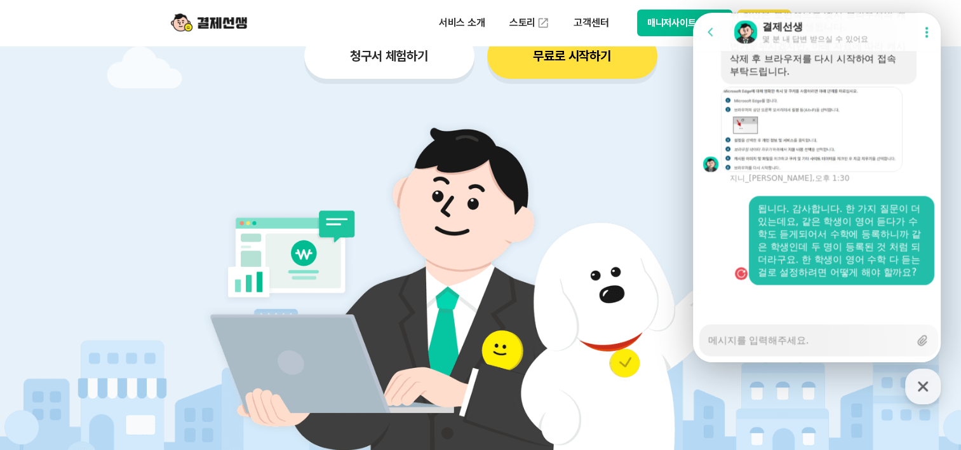
click at [772, 267] on div "됩니다. 감사합니다. 한 가지 질문이 더 있는데요, 같은 학생이 영어 듣다가 수학도 듣게되어서 수학에 등록하니까 같은 학생인데 두 명이 등록된…" at bounding box center [842, 240] width 168 height 76
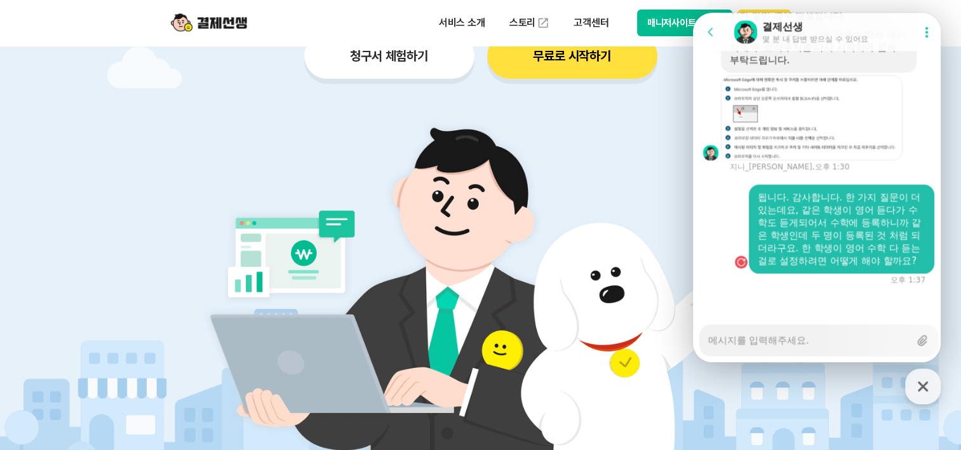
scroll to position [2133, 0]
click at [908, 276] on div "Failed to send message , Resend message 됩니다. 감사합니다. 한 가지 질문이 더 있는데요, 같은 학생이 영어 …" at bounding box center [818, 234] width 251 height 100
click at [740, 263] on div "button" at bounding box center [741, 261] width 13 height 13
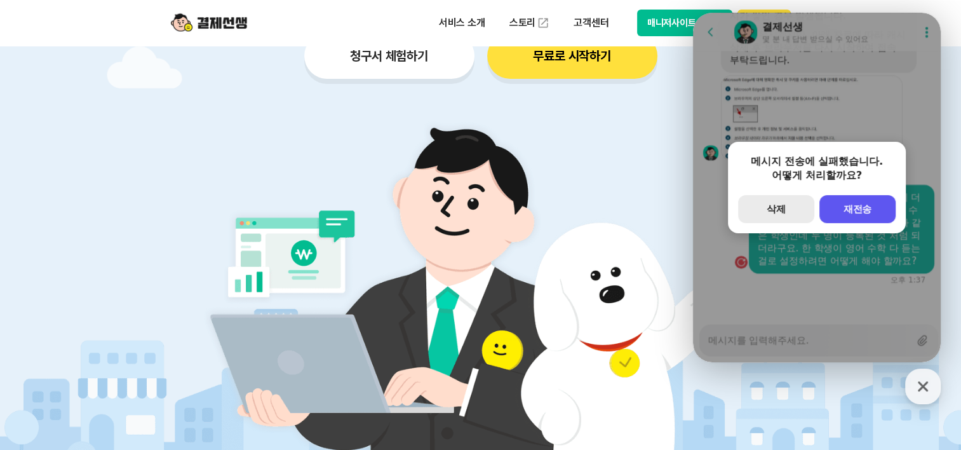
click at [788, 207] on button "secondary Button 삭제" at bounding box center [776, 209] width 76 height 28
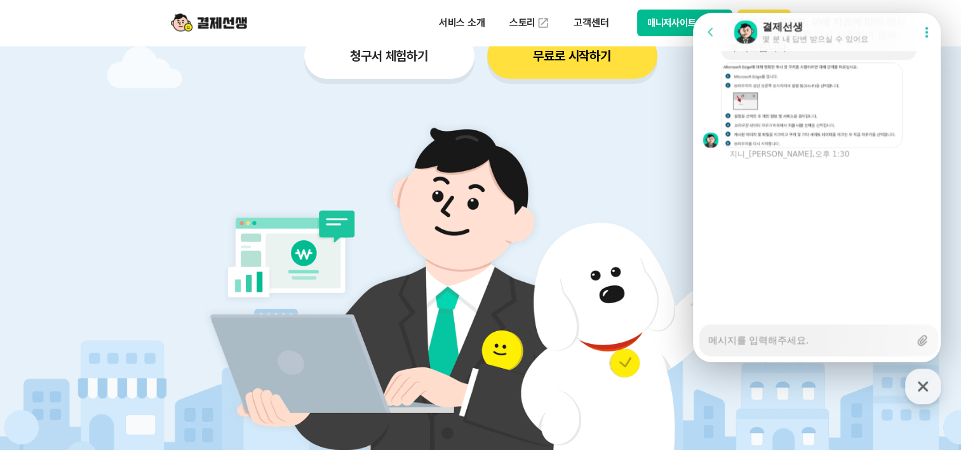
scroll to position [2007, 0]
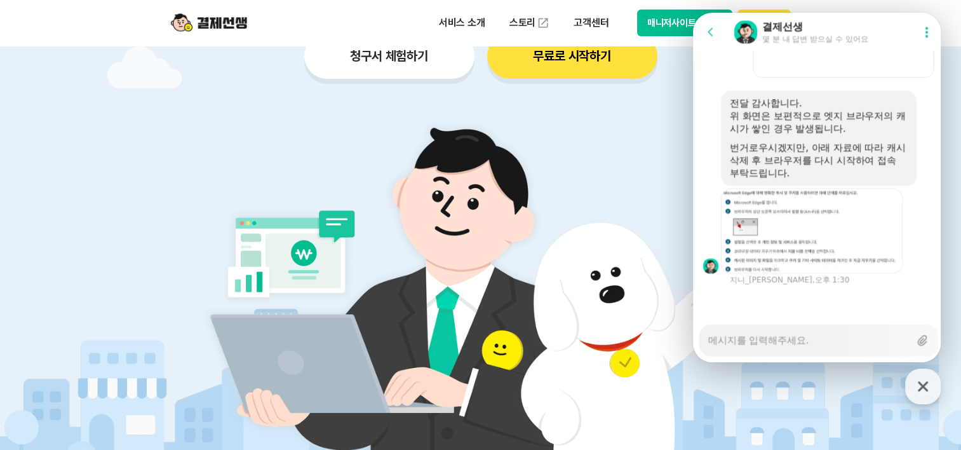
click at [777, 309] on div at bounding box center [818, 302] width 251 height 34
click at [760, 279] on div "Download file 지니_[PERSON_NAME], 오후 1:30" at bounding box center [818, 236] width 251 height 97
drag, startPoint x: 764, startPoint y: 105, endPoint x: 774, endPoint y: 113, distance: 12.7
click at [774, 113] on div "전달 감사합니다. 위 화면은 보편적으로 엣지 브라우저의 캐시가 쌓인 경우 발생됩니다. 번거로우시겠지만, 아래 자료에 따라 캐시 삭제 후 브라우…" at bounding box center [819, 138] width 178 height 83
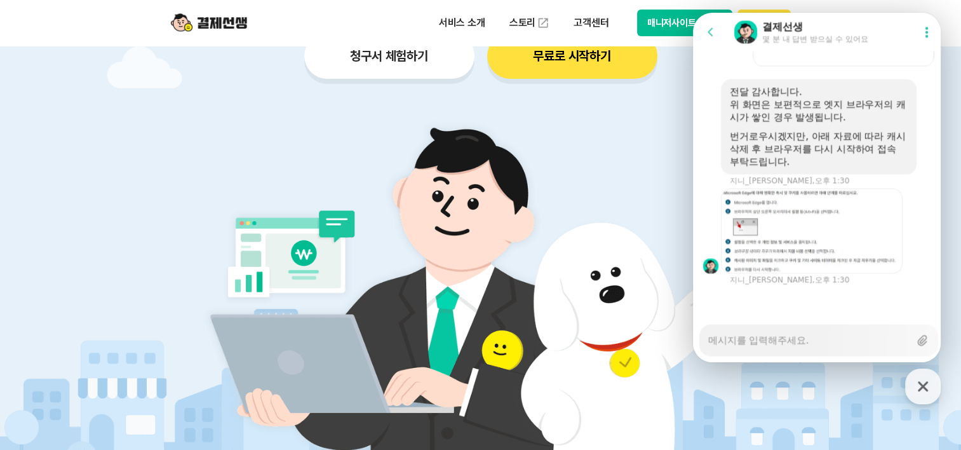
drag, startPoint x: 774, startPoint y: 113, endPoint x: 790, endPoint y: 133, distance: 25.3
click at [790, 133] on div "전달 감사합니다. 위 화면은 보편적으로 엣지 브라우저의 캐시가 쌓인 경우 발생됩니다. 번거로우시겠지만, 아래 자료에 따라 캐시 삭제 후 브라우…" at bounding box center [819, 126] width 178 height 83
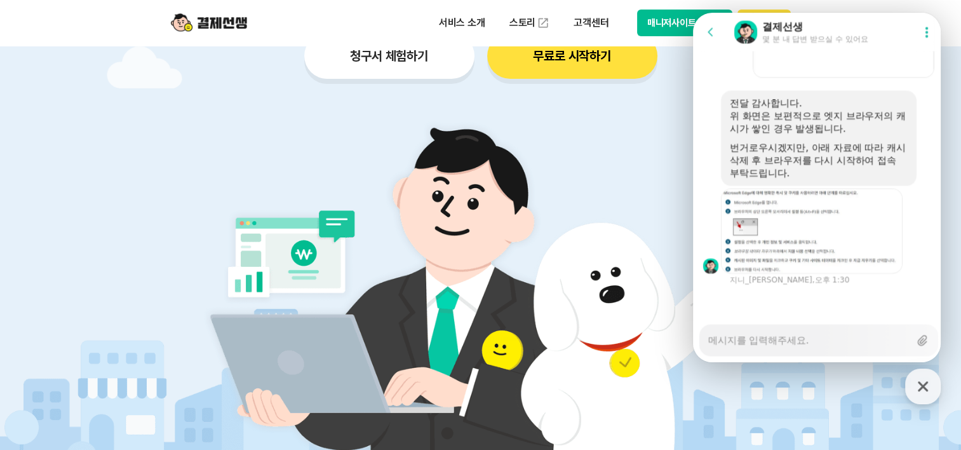
click at [765, 346] on div "Messenger Input Textarea" at bounding box center [808, 340] width 201 height 30
click at [763, 337] on textarea "Messenger Input Textarea" at bounding box center [808, 336] width 201 height 22
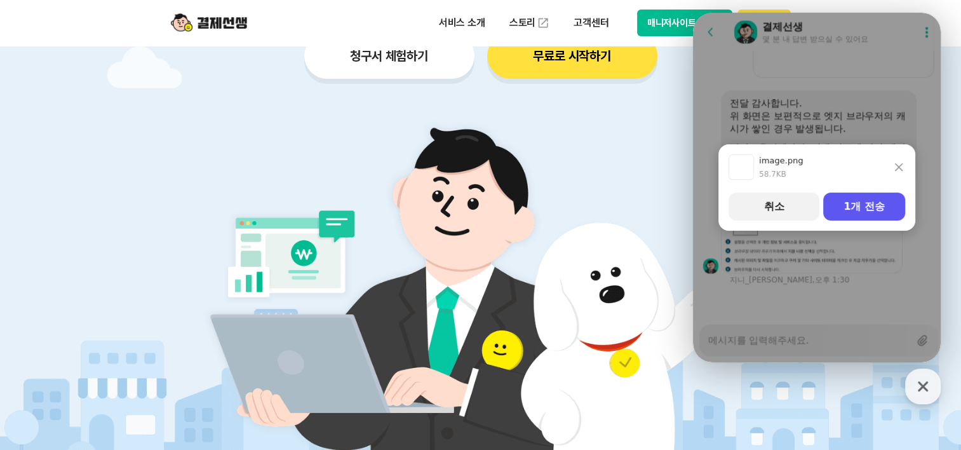
click at [904, 164] on icon at bounding box center [898, 167] width 13 height 13
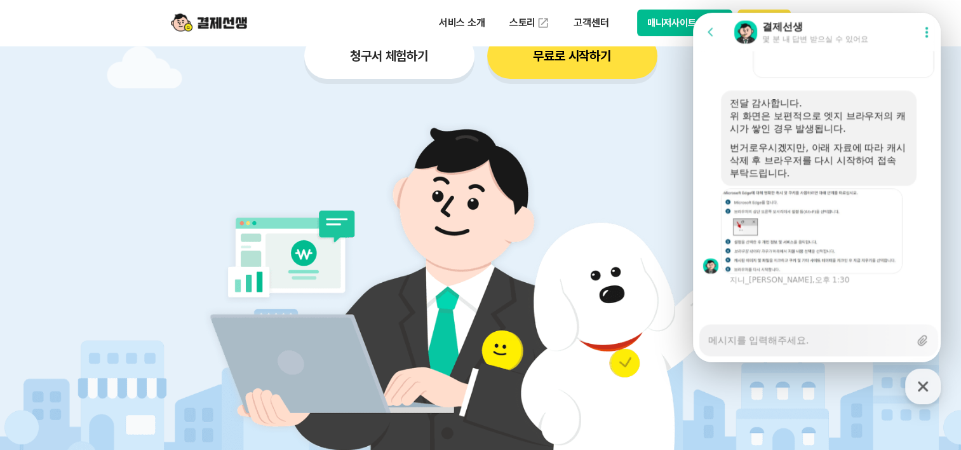
click at [781, 340] on textarea "Messenger Input Textarea" at bounding box center [808, 336] width 201 height 22
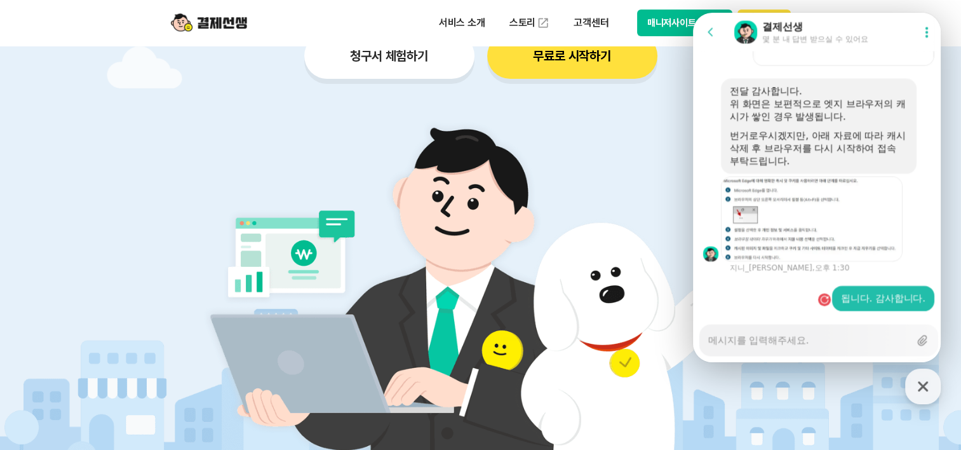
scroll to position [2045, 0]
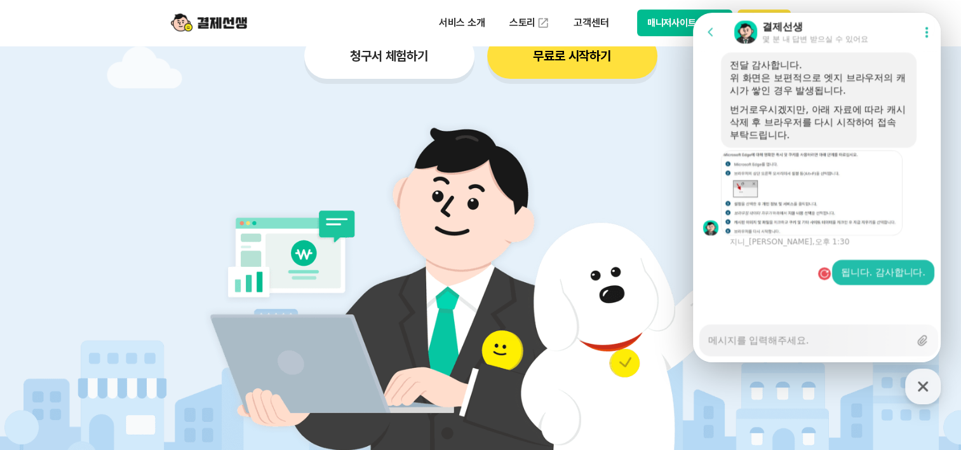
click at [925, 25] on icon at bounding box center [926, 31] width 13 height 13
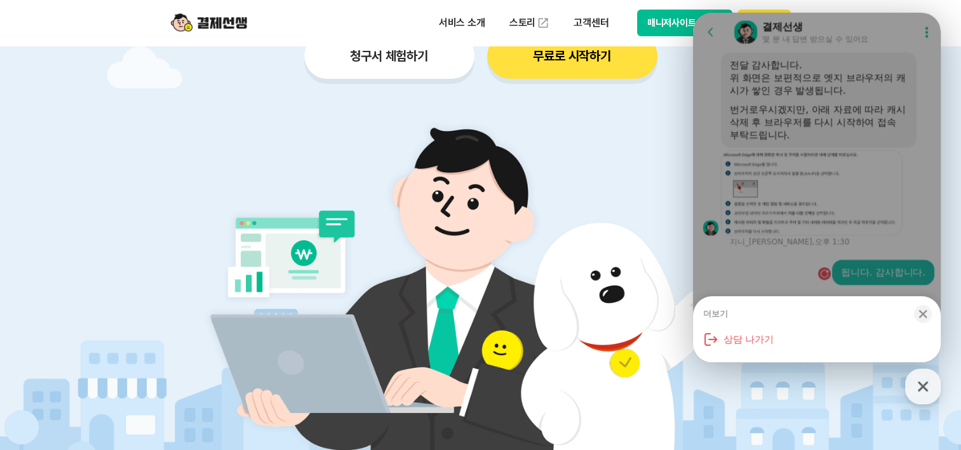
click at [827, 283] on div "더보기 Close bottom sheet modal 상담 나가기" at bounding box center [817, 187] width 248 height 349
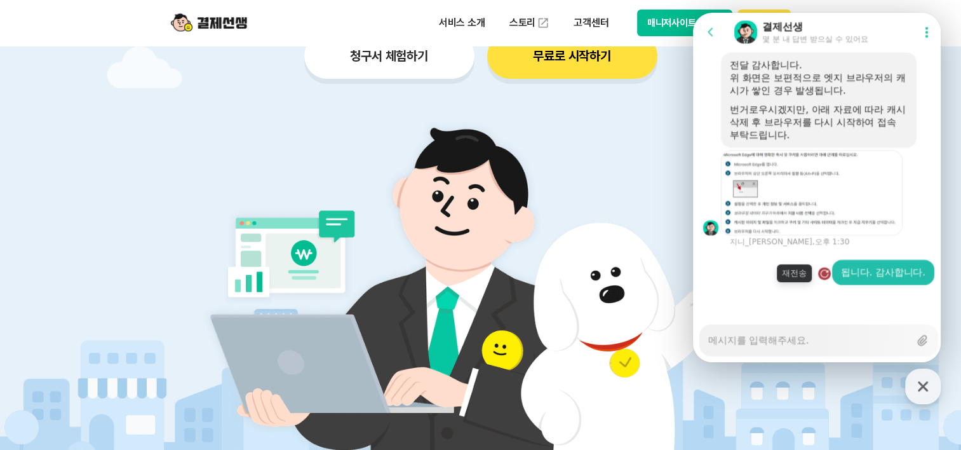
click at [824, 271] on div "button" at bounding box center [824, 273] width 13 height 13
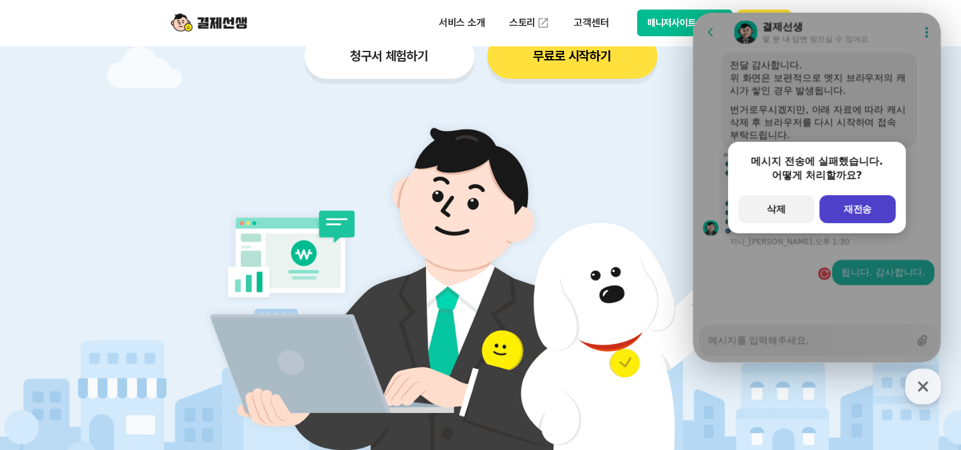
click at [848, 196] on button "primary Button 재전송" at bounding box center [857, 209] width 76 height 28
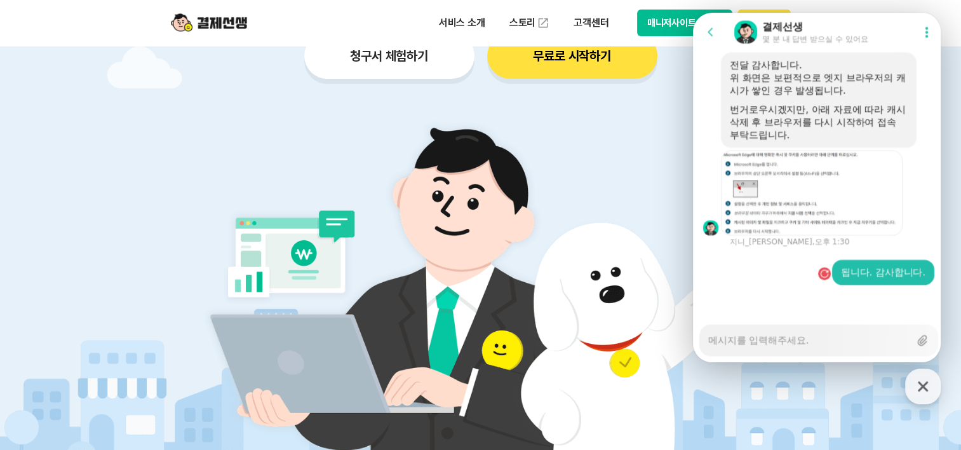
drag, startPoint x: 859, startPoint y: 285, endPoint x: 871, endPoint y: 281, distance: 13.1
click at [861, 285] on div at bounding box center [818, 302] width 251 height 34
click at [887, 289] on div at bounding box center [818, 302] width 251 height 34
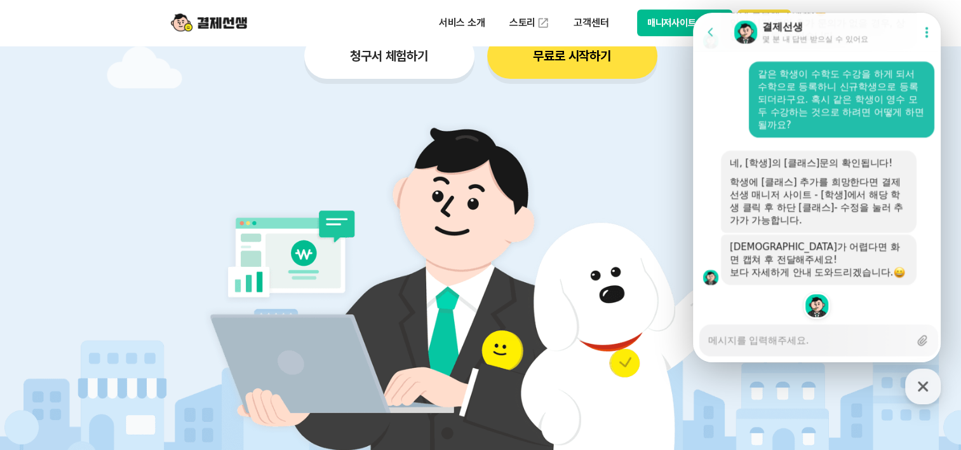
scroll to position [2402, 0]
click at [653, 25] on button "매니저사이트 로그인" at bounding box center [685, 23] width 96 height 27
click at [760, 330] on textarea "Messenger Input Textarea" at bounding box center [808, 336] width 201 height 22
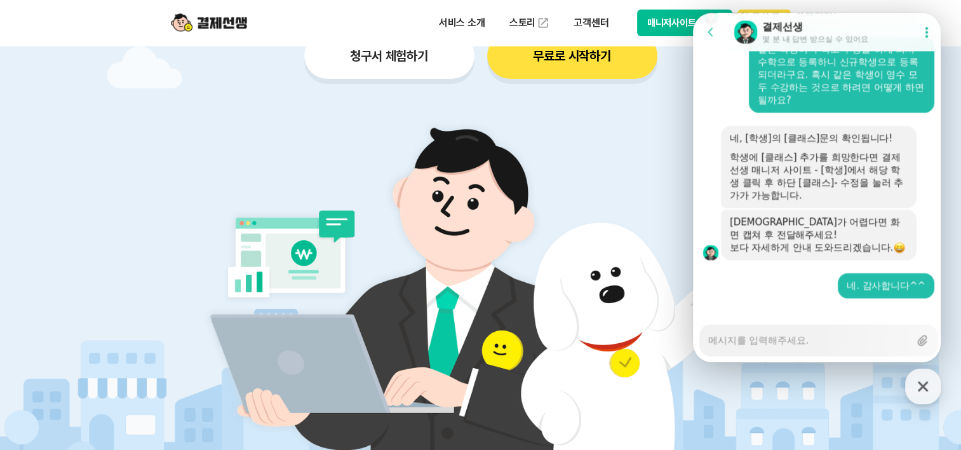
scroll to position [2440, 0]
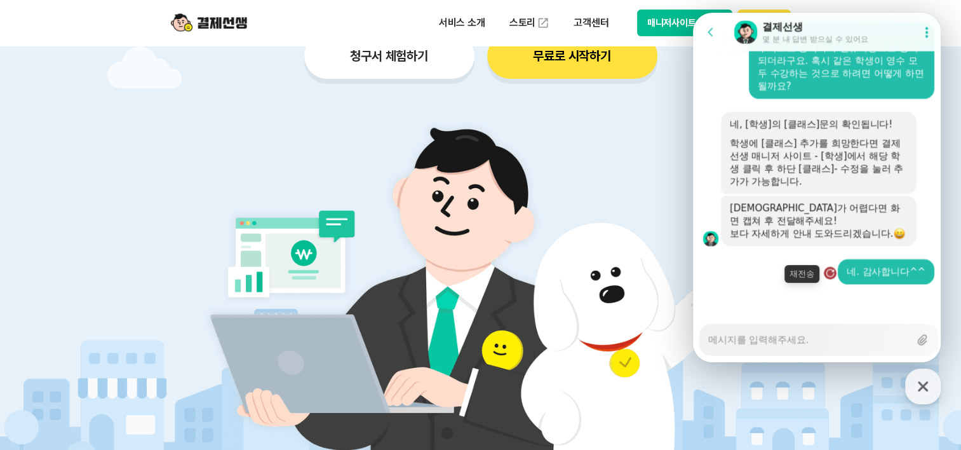
click at [830, 273] on div "button" at bounding box center [830, 273] width 13 height 13
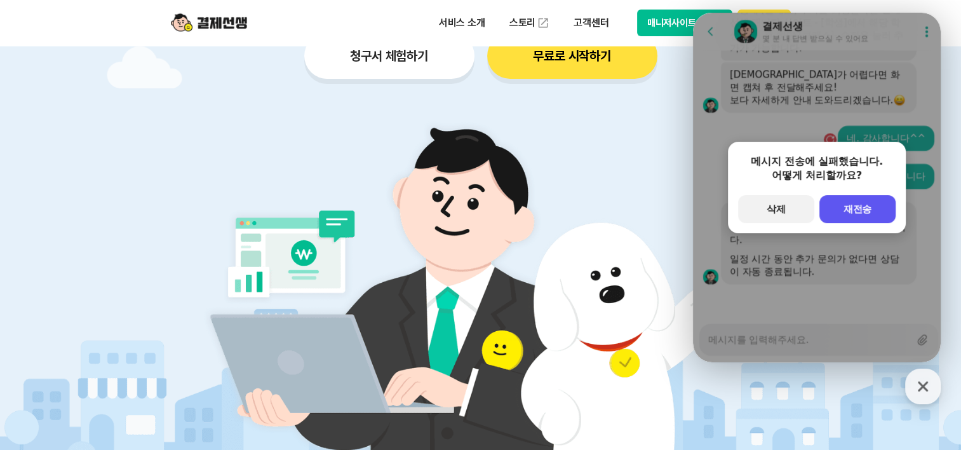
scroll to position [2573, 0]
